Goal: Task Accomplishment & Management: Complete application form

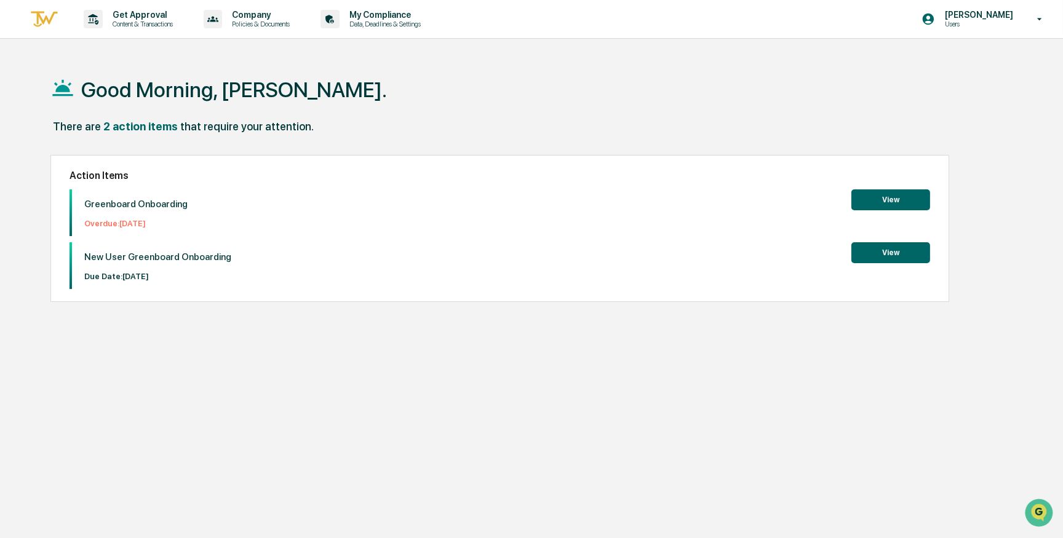
click at [889, 248] on button "View" at bounding box center [890, 252] width 79 height 21
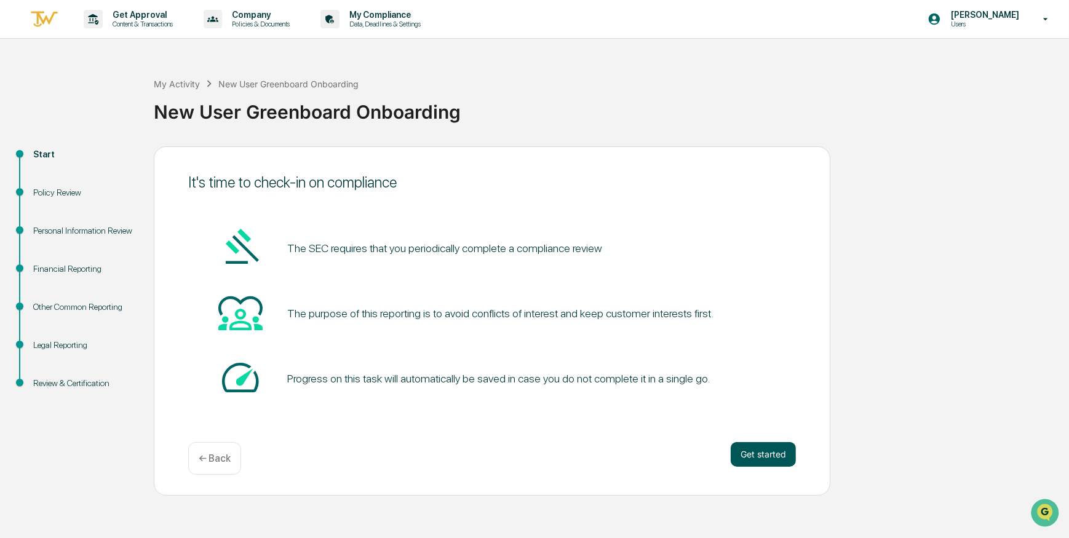
click at [765, 452] on button "Get started" at bounding box center [763, 454] width 65 height 25
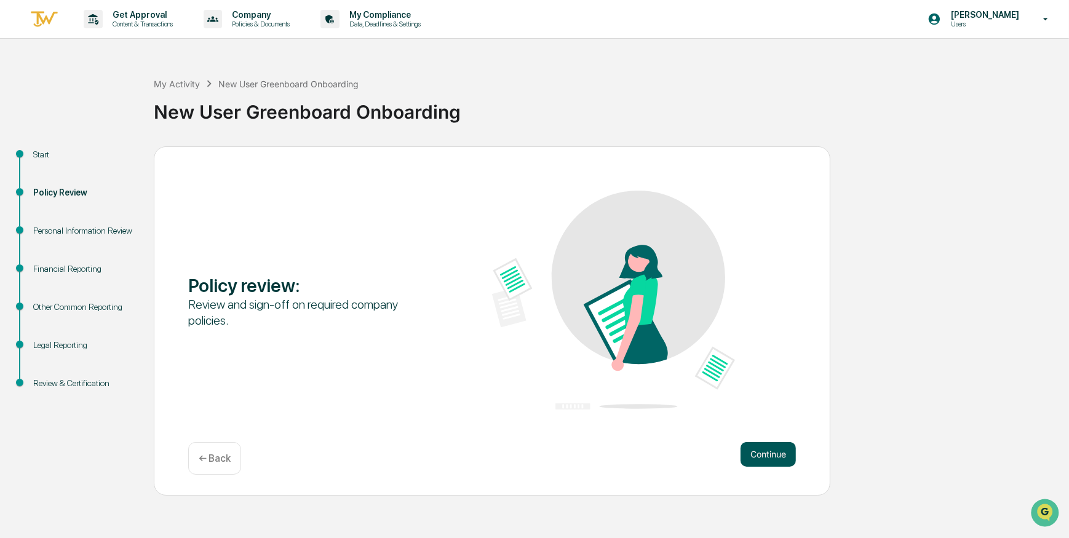
click at [767, 453] on button "Continue" at bounding box center [767, 454] width 55 height 25
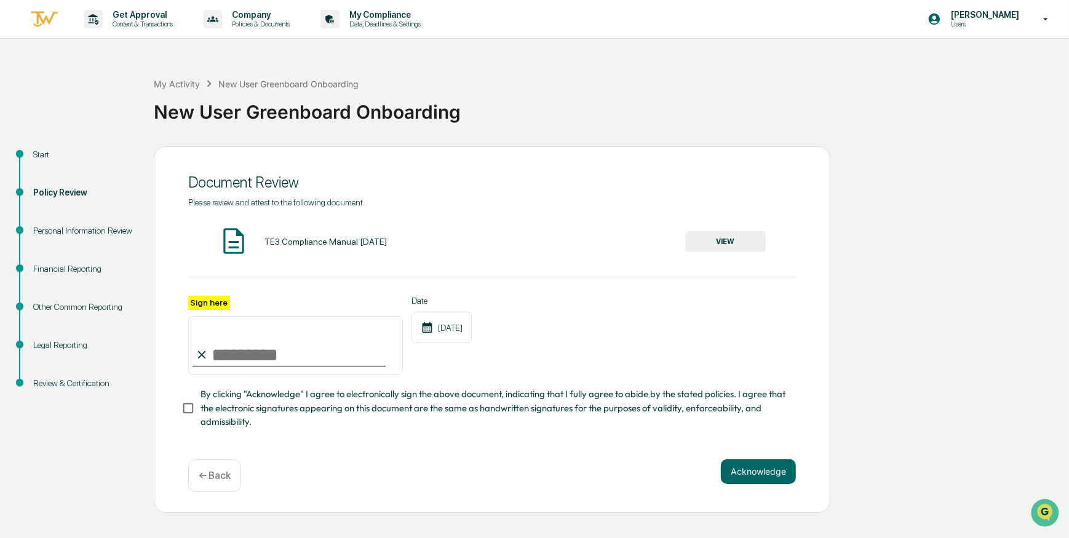
click at [718, 240] on button "VIEW" at bounding box center [726, 241] width 80 height 21
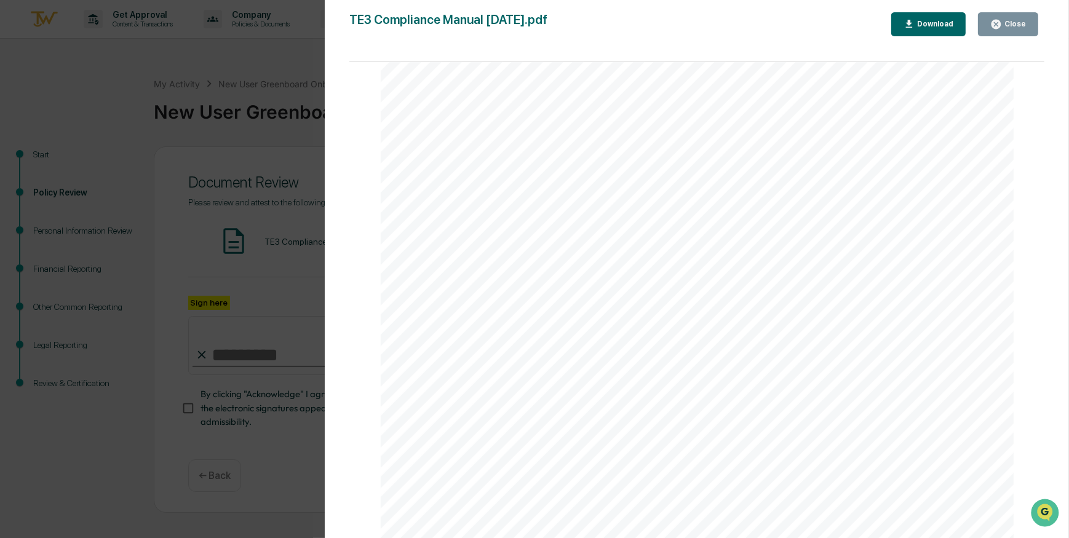
scroll to position [21646, 0]
click at [939, 23] on div "Download" at bounding box center [933, 24] width 39 height 9
click at [1016, 24] on div "Close" at bounding box center [1014, 24] width 24 height 9
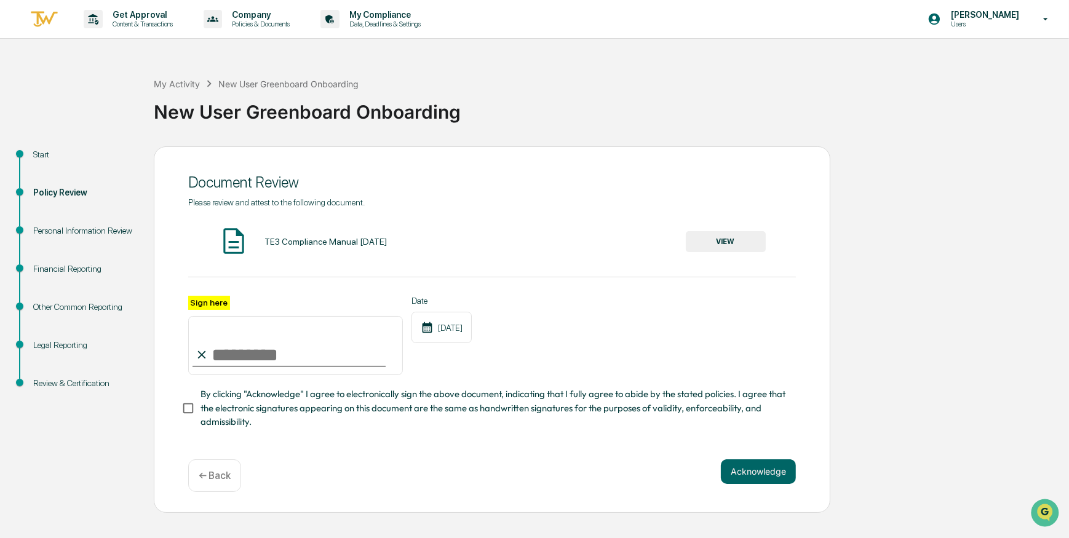
click at [243, 357] on input "Sign here" at bounding box center [295, 345] width 215 height 59
type input "**********"
click at [748, 473] on button "Acknowledge" at bounding box center [758, 471] width 75 height 25
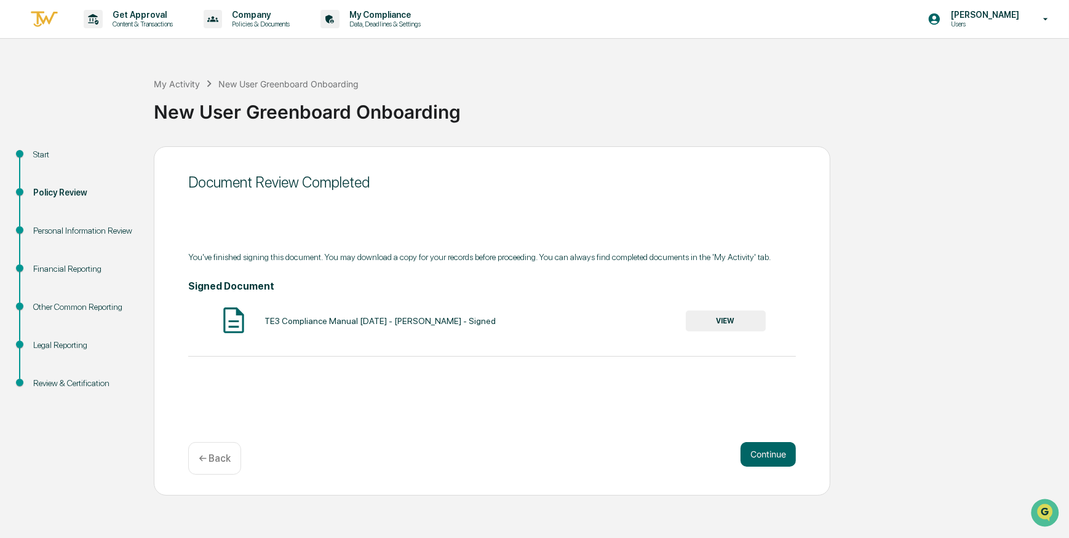
click at [719, 323] on button "VIEW" at bounding box center [726, 321] width 80 height 21
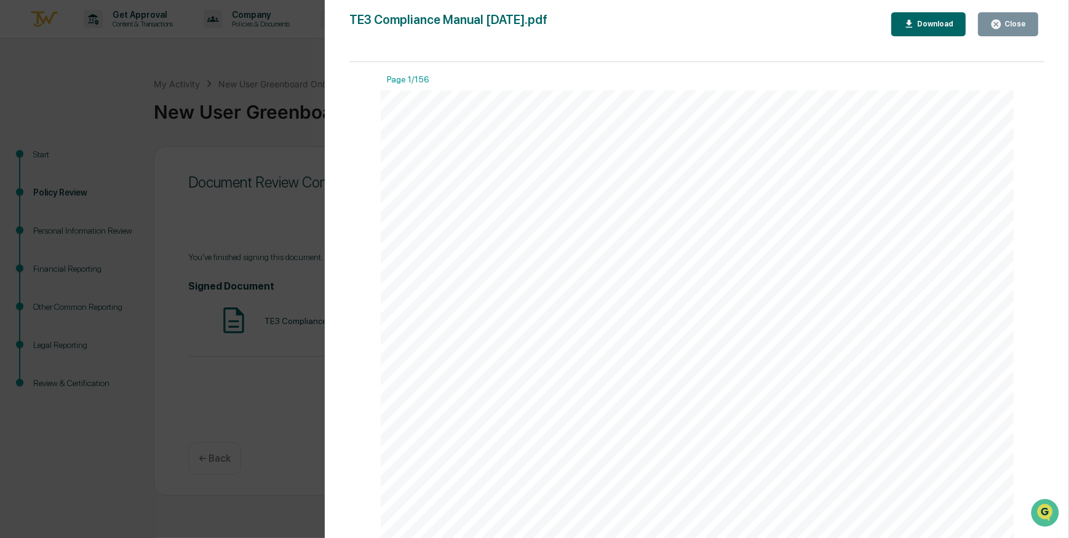
click at [937, 25] on div "Download" at bounding box center [933, 24] width 39 height 9
click at [1013, 23] on div "Close" at bounding box center [1014, 24] width 24 height 9
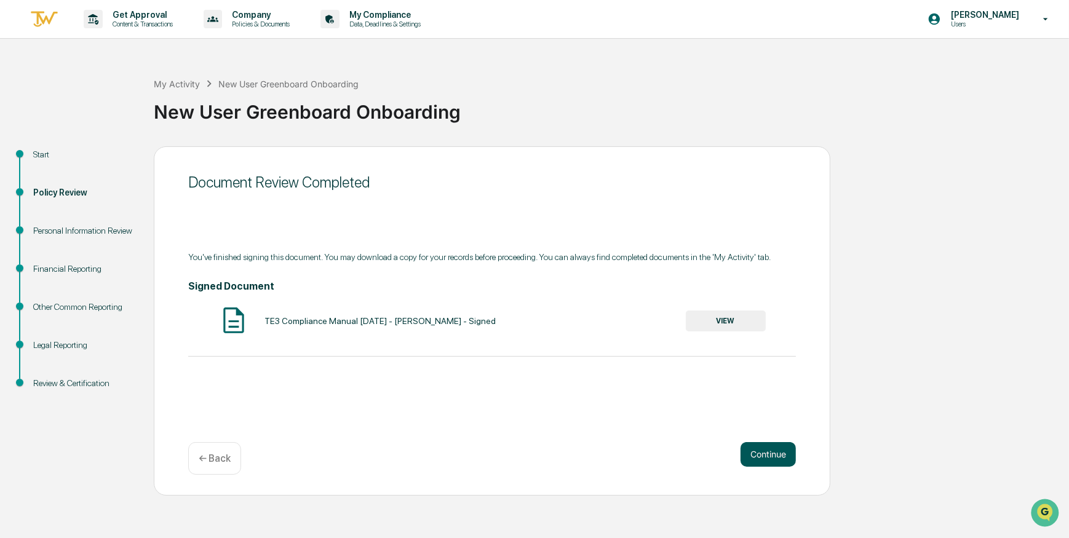
click at [767, 453] on button "Continue" at bounding box center [767, 454] width 55 height 25
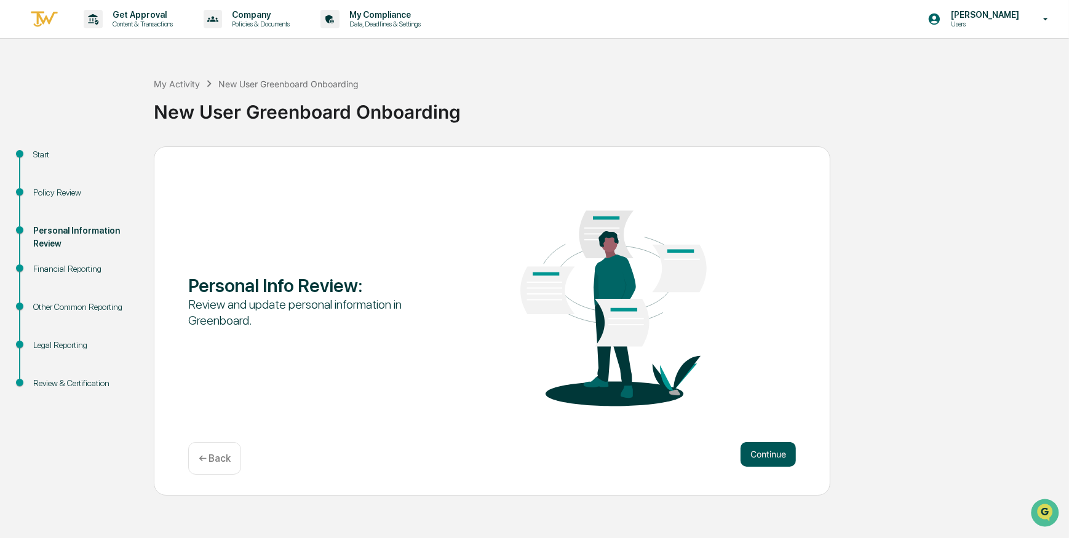
click at [778, 448] on button "Continue" at bounding box center [767, 454] width 55 height 25
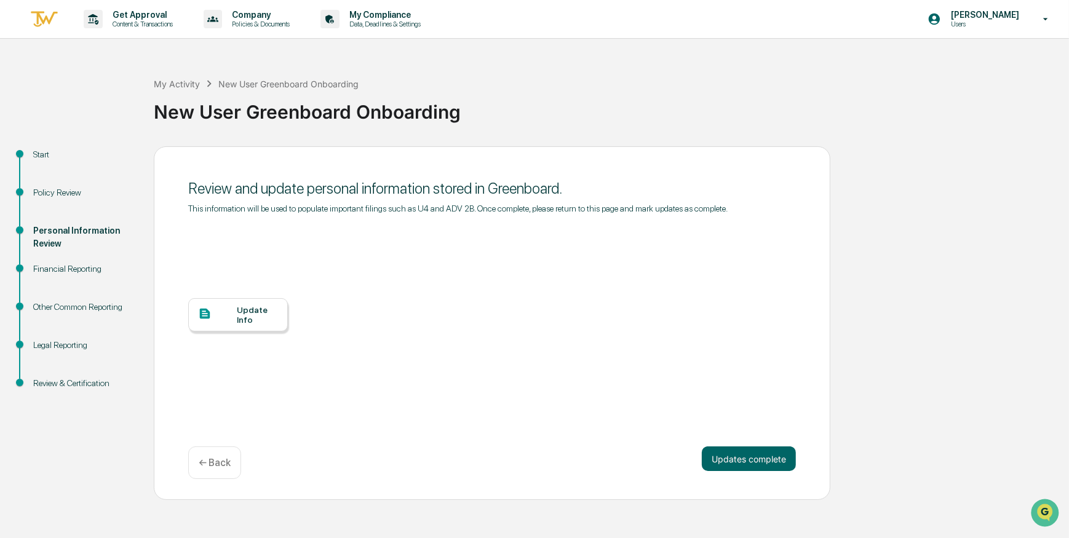
click at [250, 312] on div "Update Info" at bounding box center [257, 315] width 41 height 20
click at [768, 462] on button "Updates complete" at bounding box center [749, 458] width 94 height 25
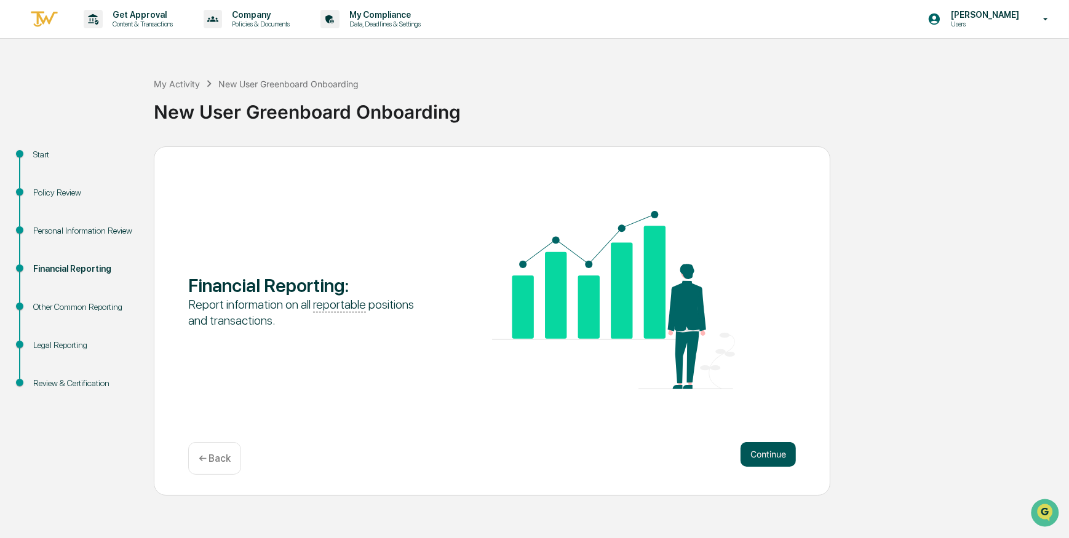
click at [771, 454] on button "Continue" at bounding box center [767, 454] width 55 height 25
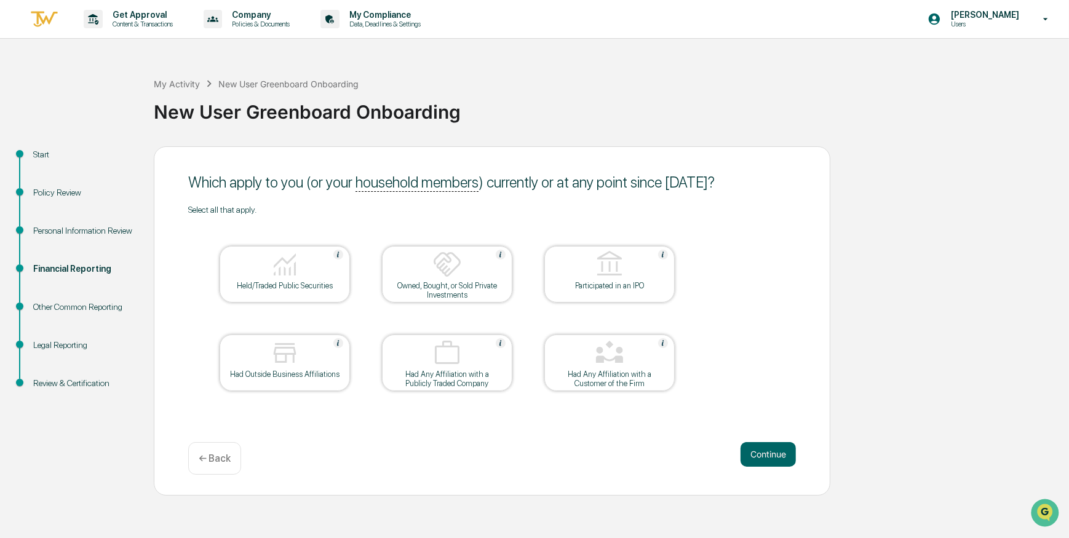
click at [285, 373] on div "Had Outside Business Affiliations" at bounding box center [284, 374] width 111 height 9
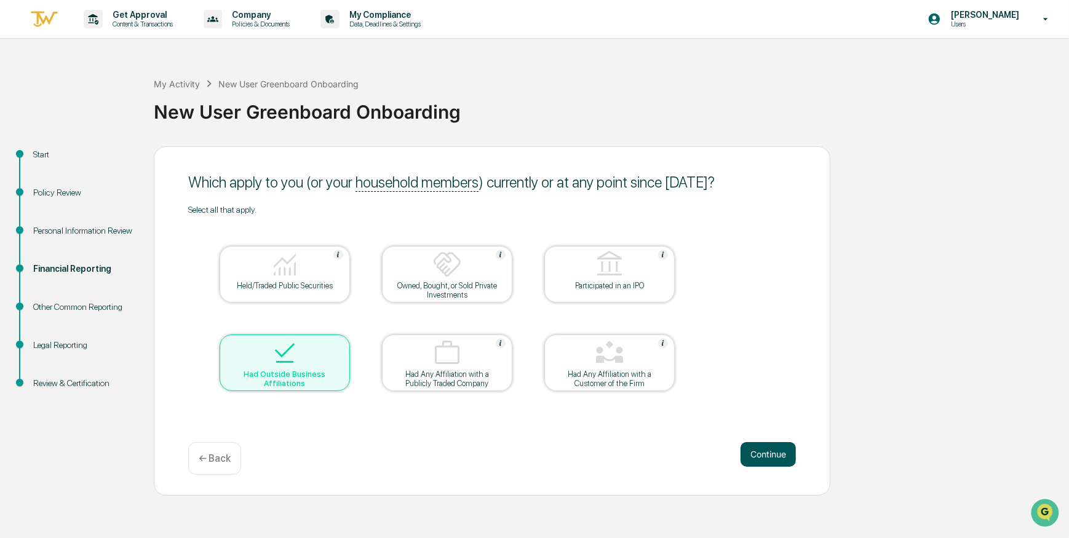
click at [775, 451] on button "Continue" at bounding box center [767, 454] width 55 height 25
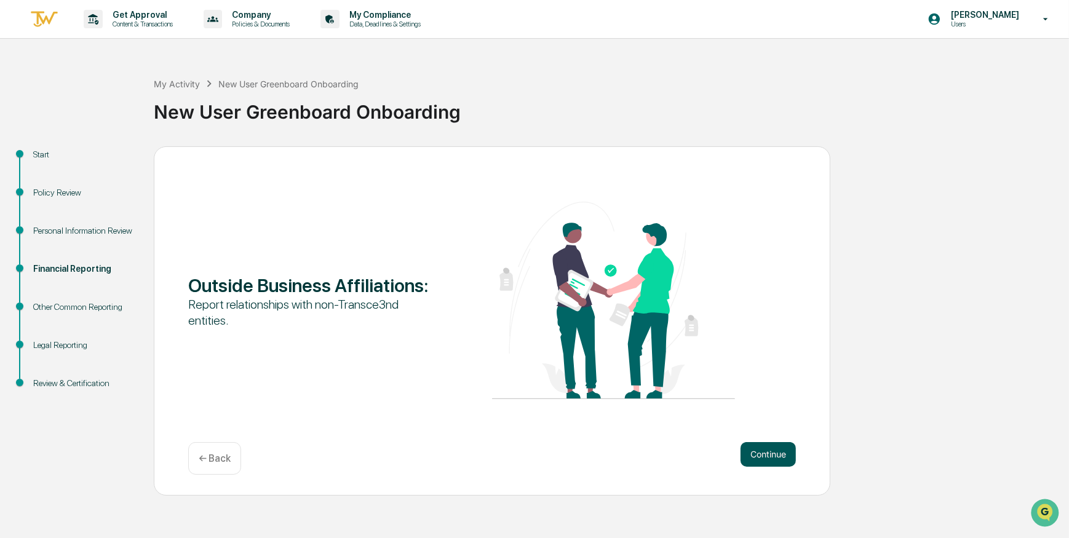
click at [762, 454] on button "Continue" at bounding box center [767, 454] width 55 height 25
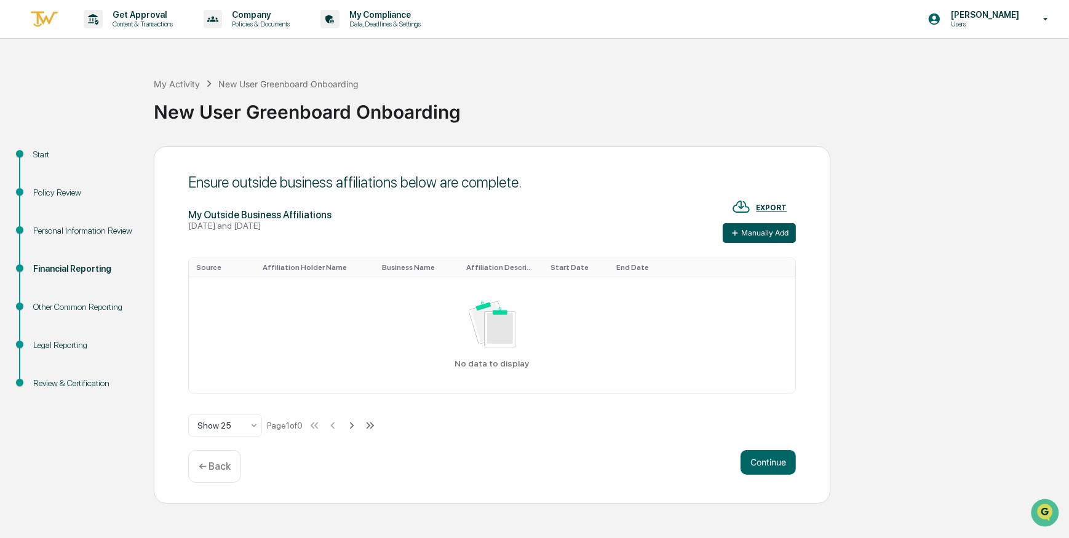
click at [763, 231] on button "Manually Add" at bounding box center [759, 233] width 73 height 20
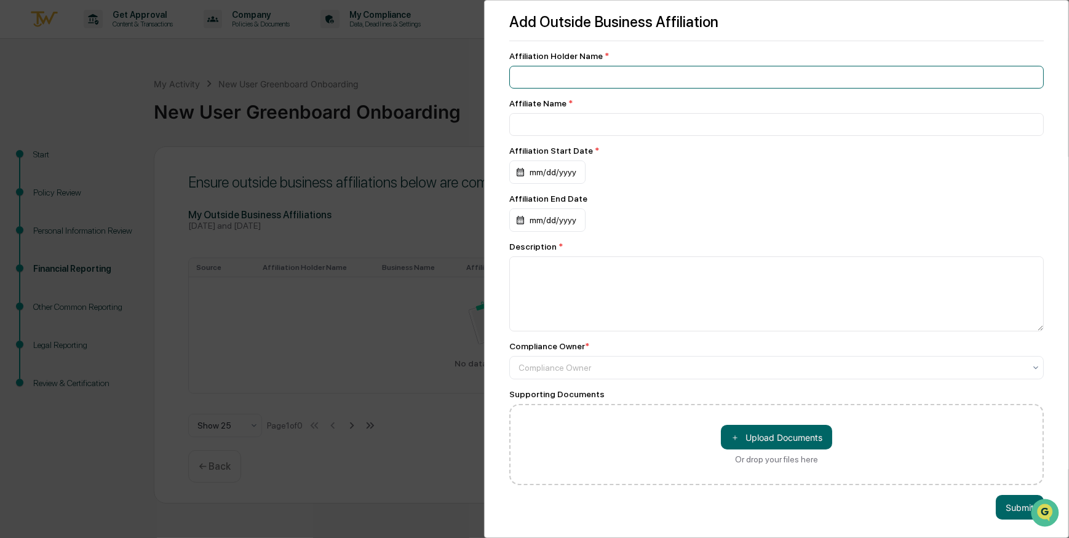
click at [596, 76] on input at bounding box center [776, 77] width 534 height 23
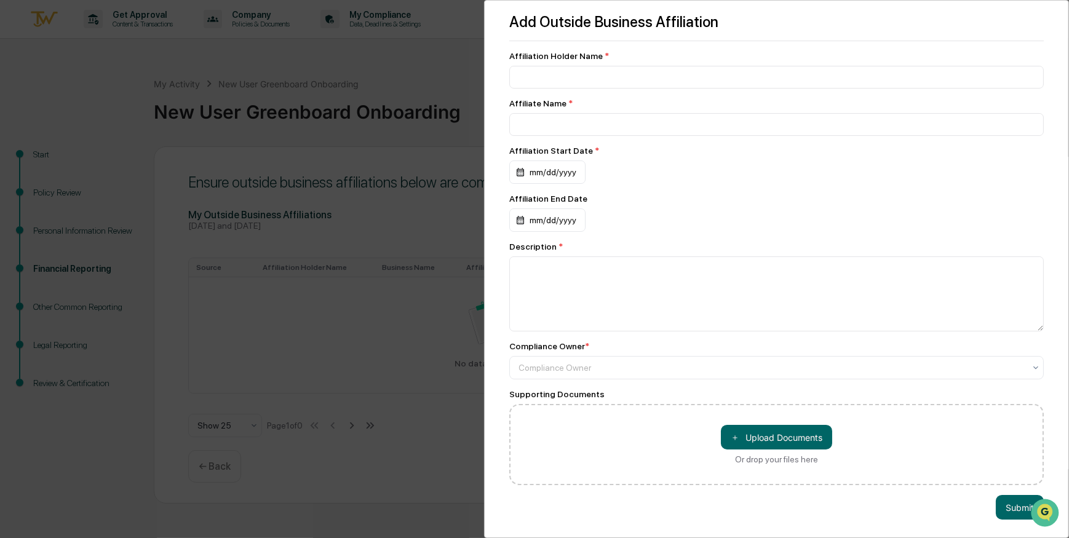
click at [390, 76] on div "Add Outside Business Affiliation Affiliation Holder Name * Affiliate Name * Aff…" at bounding box center [534, 269] width 1069 height 538
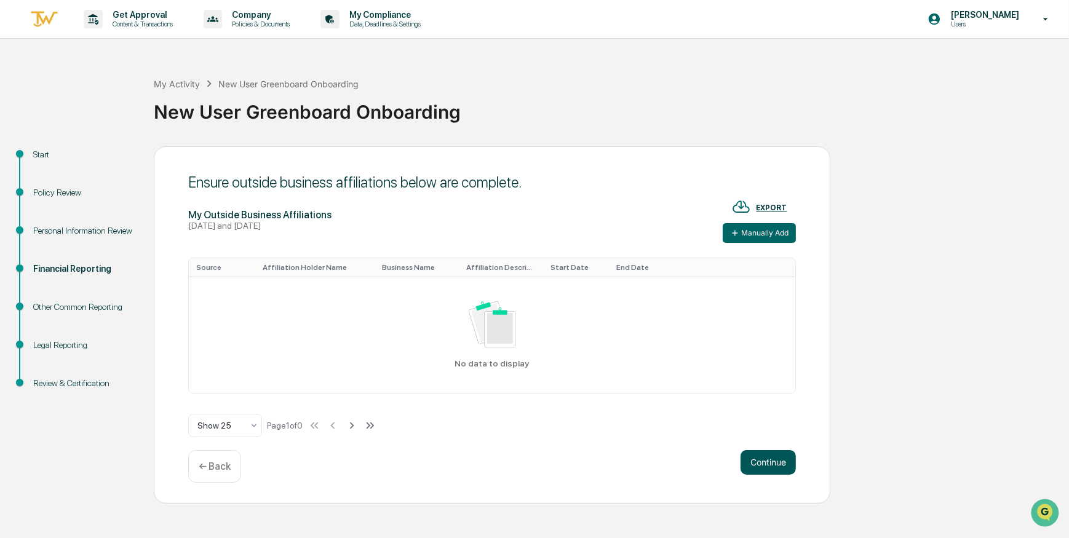
click at [771, 461] on button "Continue" at bounding box center [767, 462] width 55 height 25
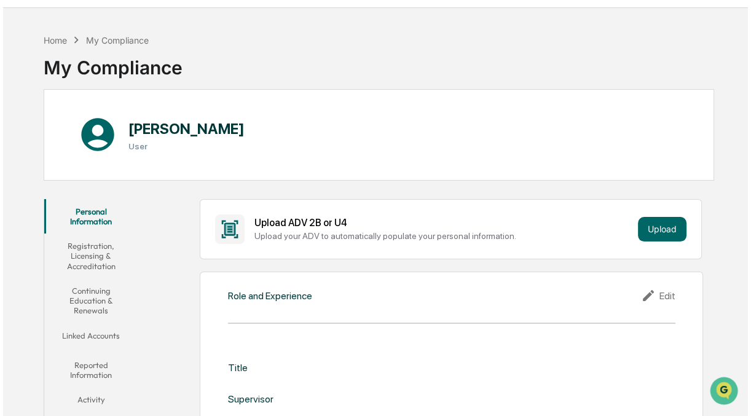
scroll to position [61, 0]
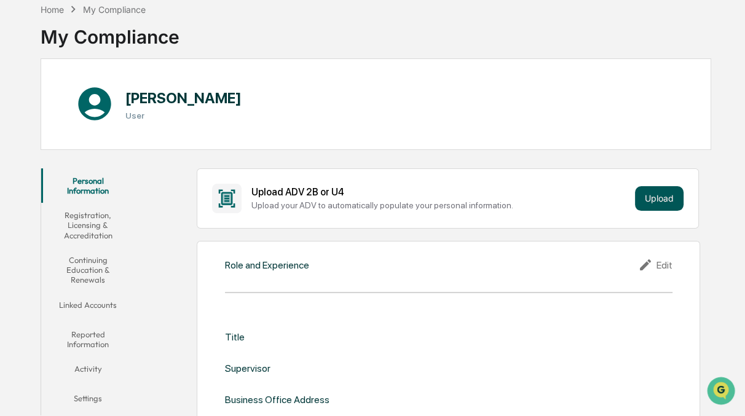
click at [661, 194] on button "Upload" at bounding box center [659, 198] width 49 height 25
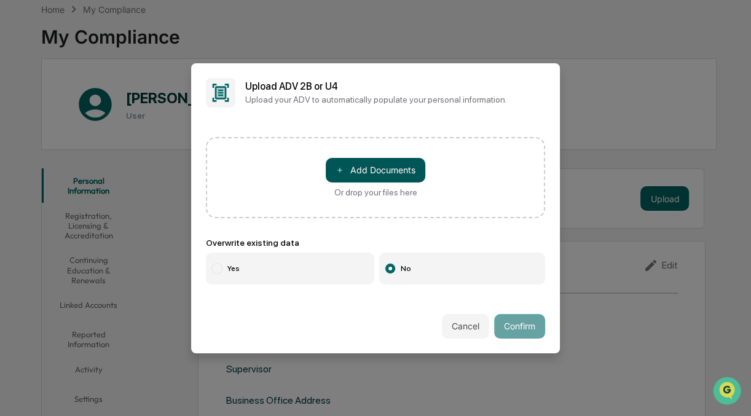
click at [386, 168] on button "＋ Add Documents" at bounding box center [376, 170] width 100 height 25
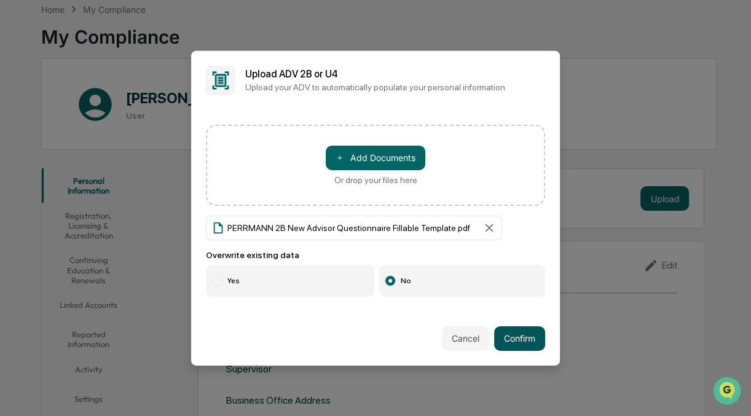
click at [520, 340] on button "Confirm" at bounding box center [519, 339] width 51 height 25
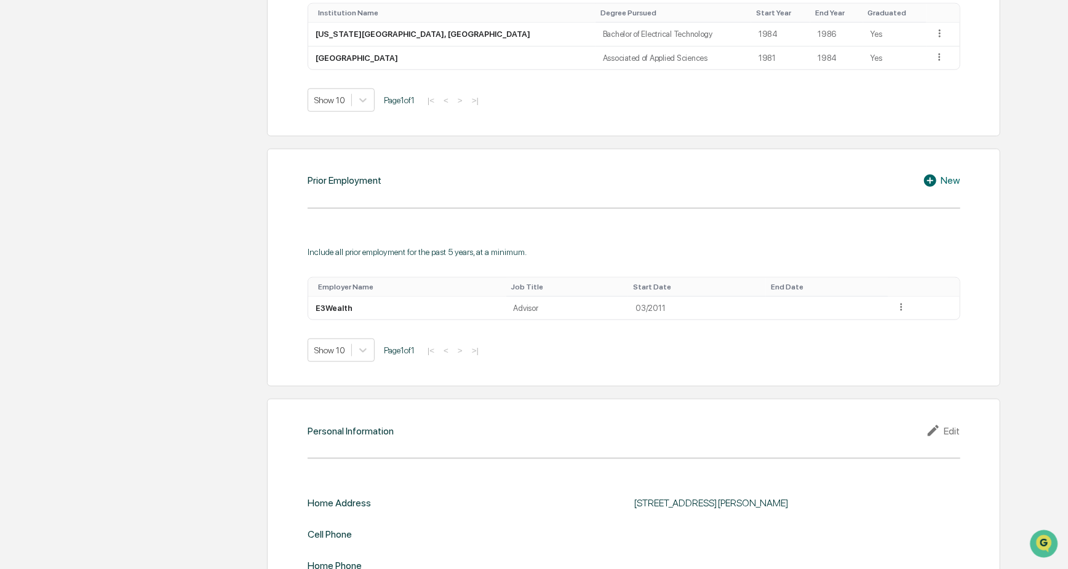
scroll to position [853, 0]
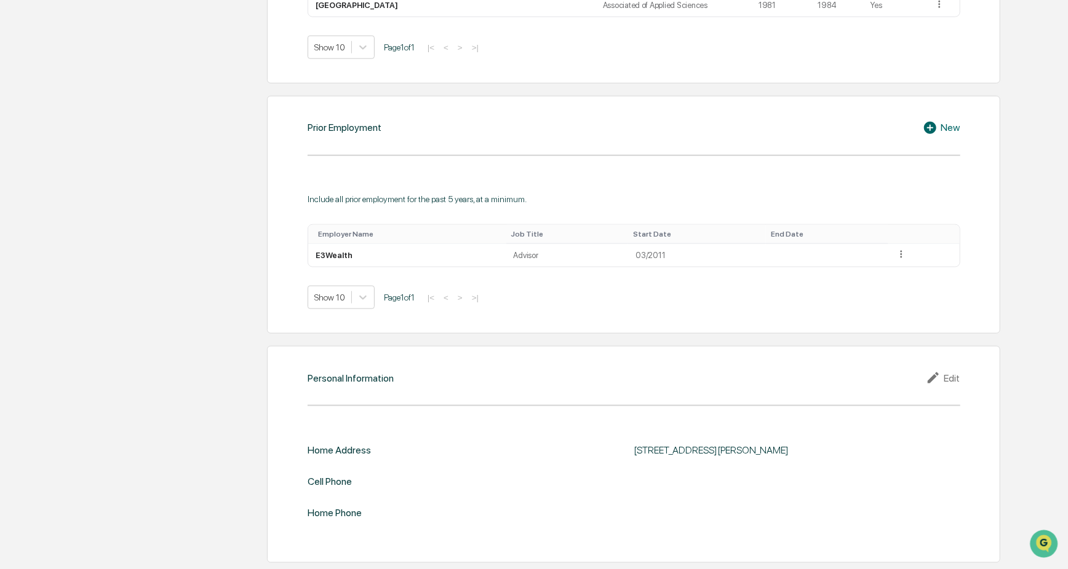
click at [745, 379] on div "Edit" at bounding box center [942, 378] width 34 height 15
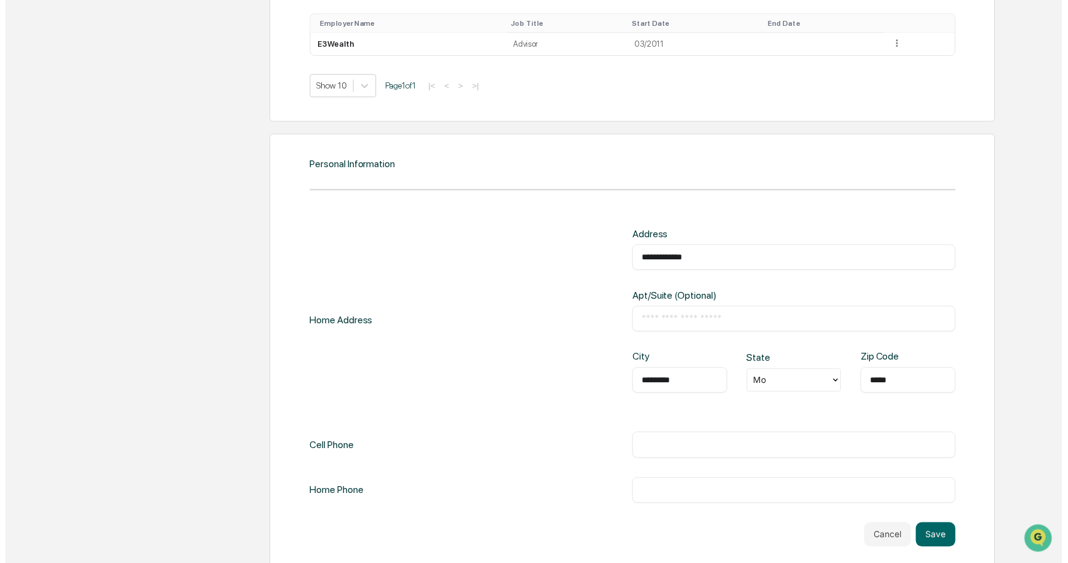
scroll to position [1077, 0]
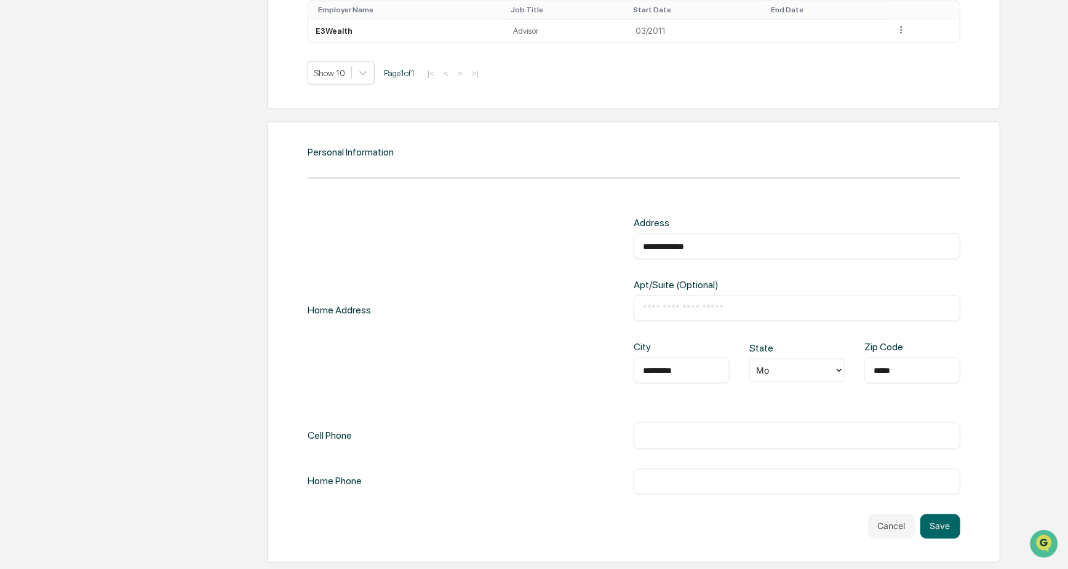
click at [713, 416] on input "text" at bounding box center [796, 436] width 307 height 12
type input "**********"
click at [745, 416] on button "Save" at bounding box center [940, 527] width 40 height 25
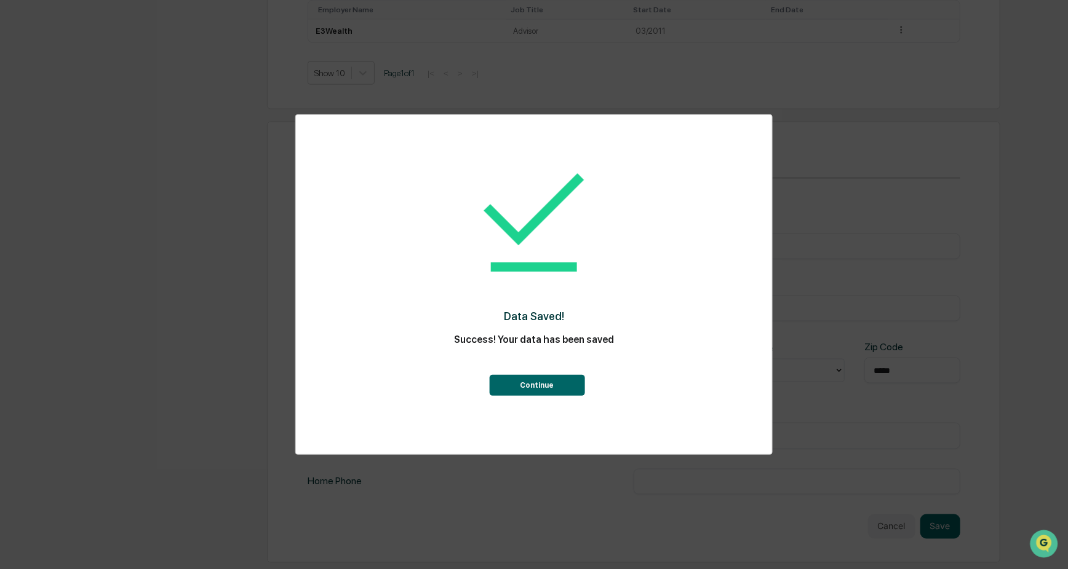
click at [546, 384] on button "Continue" at bounding box center [536, 385] width 95 height 21
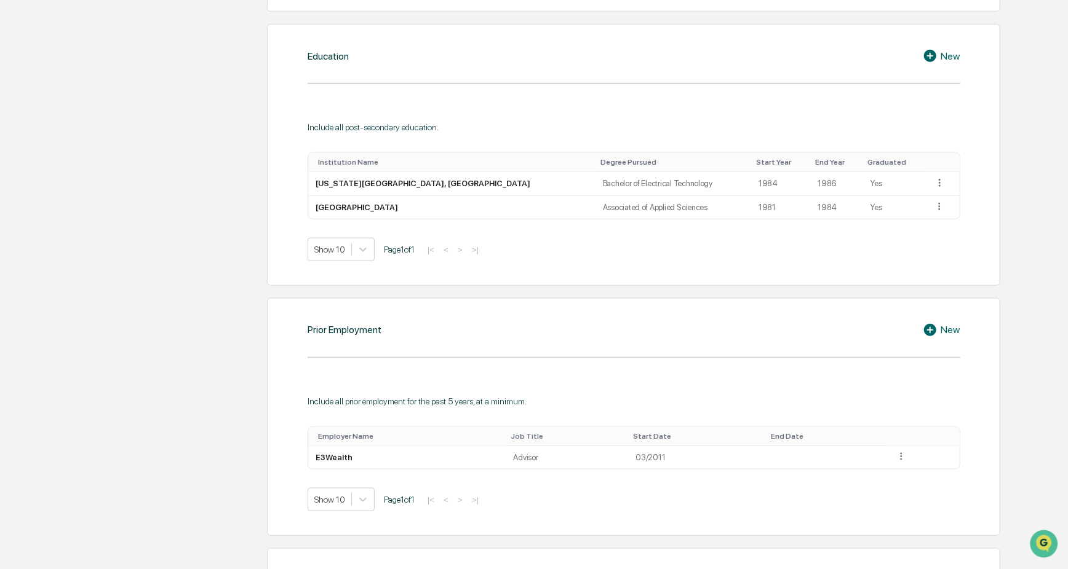
scroll to position [0, 0]
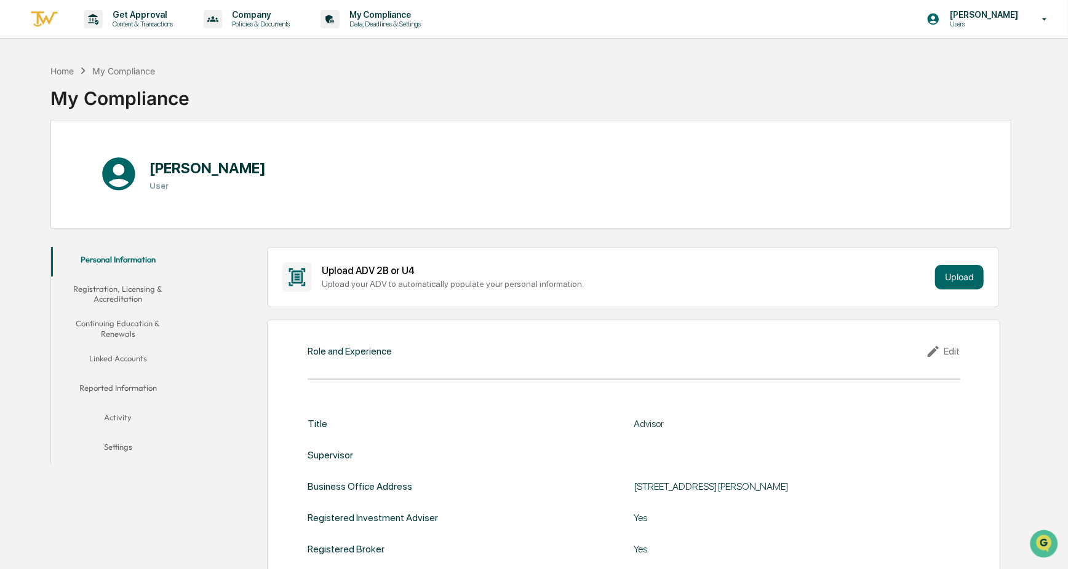
click at [102, 291] on button "Registration, Licensing & Accreditation" at bounding box center [118, 294] width 134 height 35
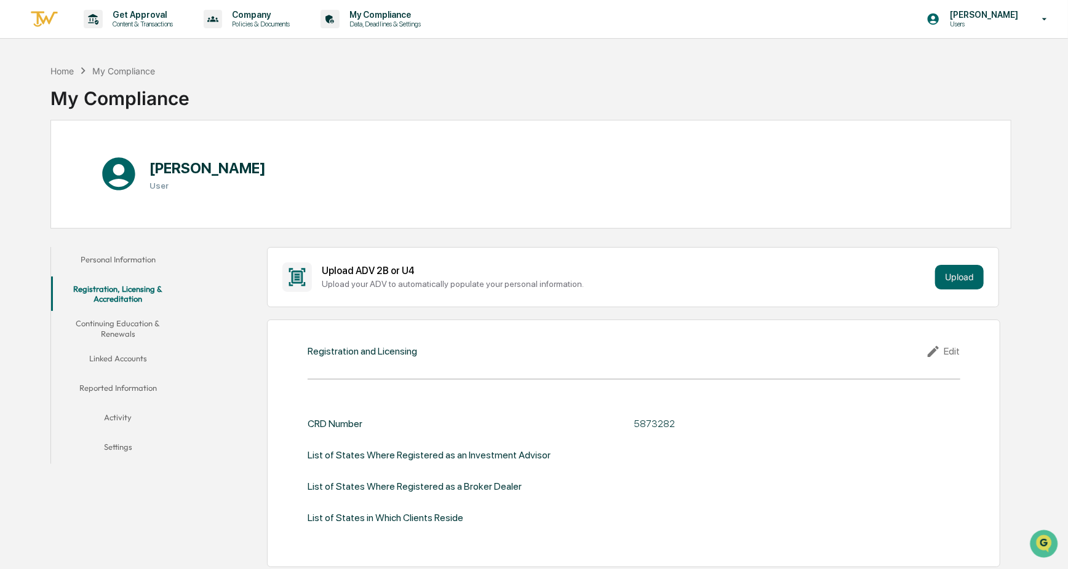
scroll to position [61, 0]
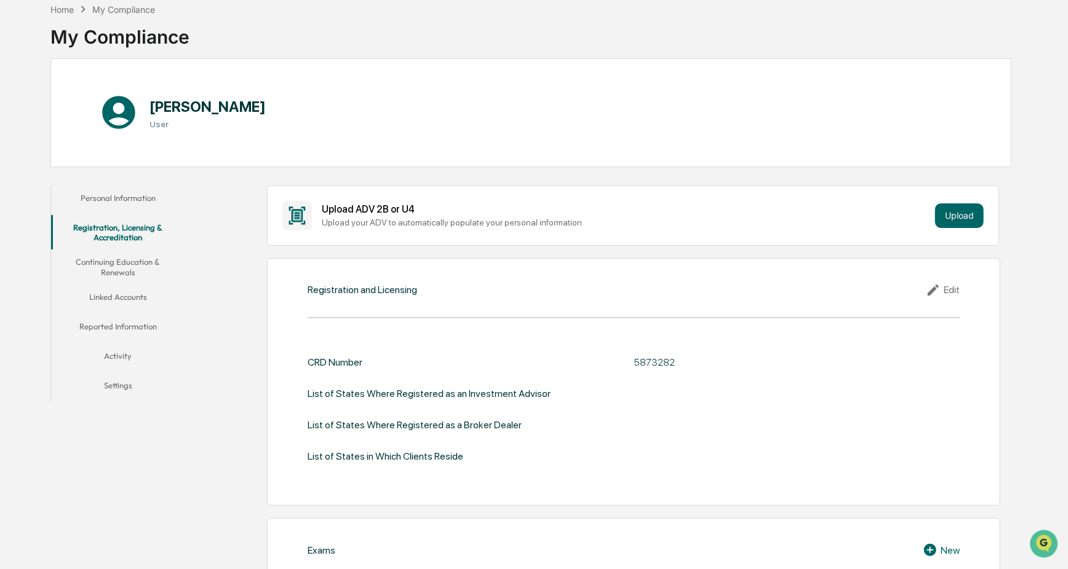
click at [745, 288] on div "Edit" at bounding box center [942, 290] width 34 height 15
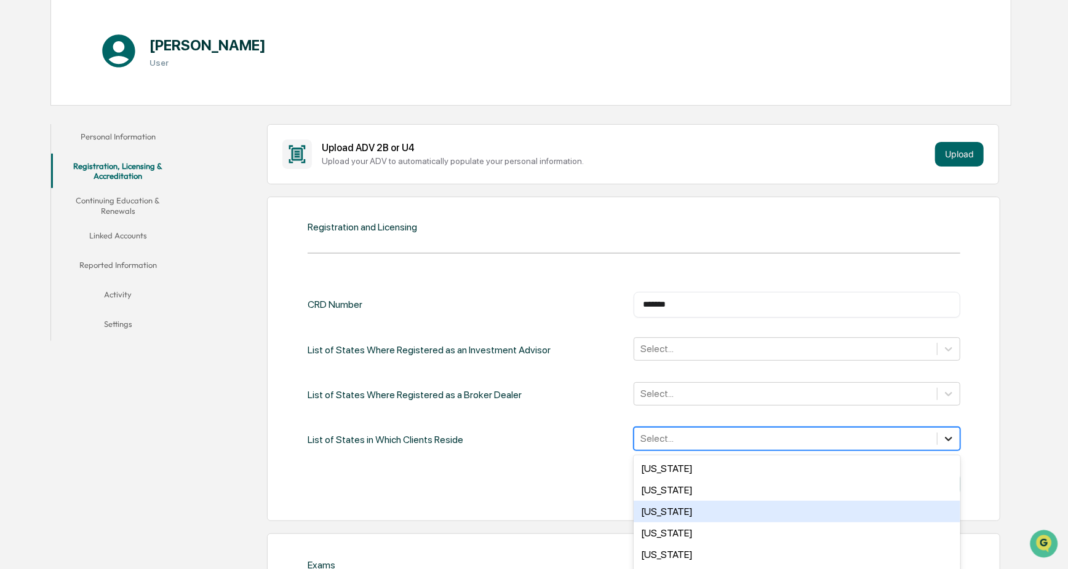
scroll to position [197, 0]
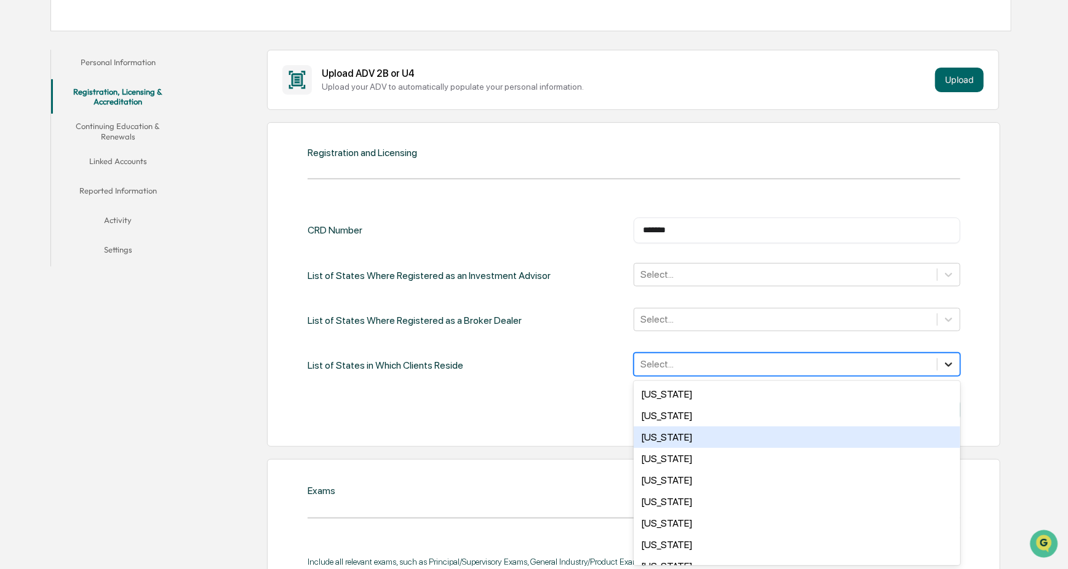
click at [745, 376] on div "50 results available. Use Up and Down to choose options, press Enter to select …" at bounding box center [796, 364] width 326 height 23
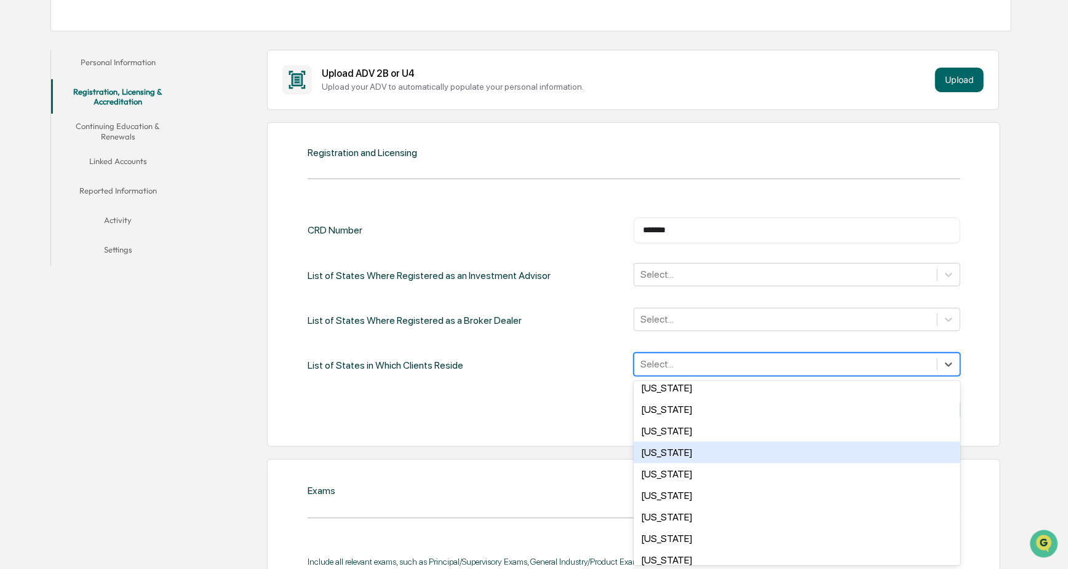
scroll to position [369, 0]
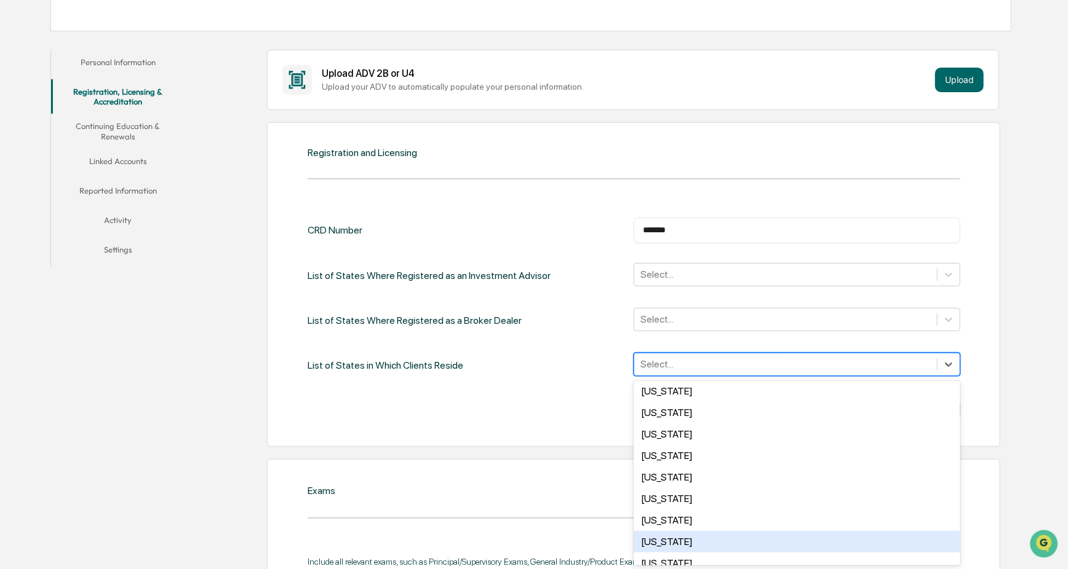
click at [673, 416] on div "Missouri" at bounding box center [796, 542] width 326 height 22
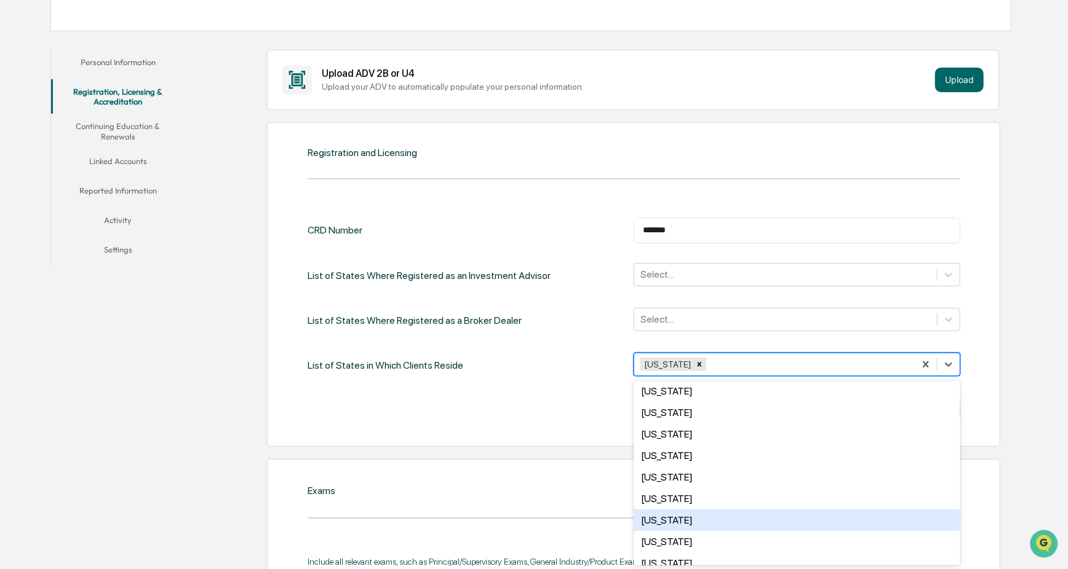
click at [565, 416] on div "Cancel Save" at bounding box center [633, 410] width 652 height 25
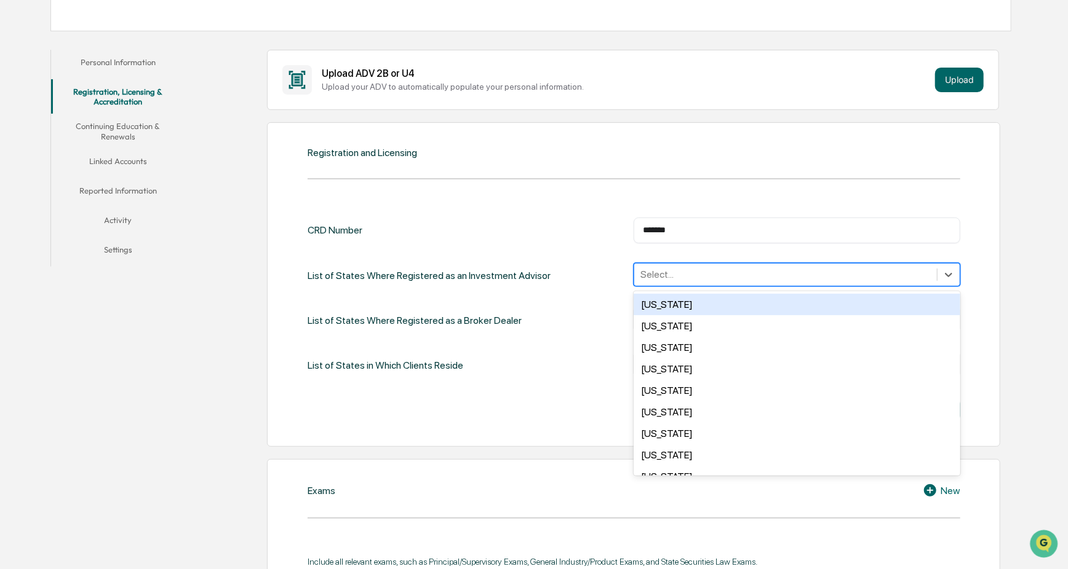
click at [745, 273] on div at bounding box center [785, 274] width 290 height 14
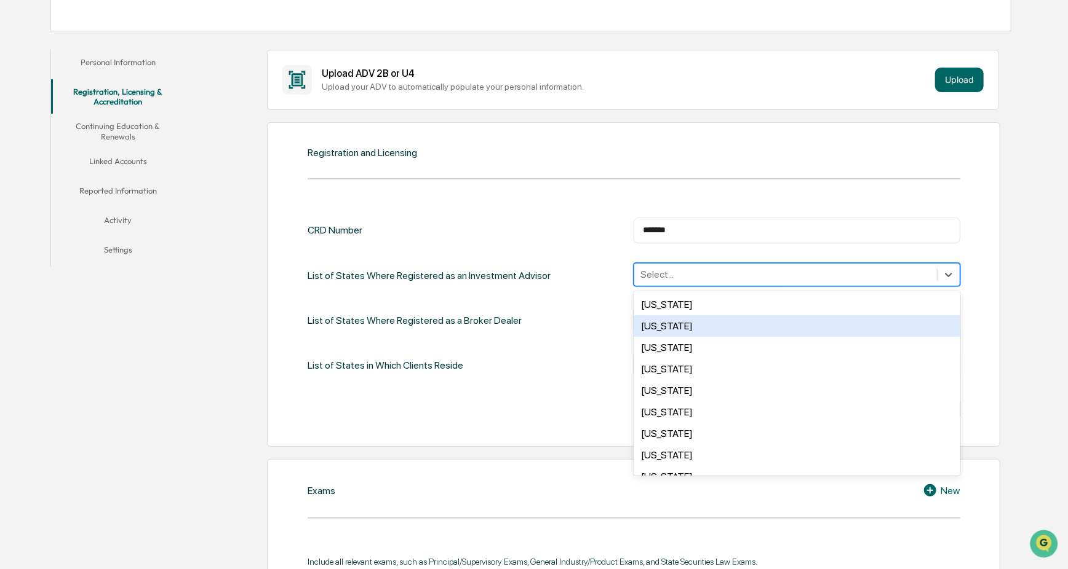
click at [674, 322] on div "Alaska" at bounding box center [796, 326] width 326 height 22
click at [667, 327] on div "Arizona" at bounding box center [796, 326] width 326 height 22
click at [672, 328] on div "Arkansas" at bounding box center [796, 326] width 326 height 22
click at [672, 328] on div "California" at bounding box center [796, 326] width 326 height 22
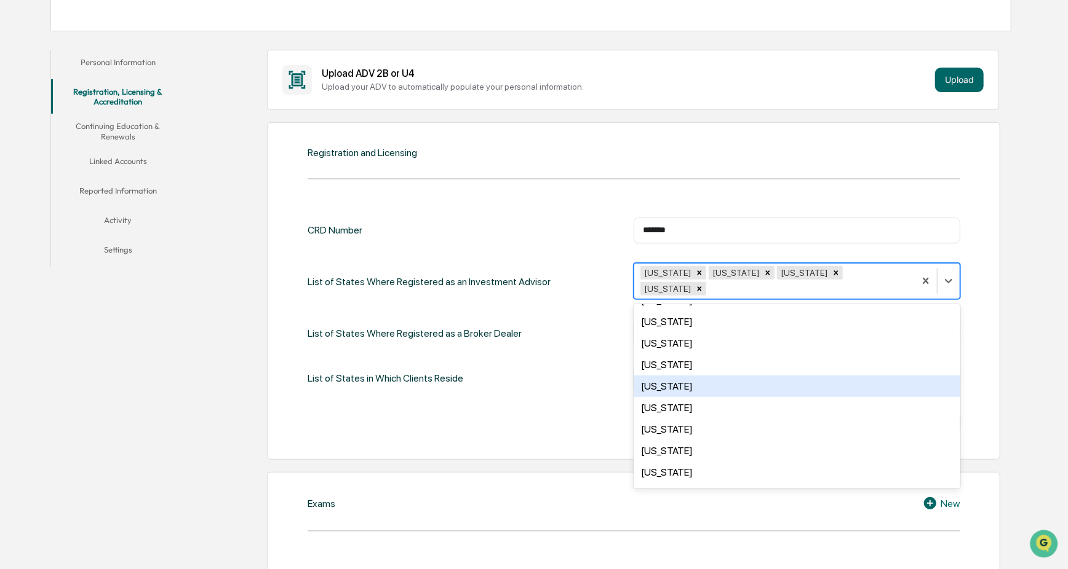
scroll to position [0, 0]
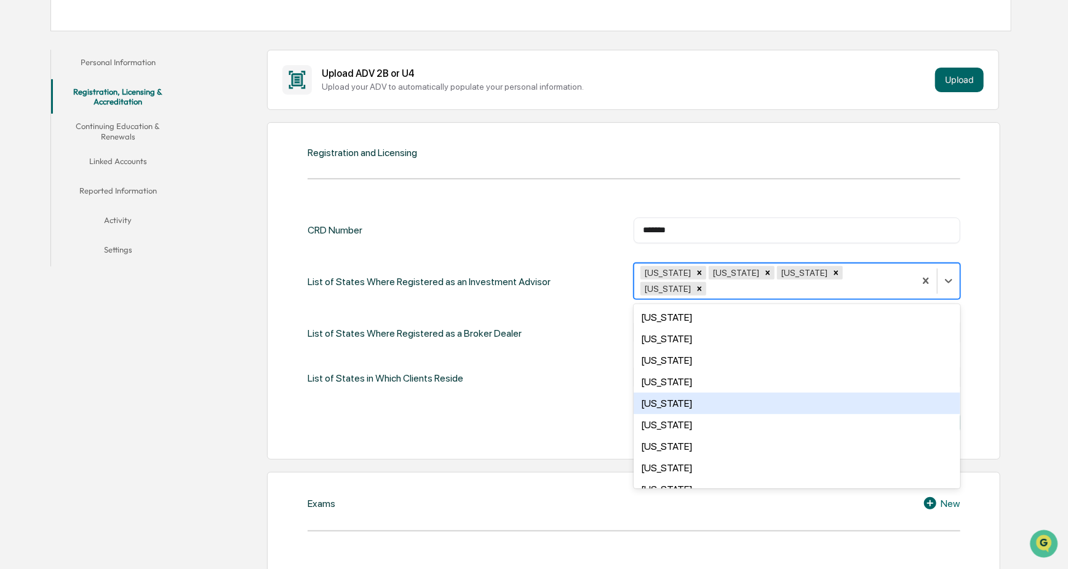
click at [664, 393] on div "Florida" at bounding box center [796, 404] width 326 height 22
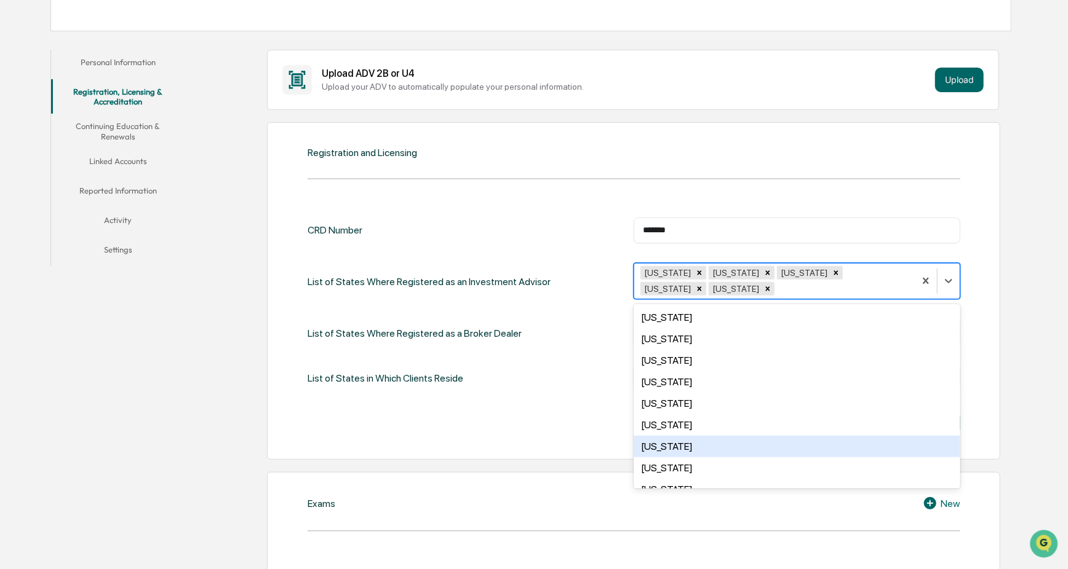
click at [667, 416] on div "Idaho" at bounding box center [796, 447] width 326 height 22
click at [658, 416] on div "Illinois" at bounding box center [796, 447] width 326 height 22
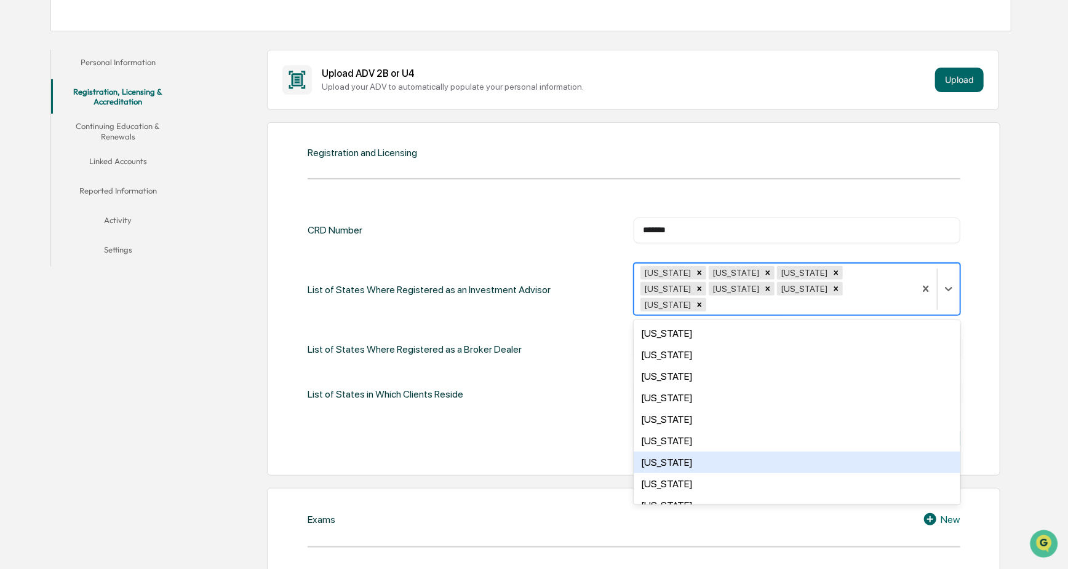
click at [660, 416] on div "Indiana" at bounding box center [796, 463] width 326 height 22
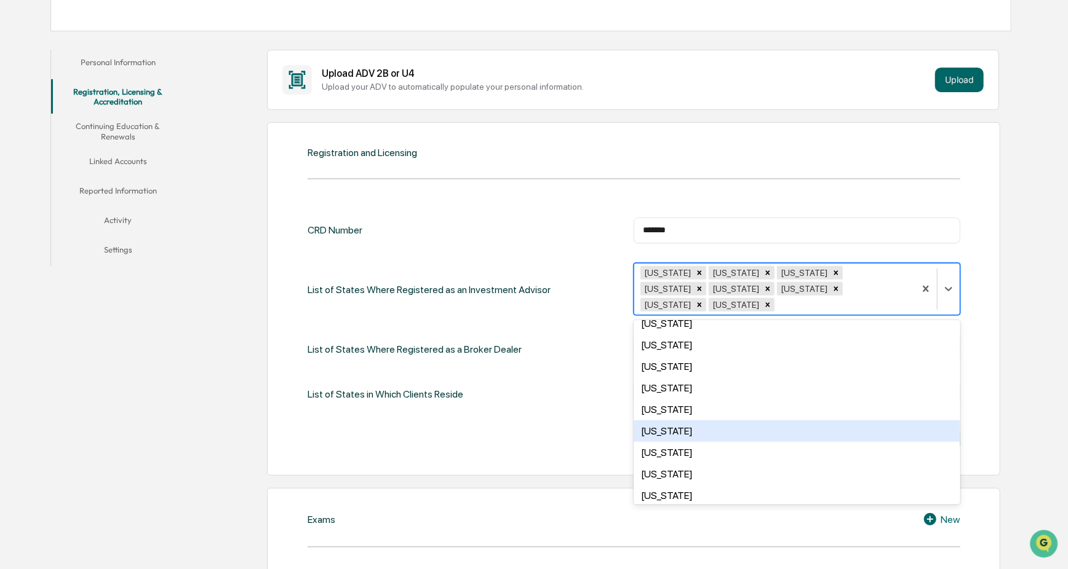
scroll to position [246, 0]
click at [667, 416] on div "Missouri" at bounding box center [796, 432] width 326 height 22
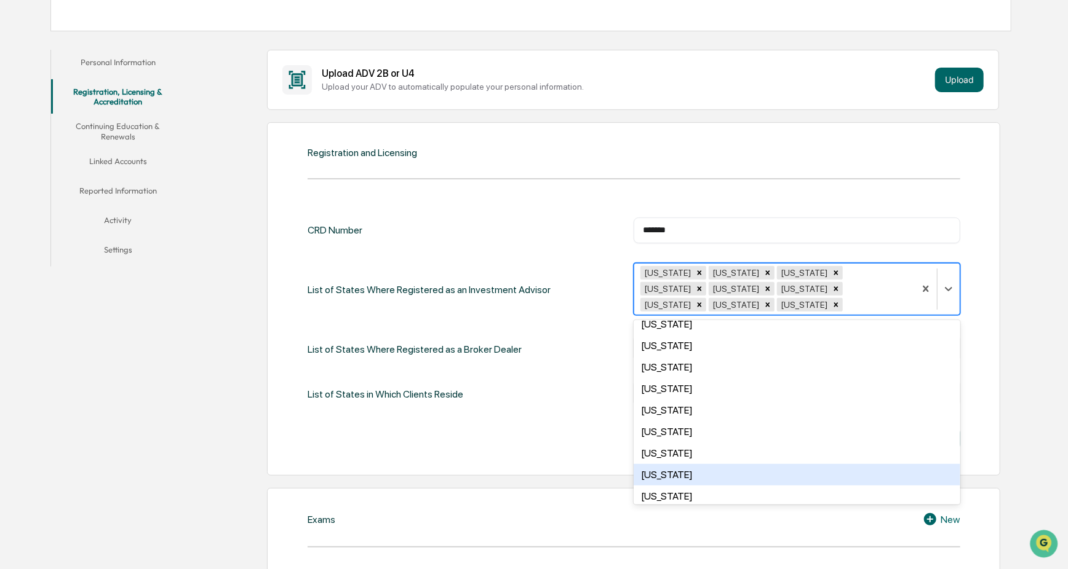
click at [667, 416] on div "Nevada" at bounding box center [796, 475] width 326 height 22
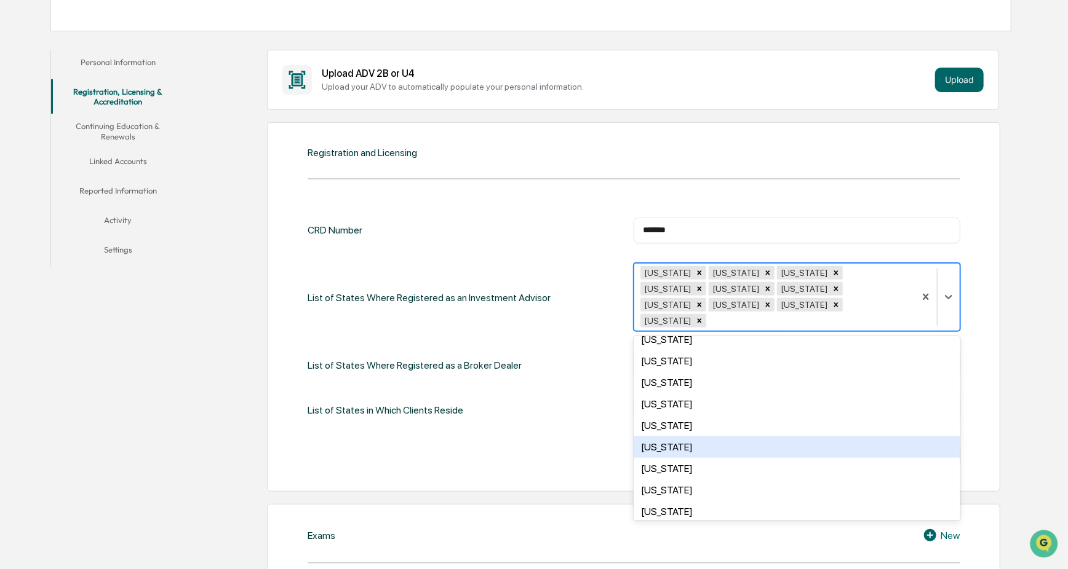
scroll to position [307, 0]
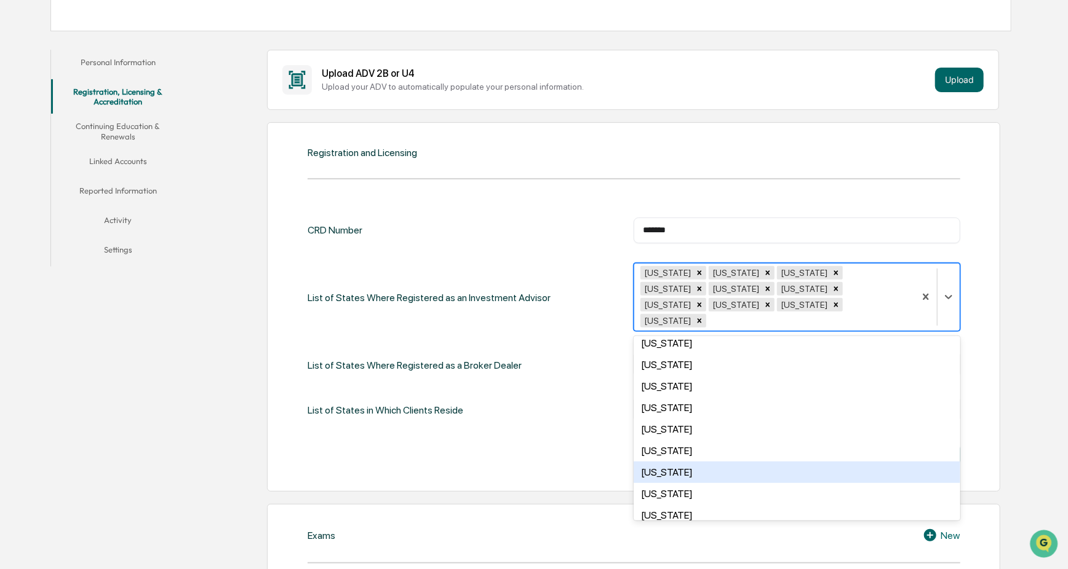
click at [684, 416] on div "New Mexico" at bounding box center [796, 473] width 326 height 22
click at [670, 416] on div "New York" at bounding box center [796, 473] width 326 height 22
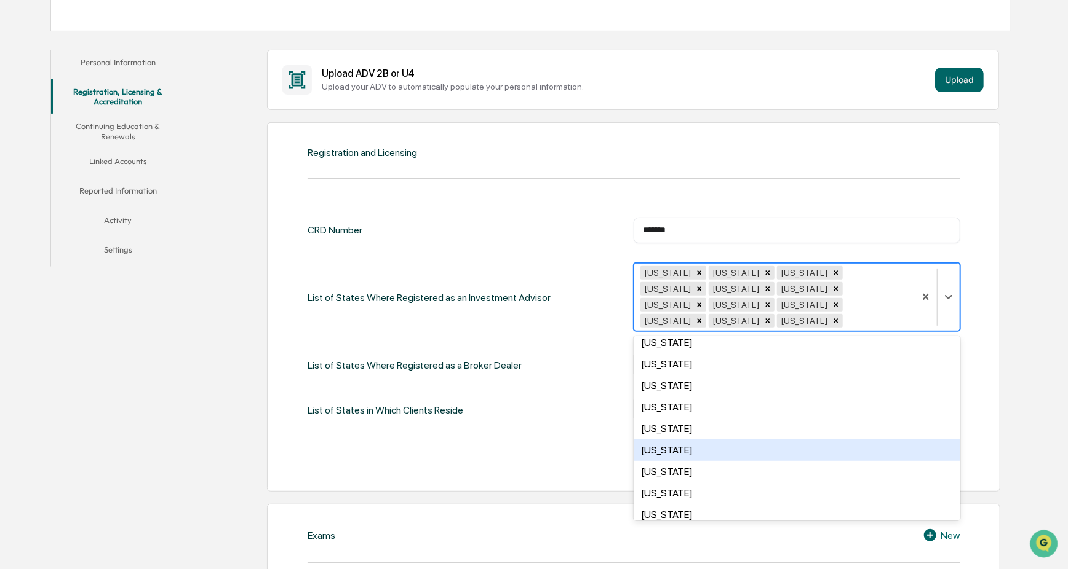
scroll to position [369, 0]
click at [662, 416] on div "Ohio" at bounding box center [796, 454] width 326 height 22
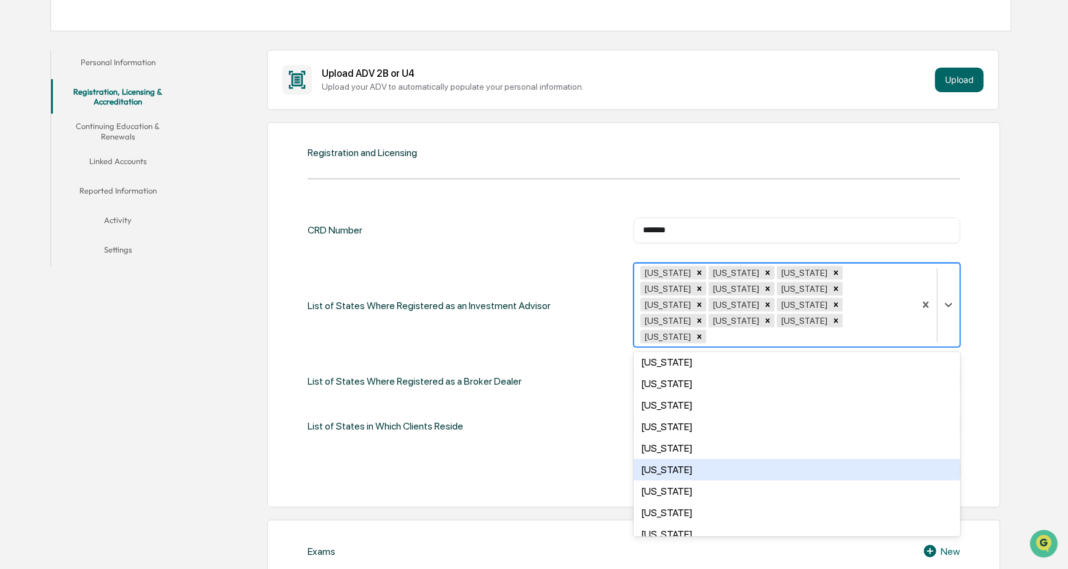
click at [664, 416] on div "Oklahoma" at bounding box center [796, 470] width 326 height 22
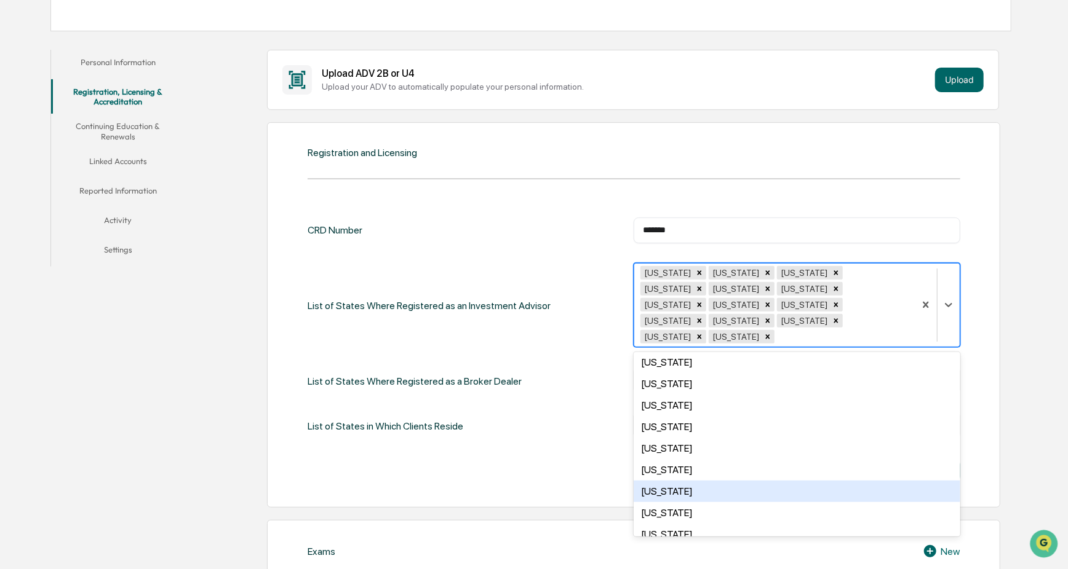
click at [675, 416] on div "Pennsylvania" at bounding box center [796, 492] width 326 height 22
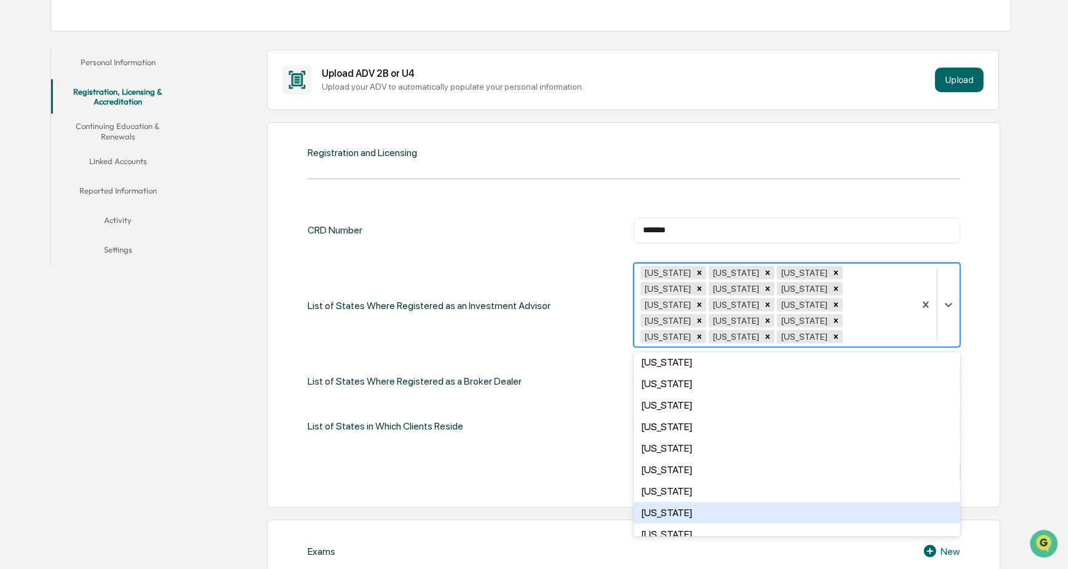
click at [676, 416] on div "South Carolina" at bounding box center [796, 513] width 326 height 22
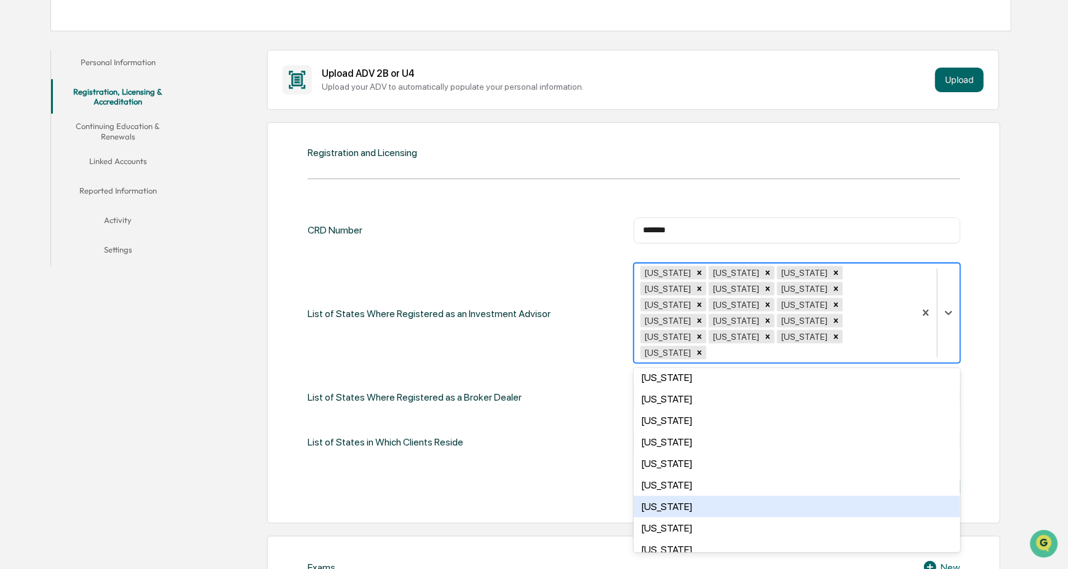
scroll to position [430, 0]
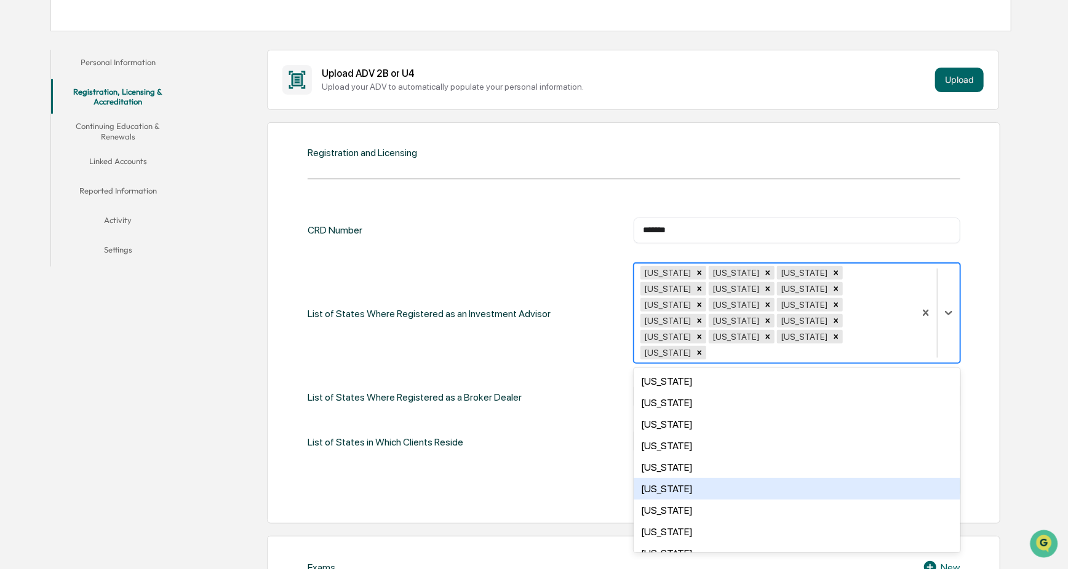
click at [678, 416] on div "Tennessee" at bounding box center [796, 489] width 326 height 22
click at [664, 416] on div "Texas" at bounding box center [796, 489] width 326 height 22
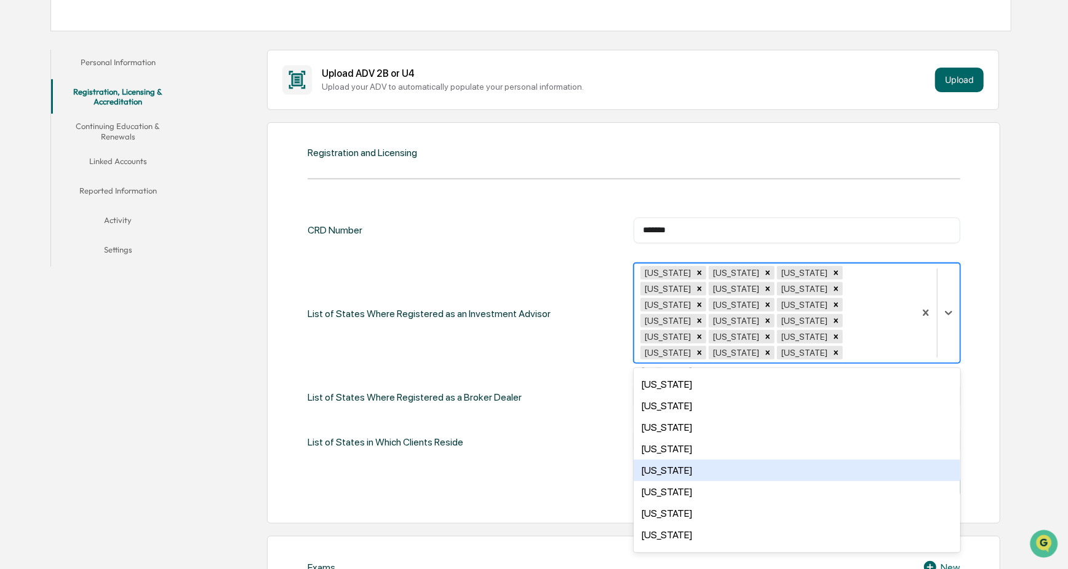
click at [664, 416] on div "Virginia" at bounding box center [796, 471] width 326 height 22
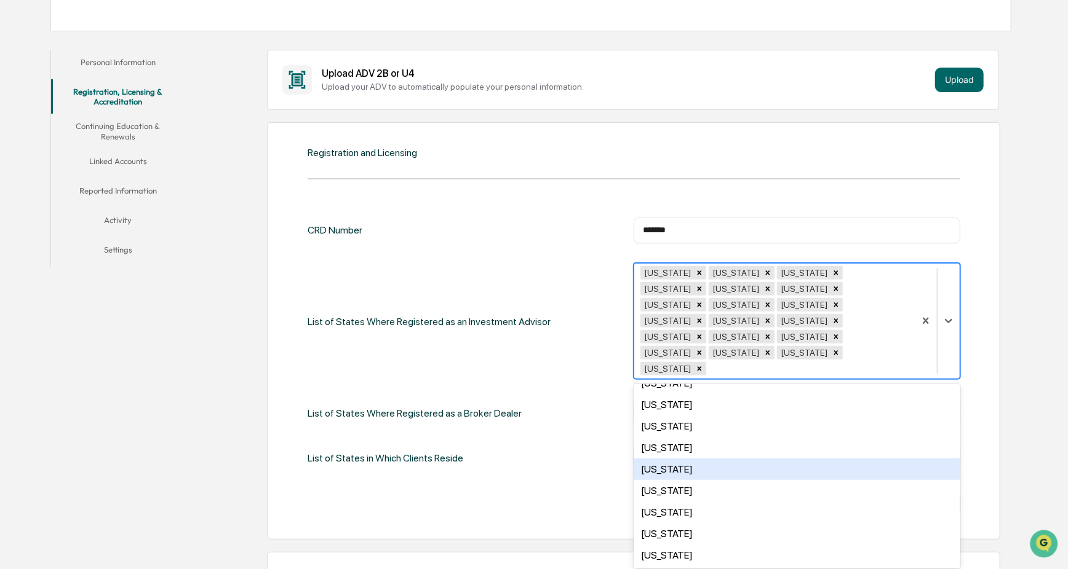
scroll to position [489, 0]
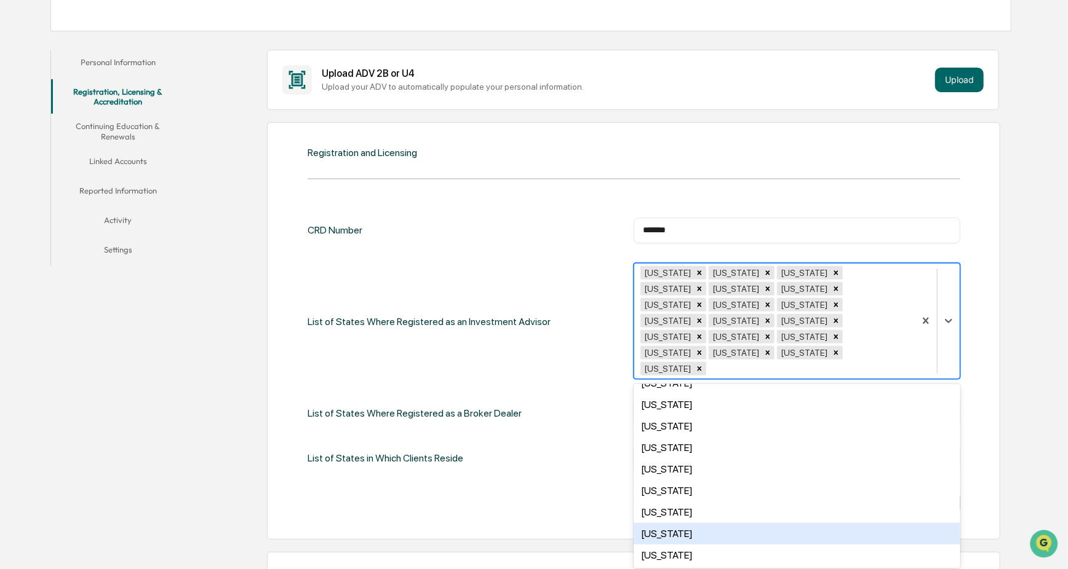
click at [674, 416] on div "Wisconsin" at bounding box center [796, 534] width 326 height 22
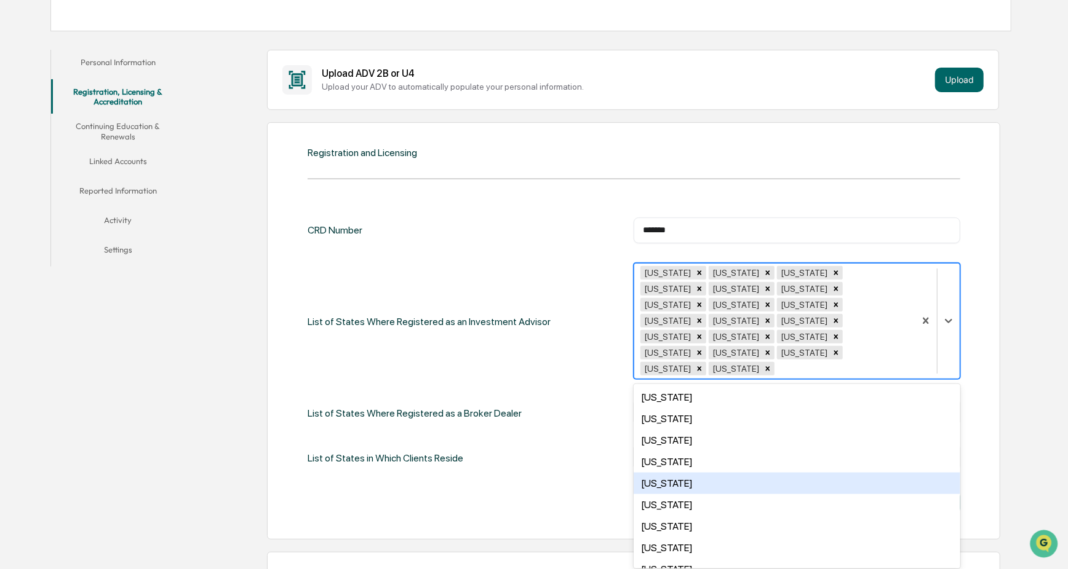
scroll to position [283, 0]
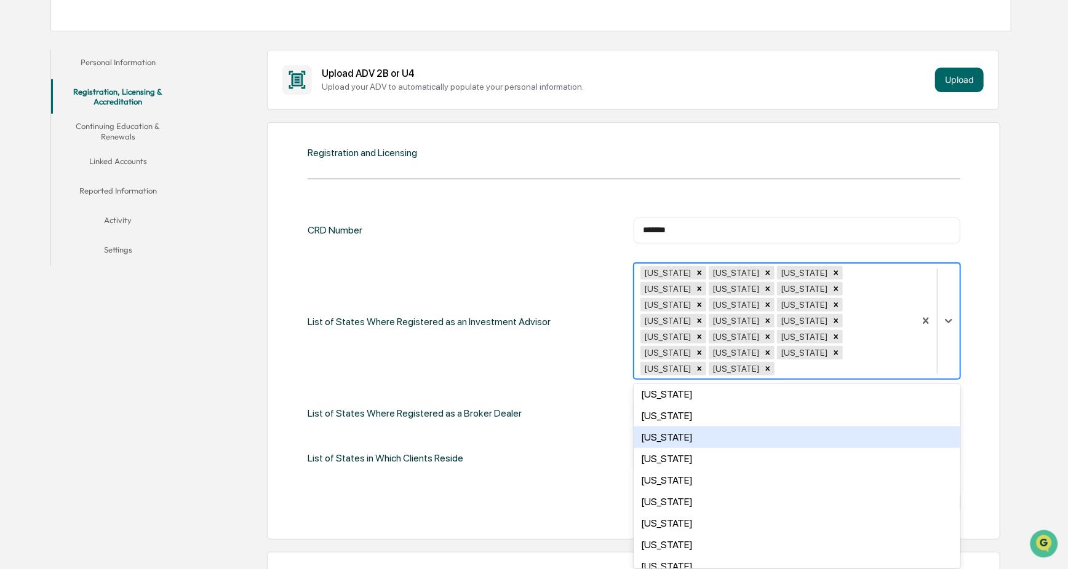
click at [659, 416] on div "Mississippi" at bounding box center [796, 438] width 326 height 22
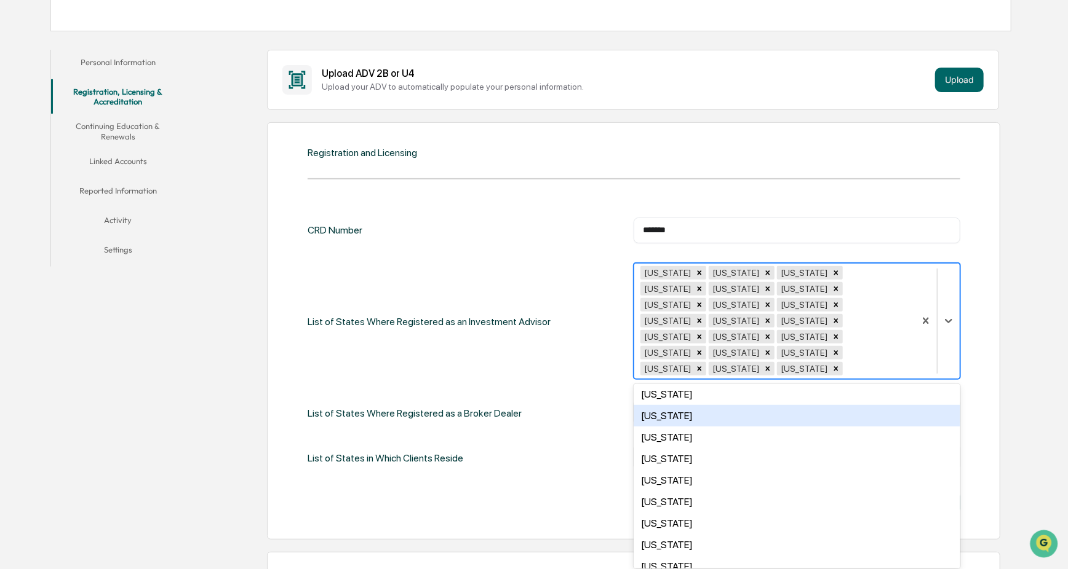
click at [668, 405] on div "Minnesota" at bounding box center [796, 416] width 326 height 22
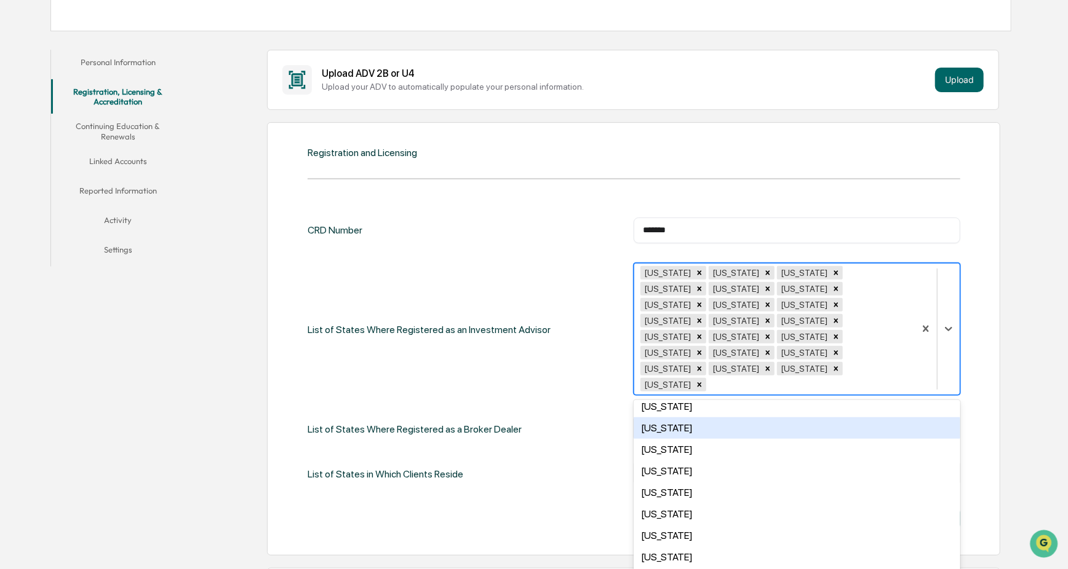
scroll to position [221, 0]
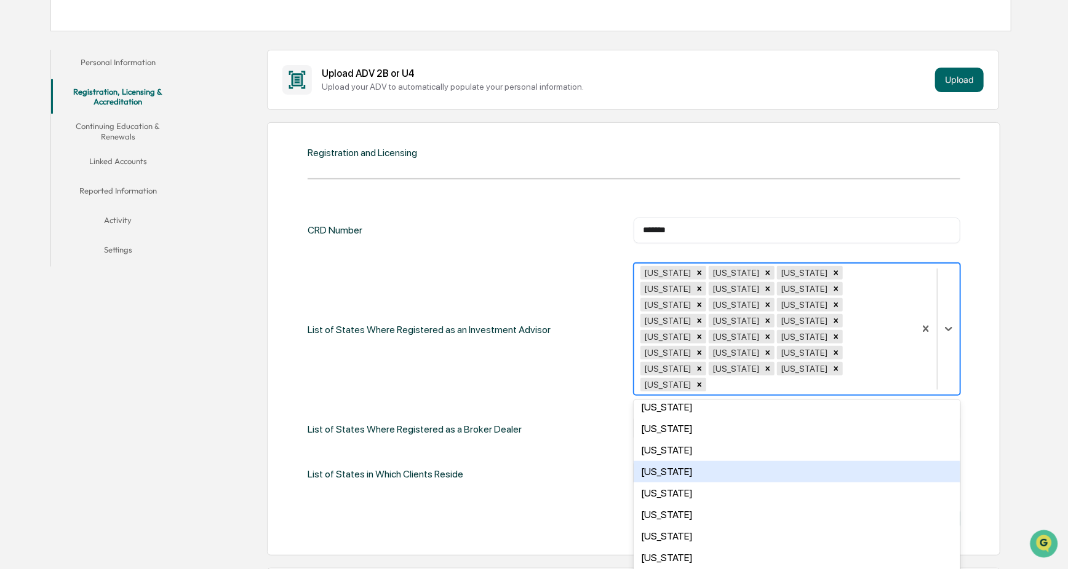
click at [667, 416] on div "Michigan" at bounding box center [796, 472] width 326 height 22
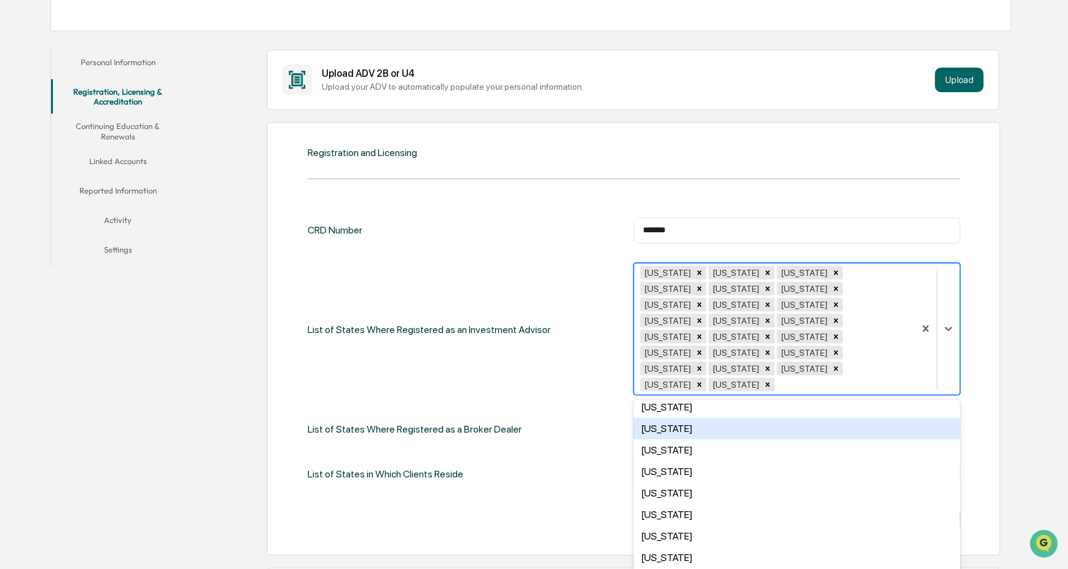
click at [667, 416] on div "Maryland" at bounding box center [796, 429] width 326 height 22
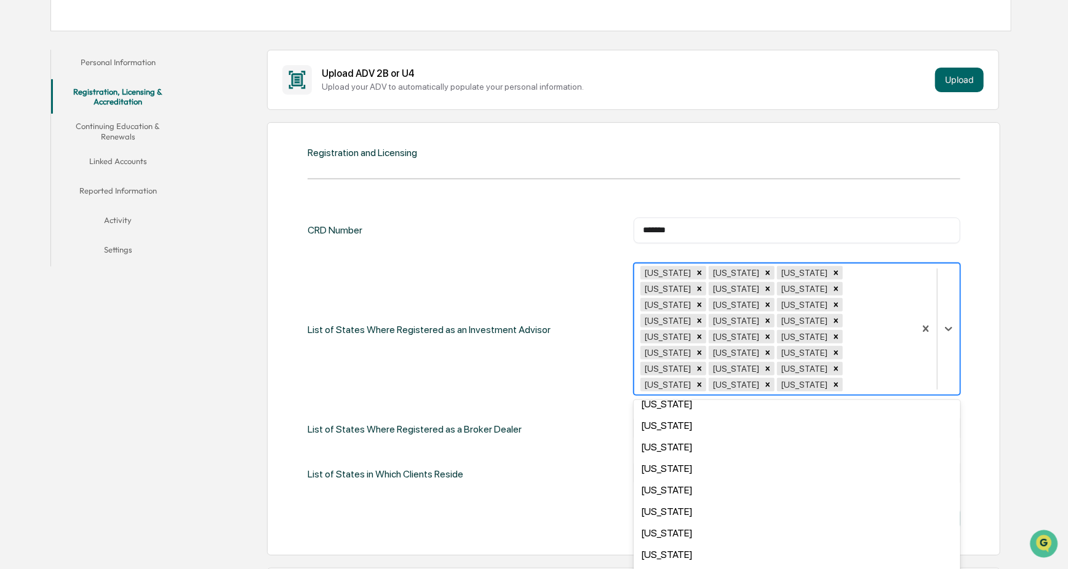
scroll to position [381, 0]
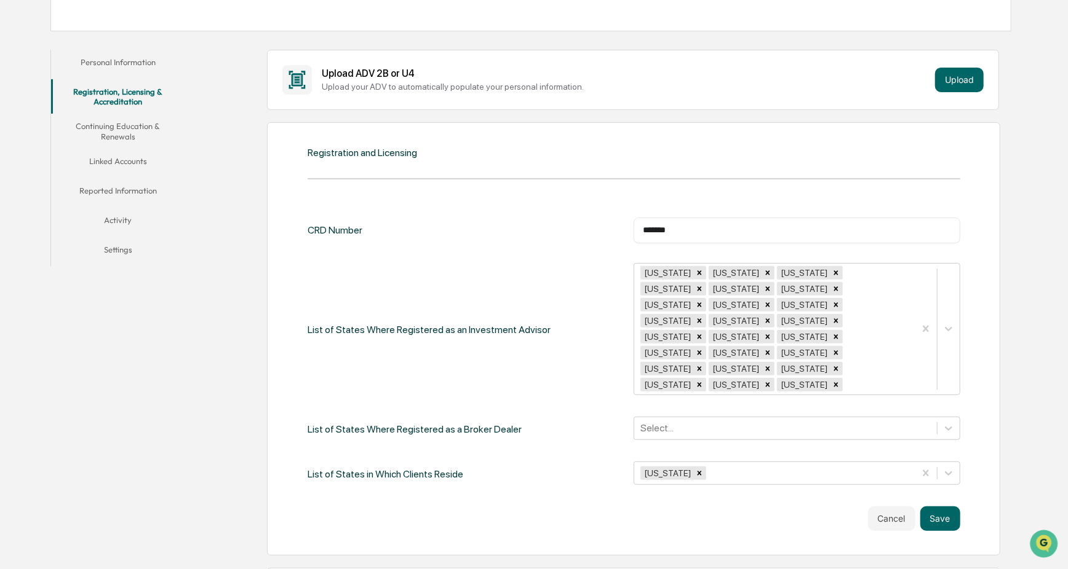
click at [745, 416] on div "Registration and Licensing CRD Number ******* ​ List of States Where Registered…" at bounding box center [633, 339] width 733 height 434
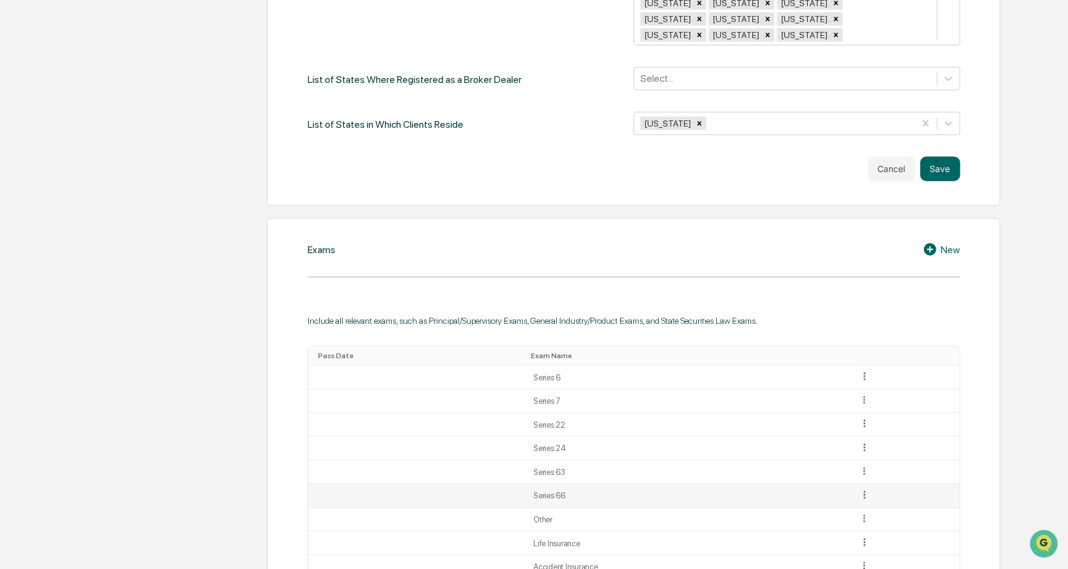
scroll to position [566, 0]
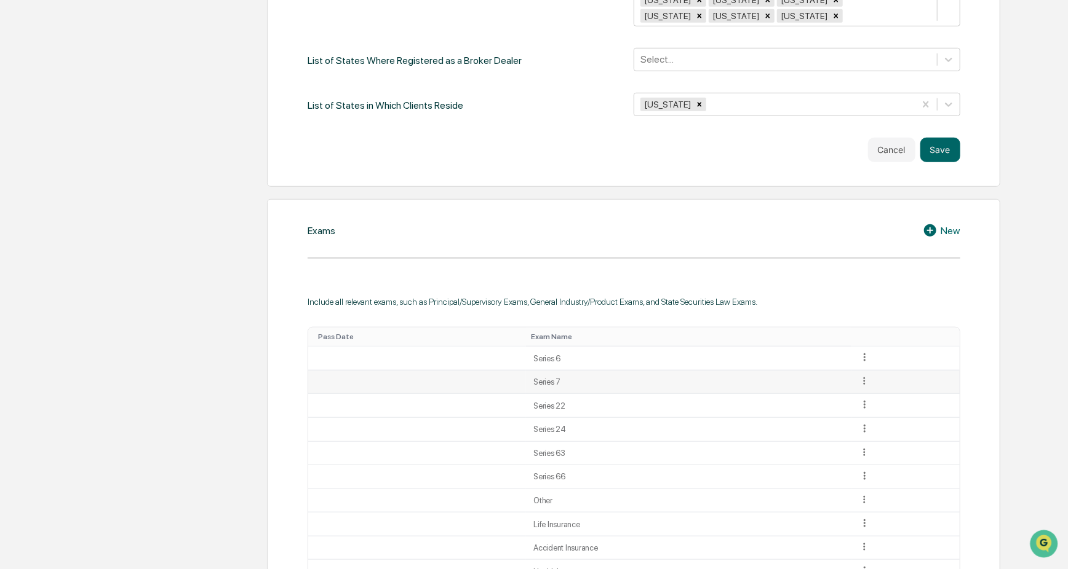
click at [745, 376] on icon at bounding box center [864, 382] width 12 height 12
click at [745, 389] on div "Edit" at bounding box center [849, 399] width 39 height 20
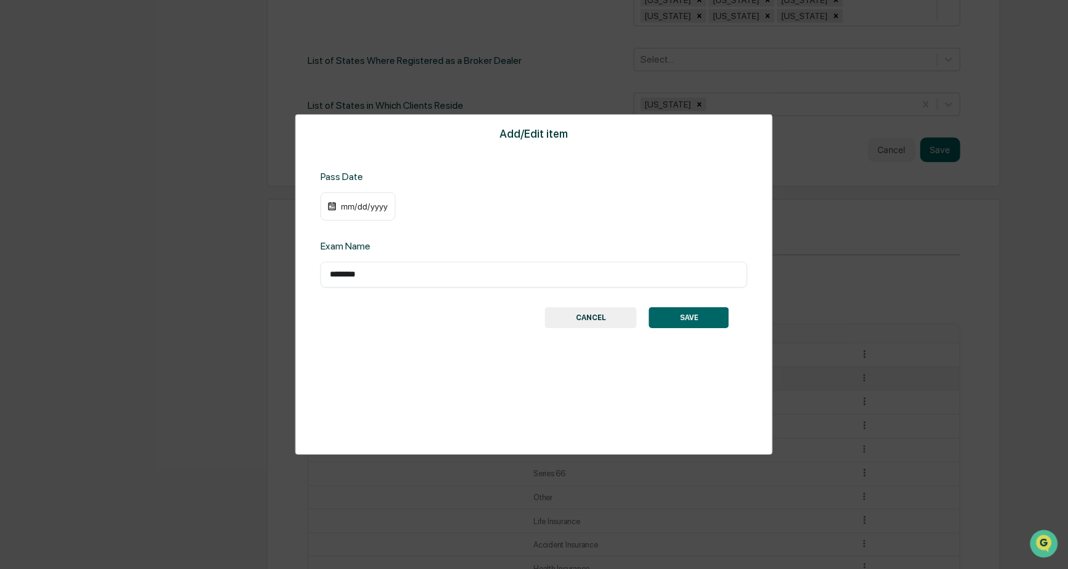
click at [349, 207] on div "mm/dd/yyyy" at bounding box center [363, 207] width 49 height 10
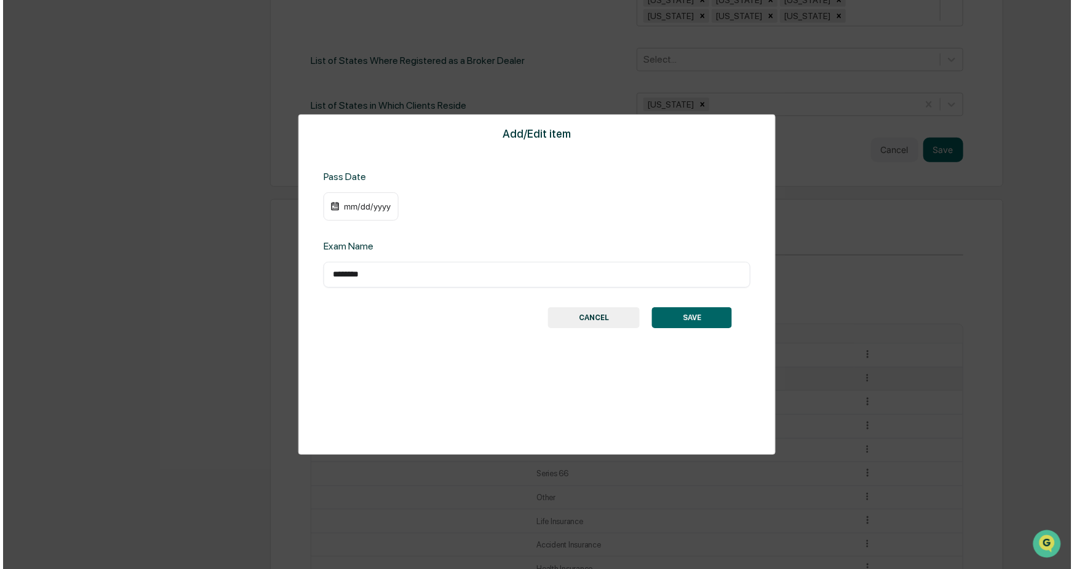
scroll to position [567, 0]
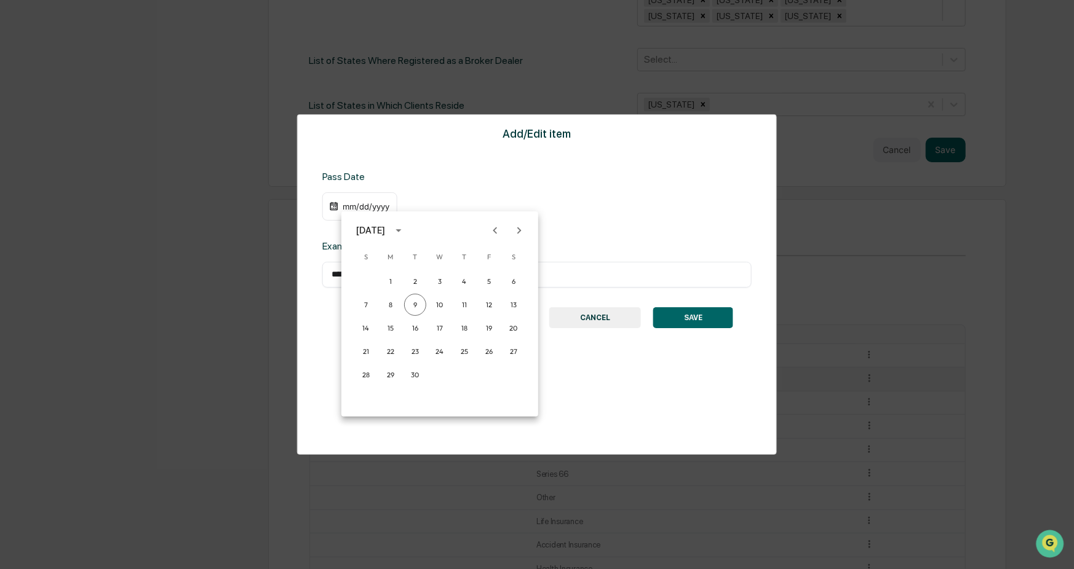
drag, startPoint x: 547, startPoint y: 195, endPoint x: 524, endPoint y: 189, distance: 23.6
click at [547, 194] on div at bounding box center [537, 284] width 1074 height 569
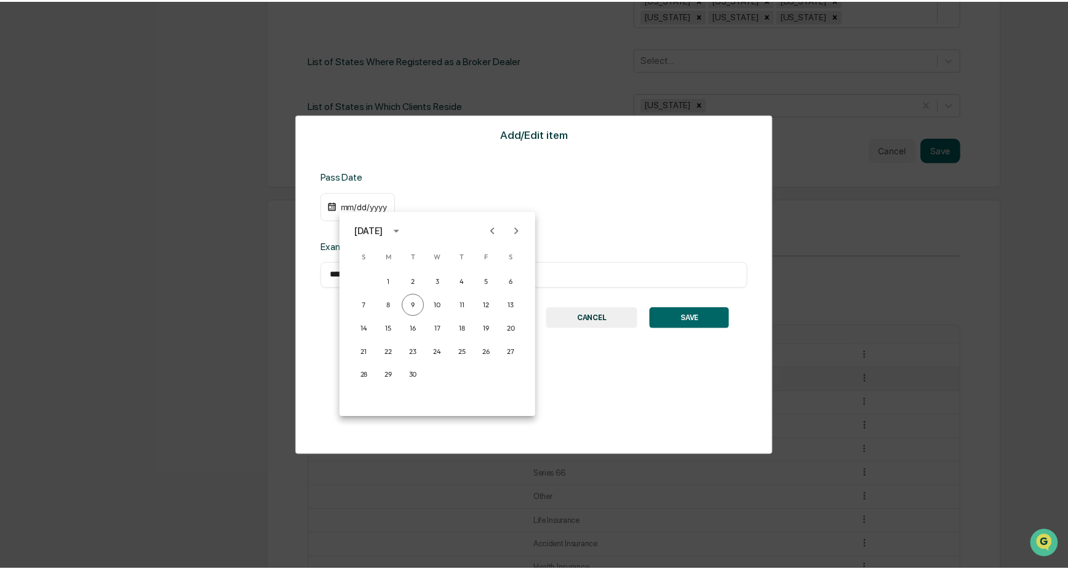
scroll to position [566, 0]
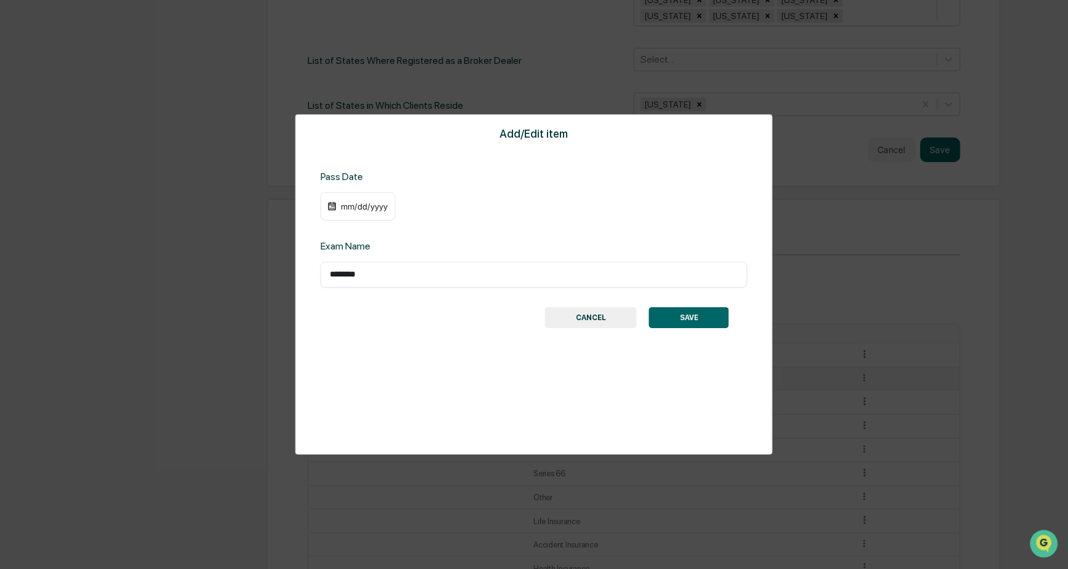
click at [343, 206] on div "mm/dd/yyyy" at bounding box center [363, 207] width 49 height 10
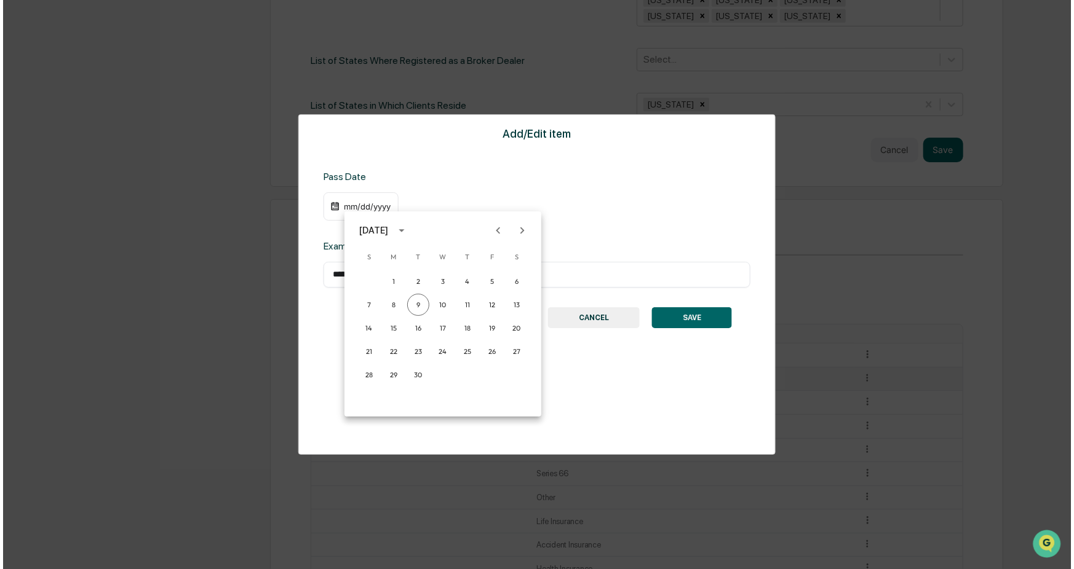
scroll to position [567, 0]
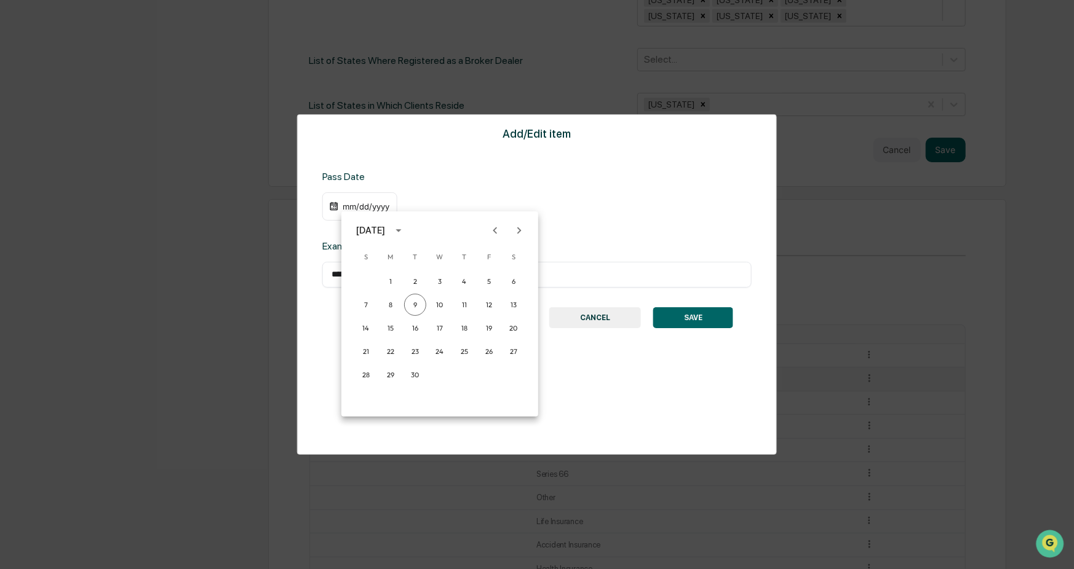
click at [385, 229] on div "September 2025" at bounding box center [370, 231] width 29 height 14
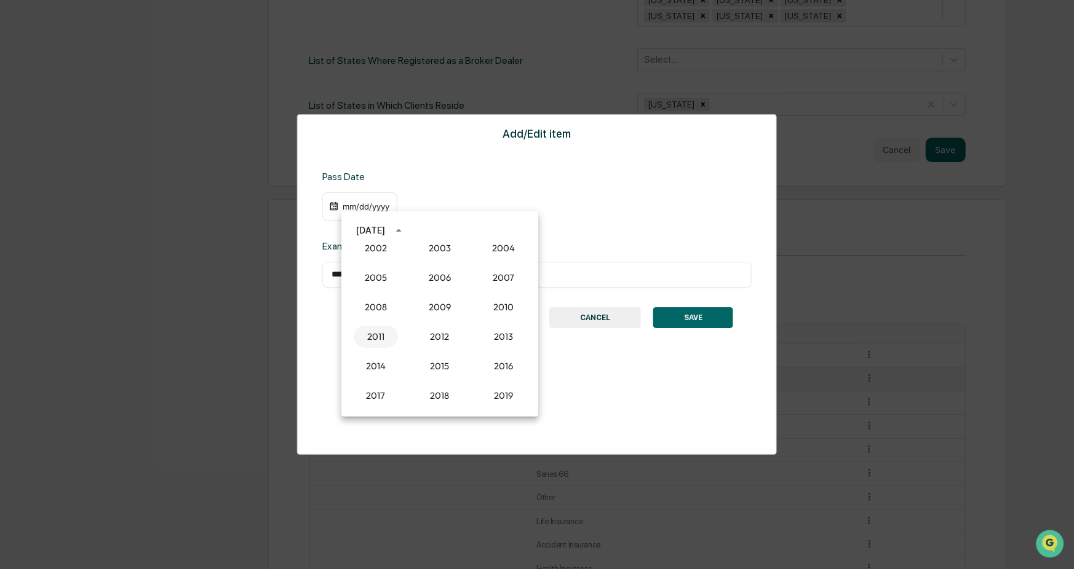
click at [371, 337] on button "2011" at bounding box center [376, 337] width 44 height 22
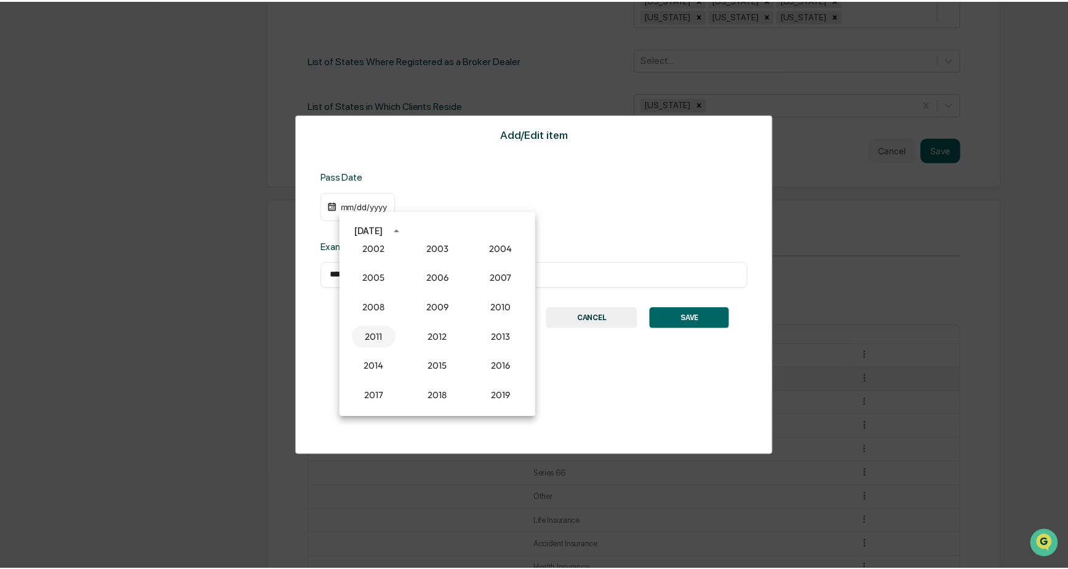
scroll to position [566, 0]
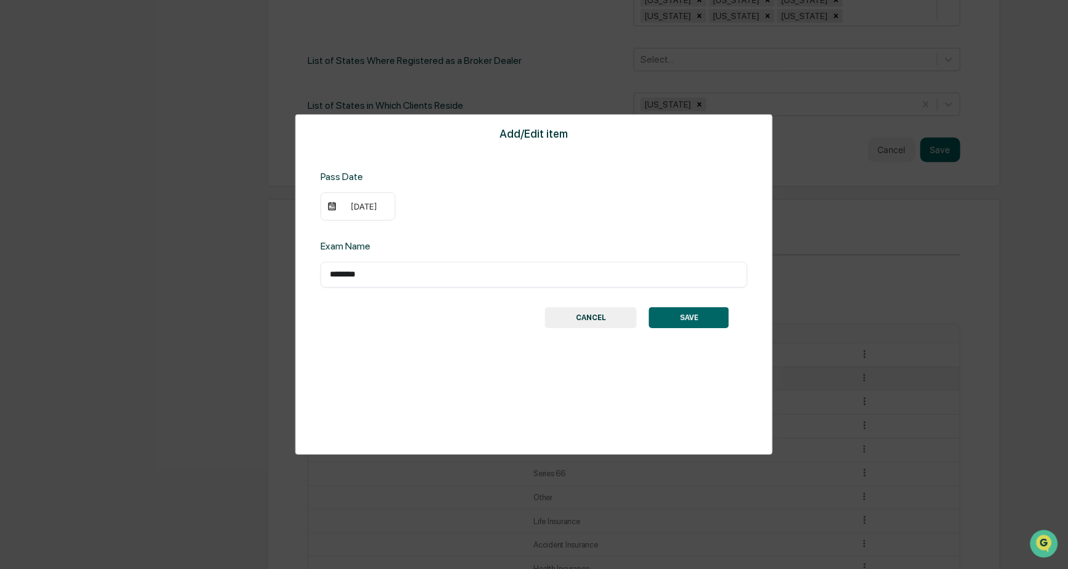
click at [338, 204] on div "09/09/2011" at bounding box center [357, 206] width 75 height 28
click at [352, 205] on div "09/09/2011" at bounding box center [363, 207] width 49 height 10
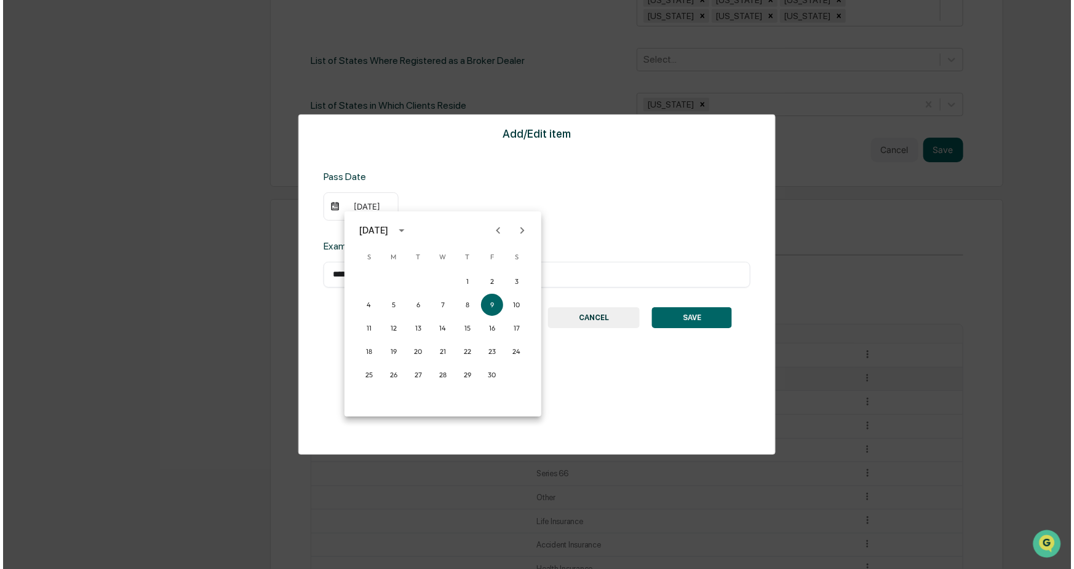
scroll to position [567, 0]
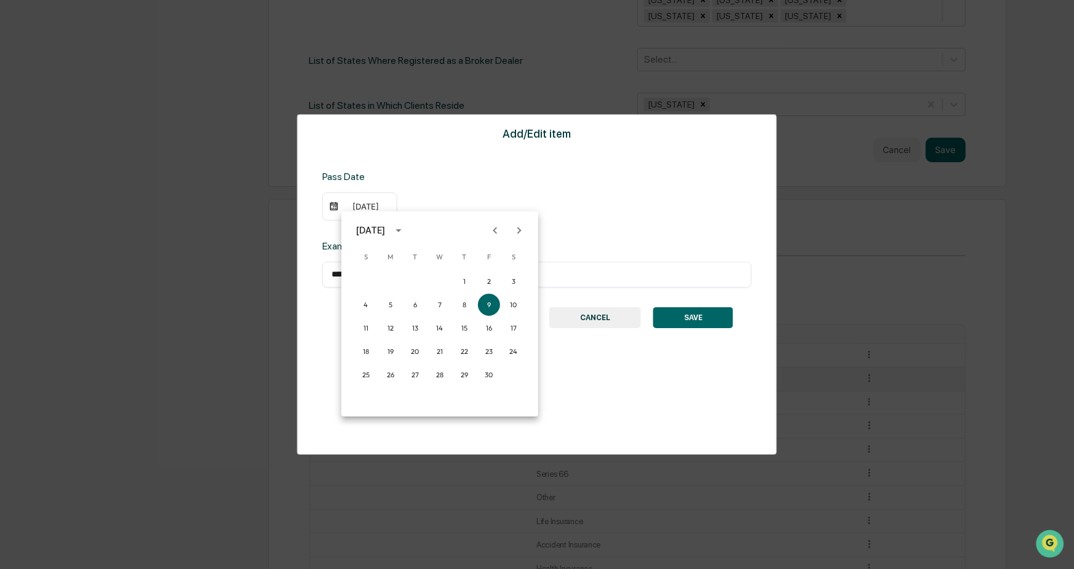
click at [497, 228] on icon "Previous month" at bounding box center [495, 230] width 4 height 7
click at [496, 228] on icon "Previous month" at bounding box center [495, 230] width 4 height 7
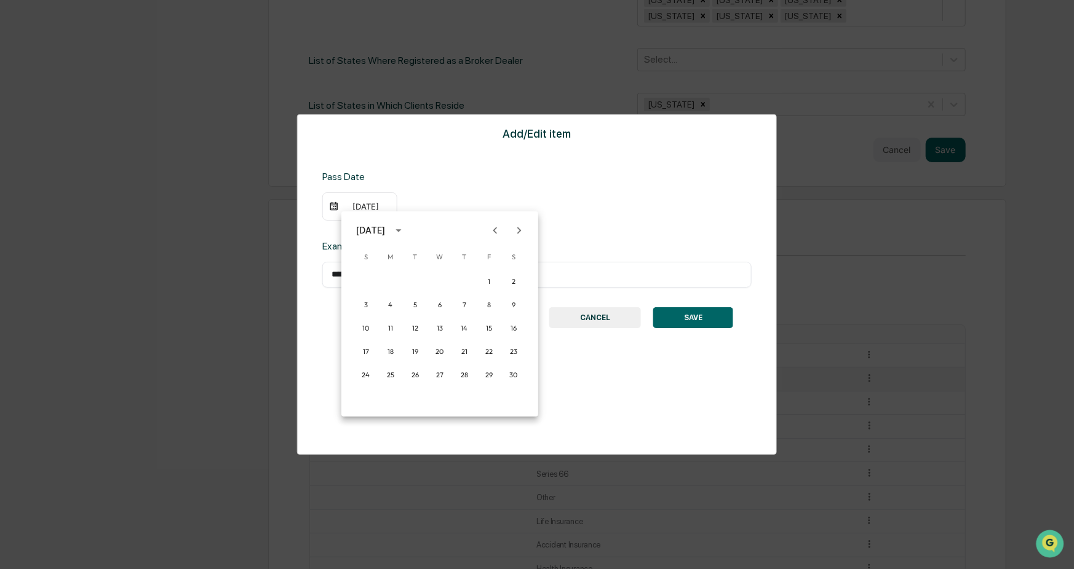
click at [494, 231] on icon "Previous month" at bounding box center [495, 230] width 4 height 7
click at [489, 351] on button "21" at bounding box center [489, 352] width 22 height 22
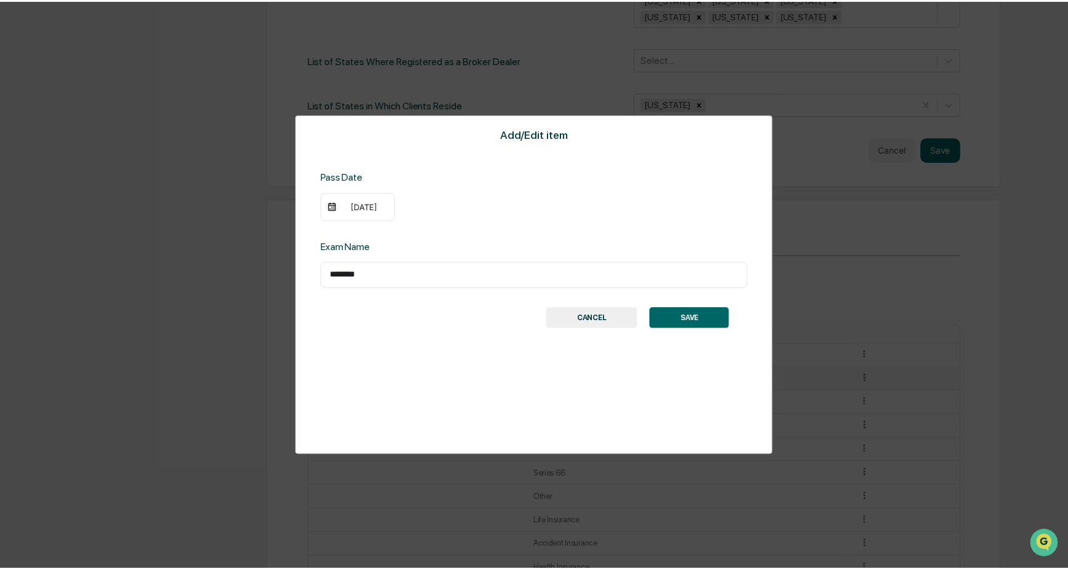
scroll to position [566, 0]
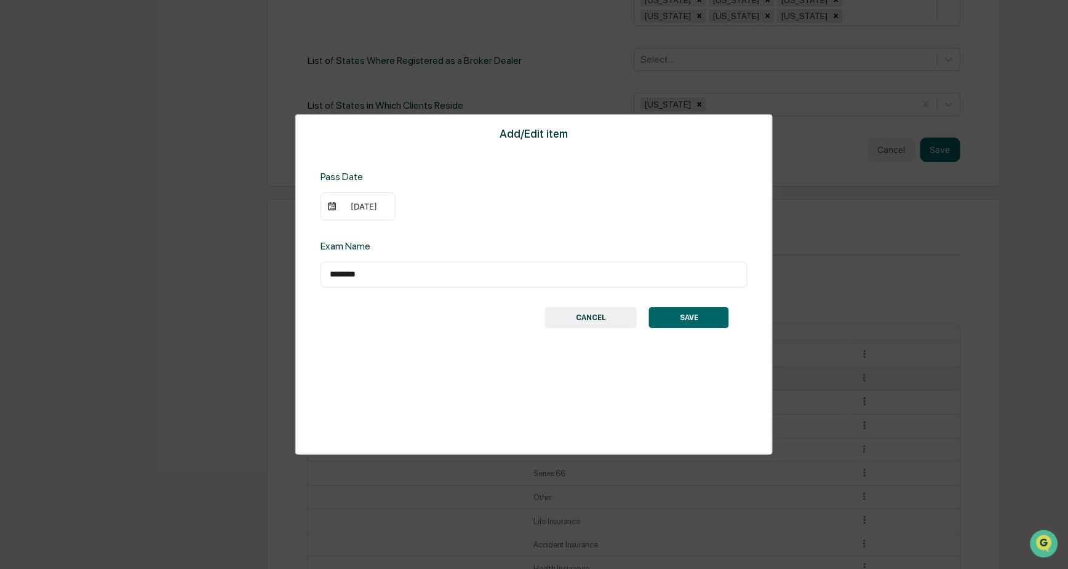
click at [687, 317] on button "SAVE" at bounding box center [689, 317] width 80 height 21
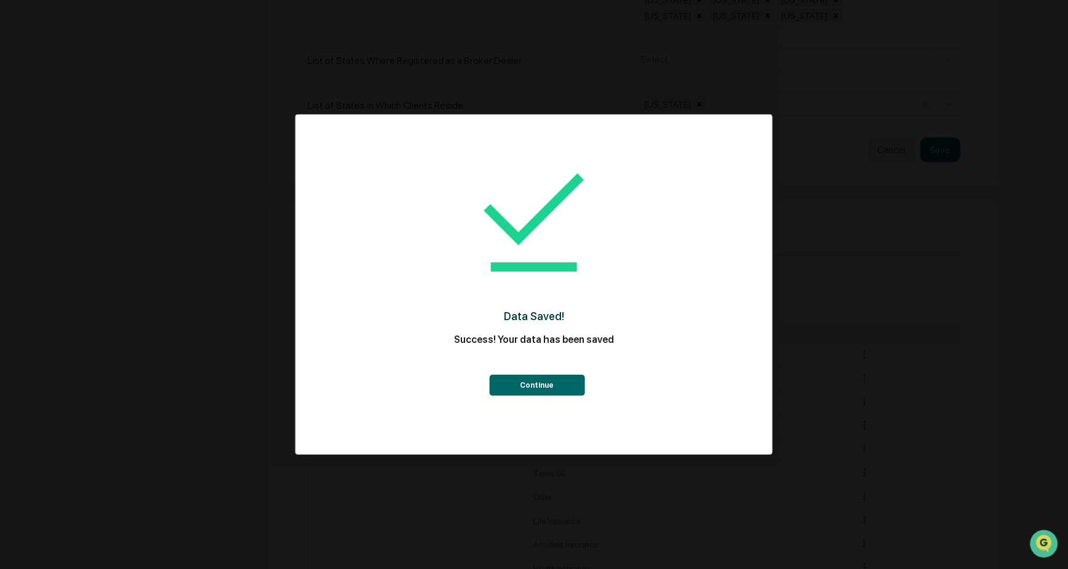
click at [557, 384] on button "Continue" at bounding box center [536, 385] width 95 height 21
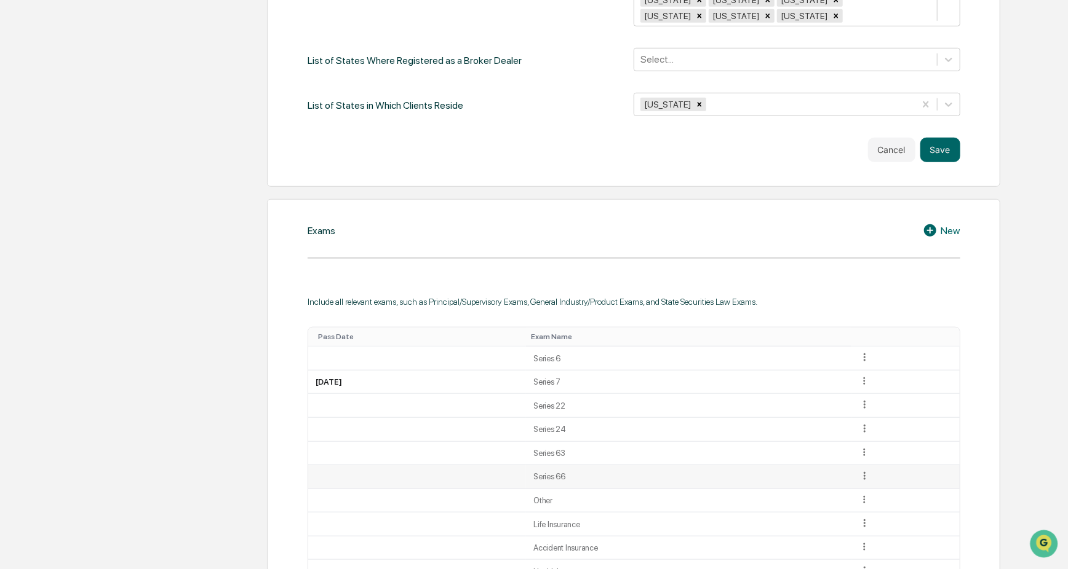
click at [745, 416] on icon at bounding box center [864, 476] width 12 height 12
click at [745, 416] on div "Edit" at bounding box center [849, 494] width 39 height 20
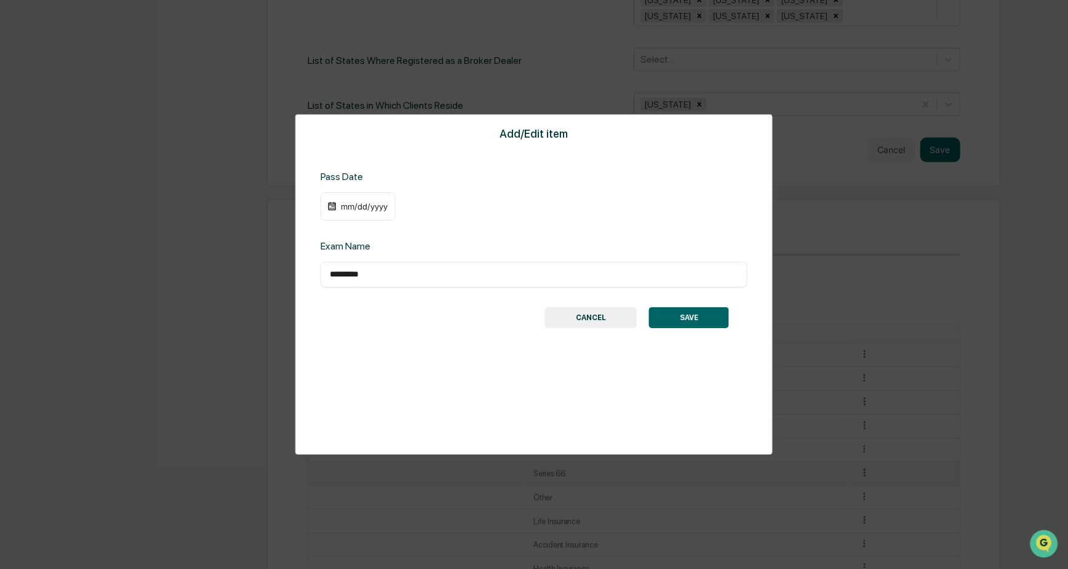
click at [334, 206] on img at bounding box center [332, 207] width 10 height 10
click at [341, 208] on div "mm/dd/yyyy" at bounding box center [363, 207] width 49 height 10
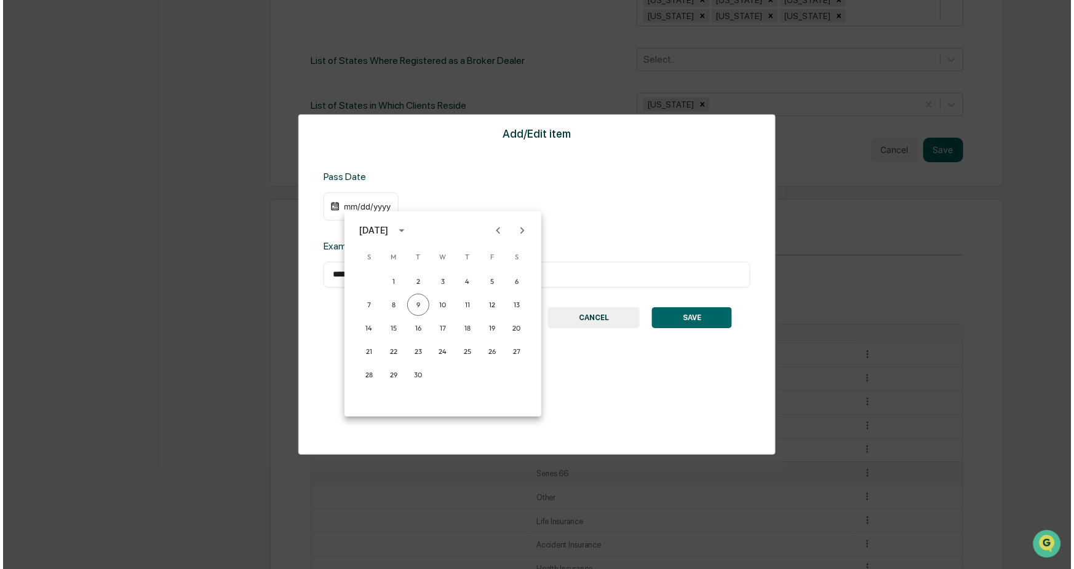
scroll to position [567, 0]
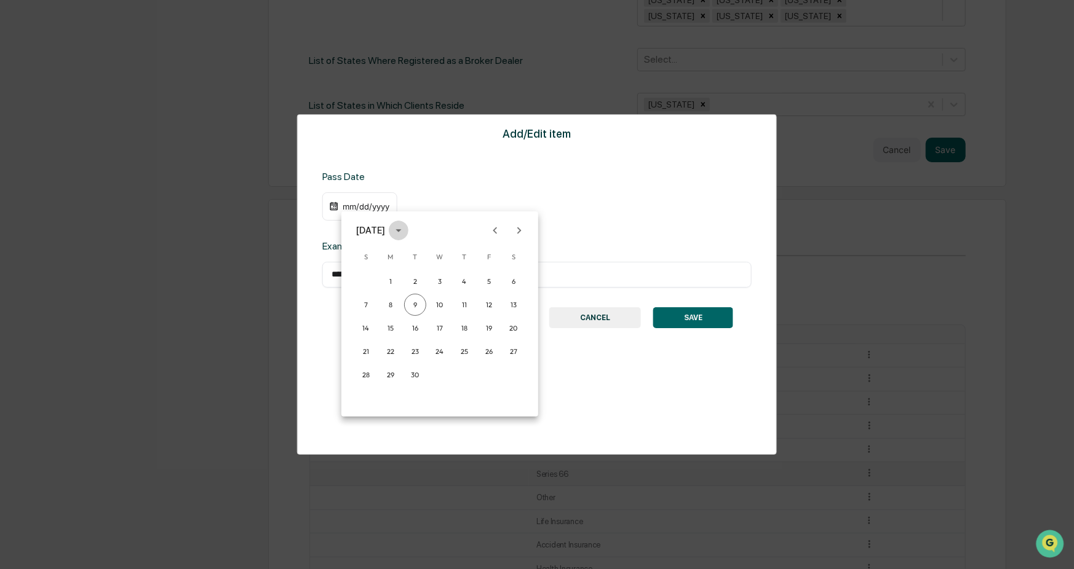
click at [405, 231] on icon "calendar view is open, switch to year view" at bounding box center [399, 231] width 14 height 14
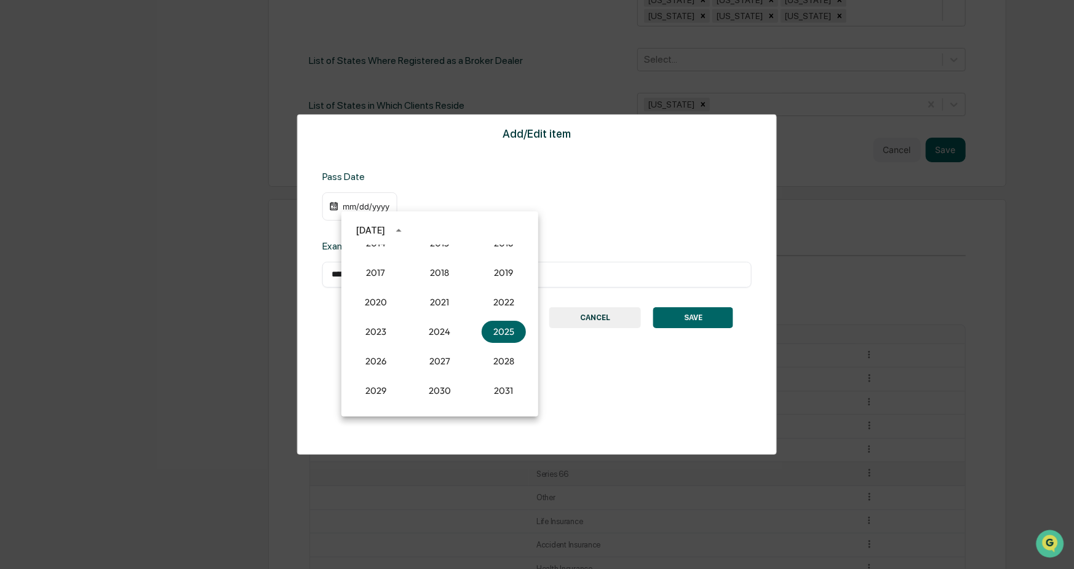
scroll to position [1076, 0]
click at [379, 272] on button "2011" at bounding box center [376, 275] width 44 height 22
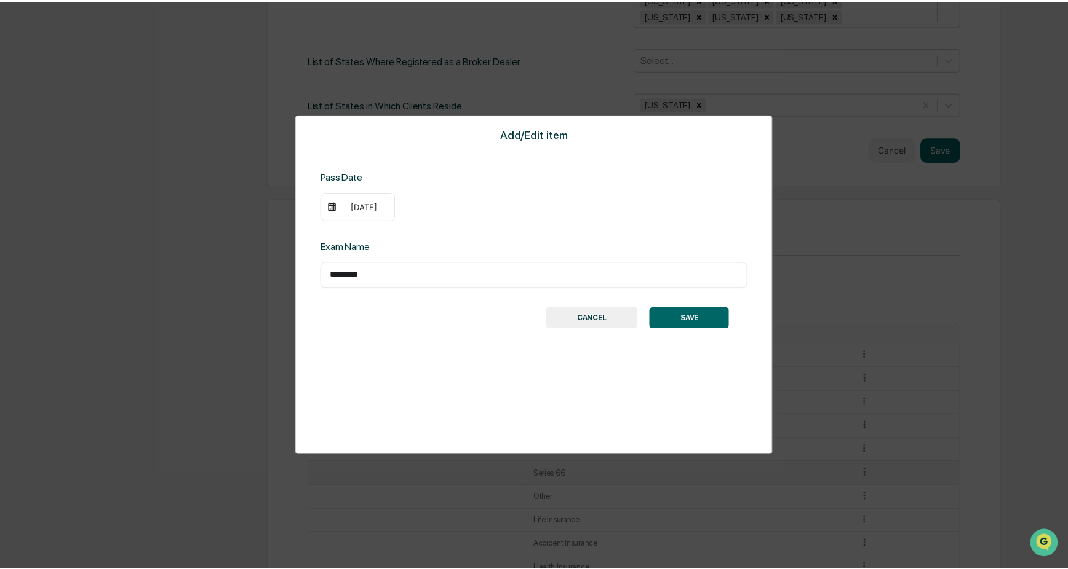
scroll to position [566, 0]
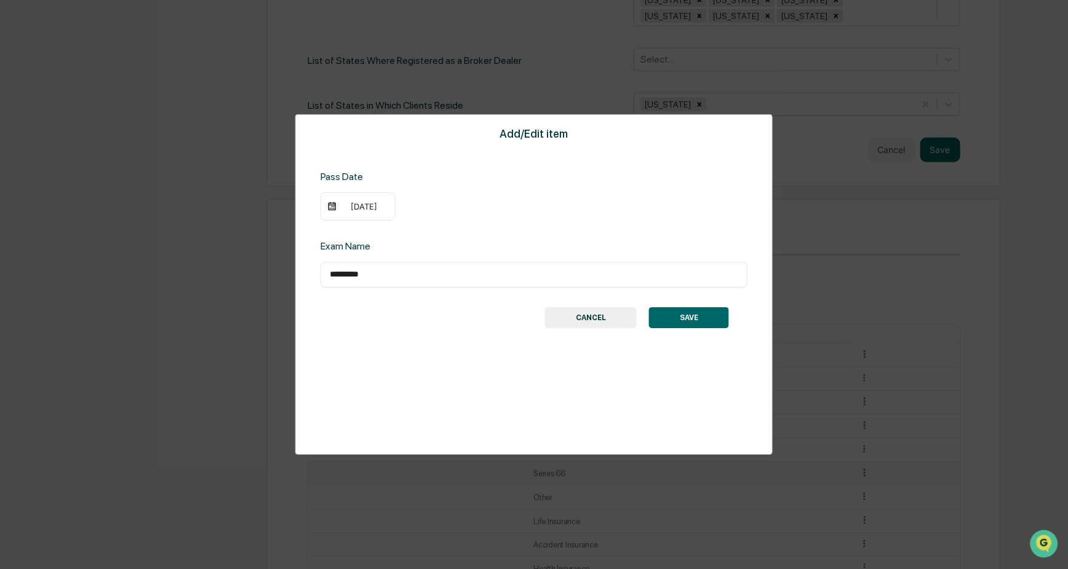
click at [348, 205] on div "09/09/2011" at bounding box center [363, 207] width 49 height 10
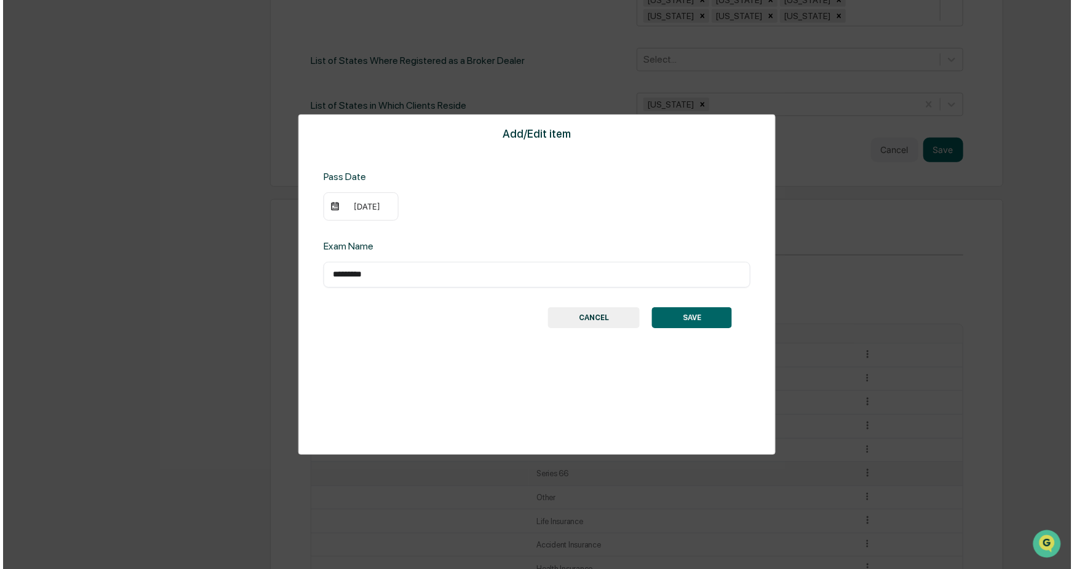
scroll to position [567, 0]
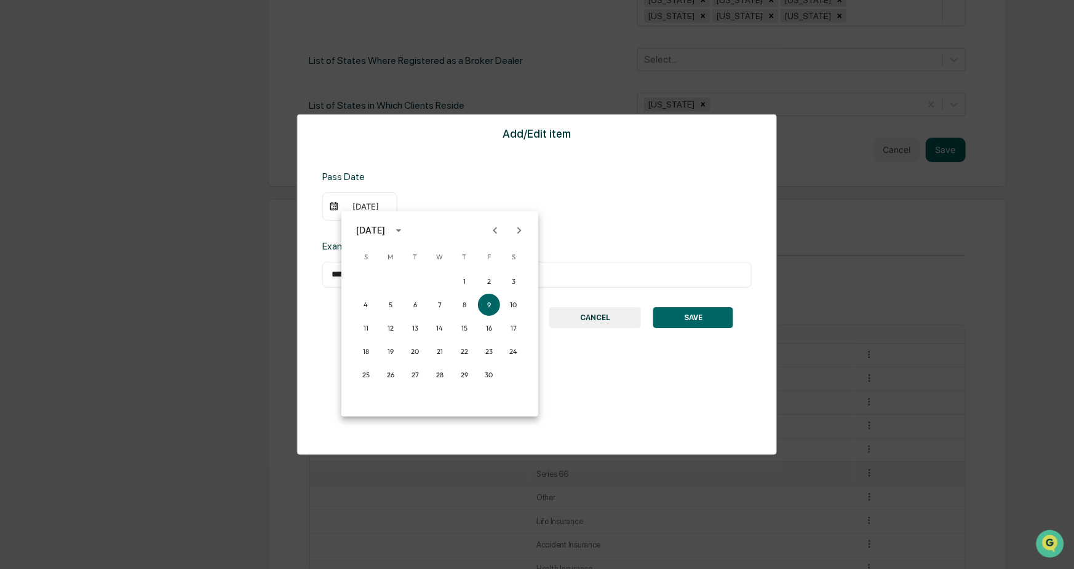
click at [493, 229] on icon "Previous month" at bounding box center [495, 231] width 14 height 14
click at [389, 373] on button "29" at bounding box center [390, 375] width 22 height 22
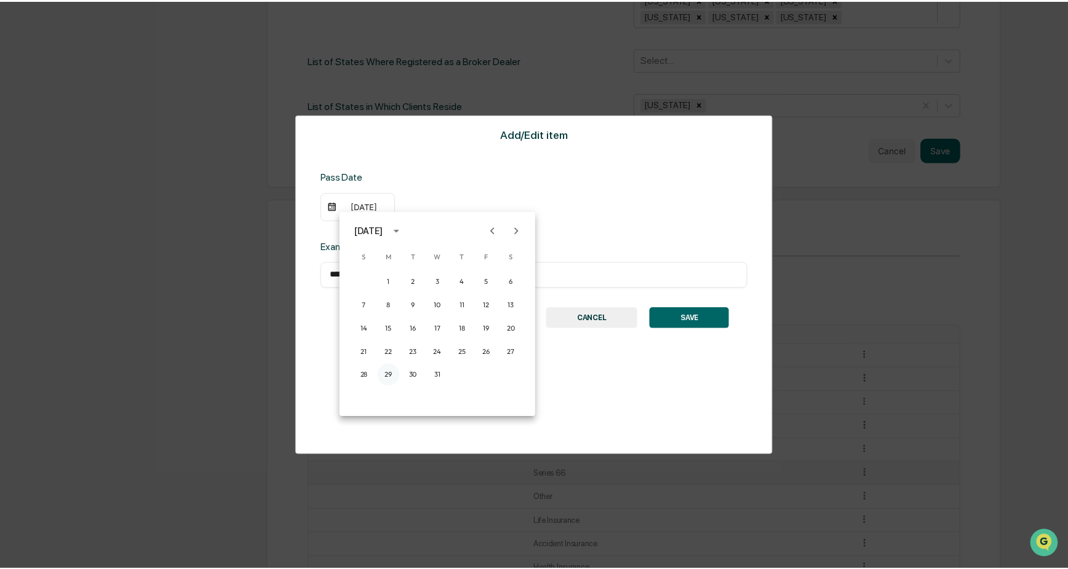
scroll to position [566, 0]
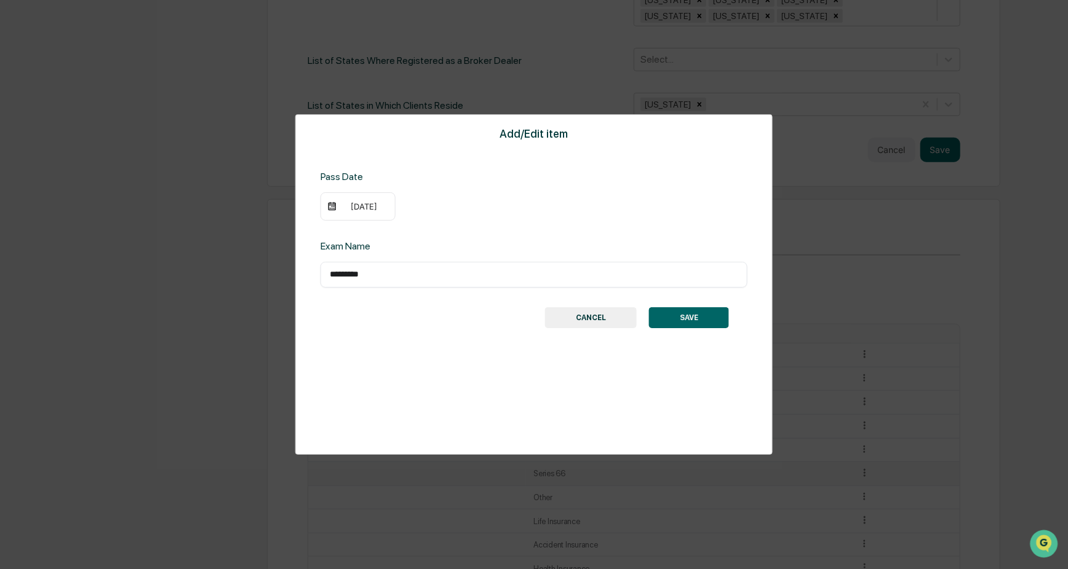
click at [696, 318] on button "SAVE" at bounding box center [689, 317] width 80 height 21
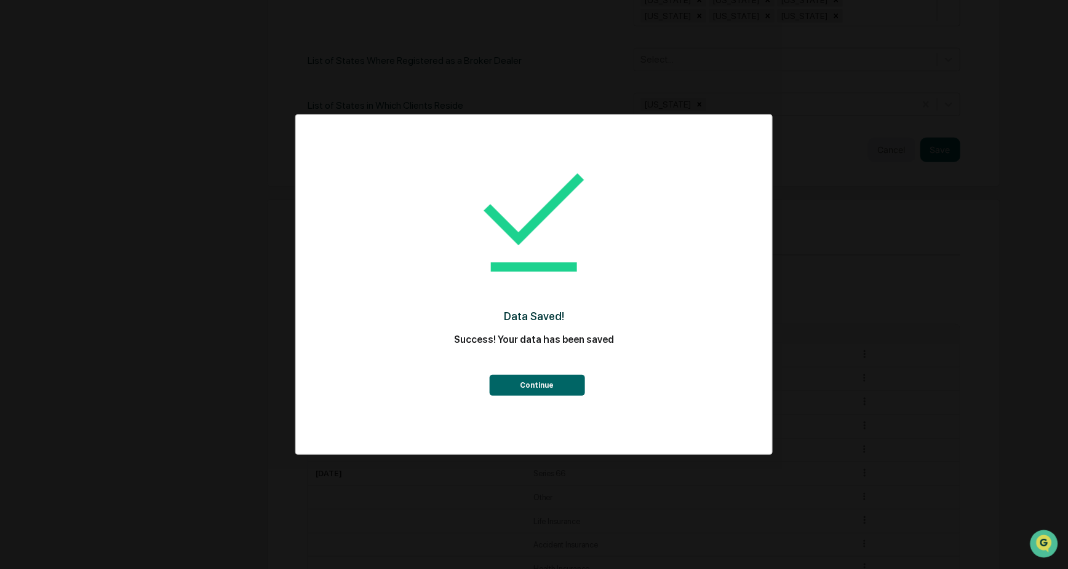
click at [566, 380] on button "Continue" at bounding box center [536, 385] width 95 height 21
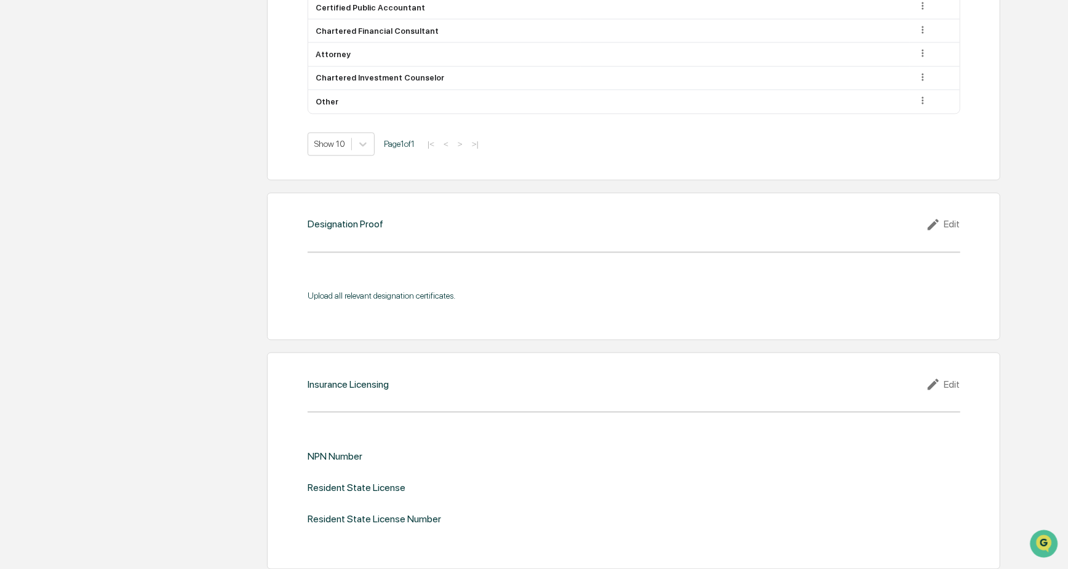
scroll to position [1489, 0]
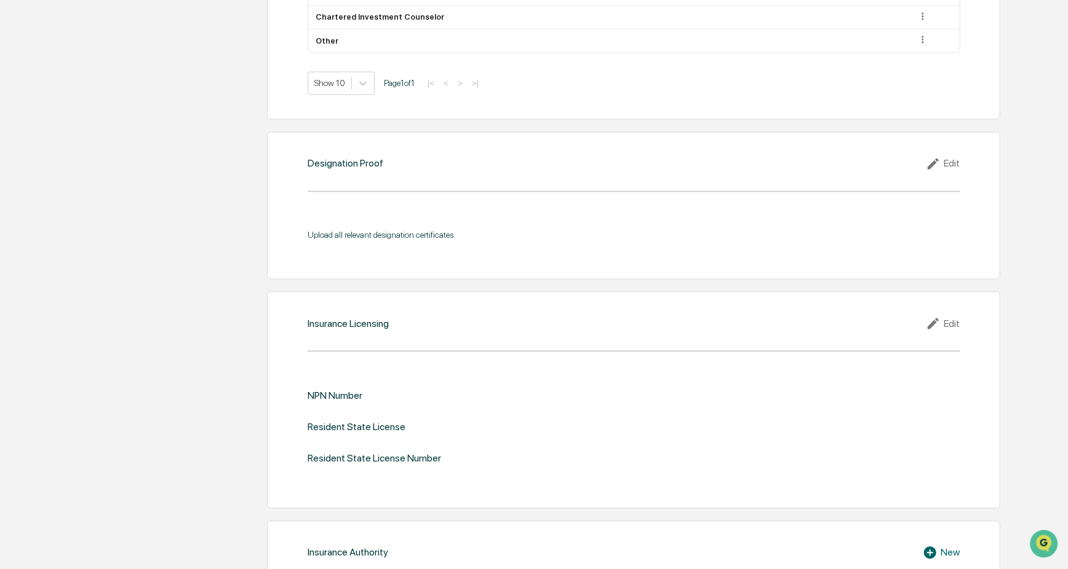
click at [745, 316] on div "Edit" at bounding box center [942, 323] width 34 height 15
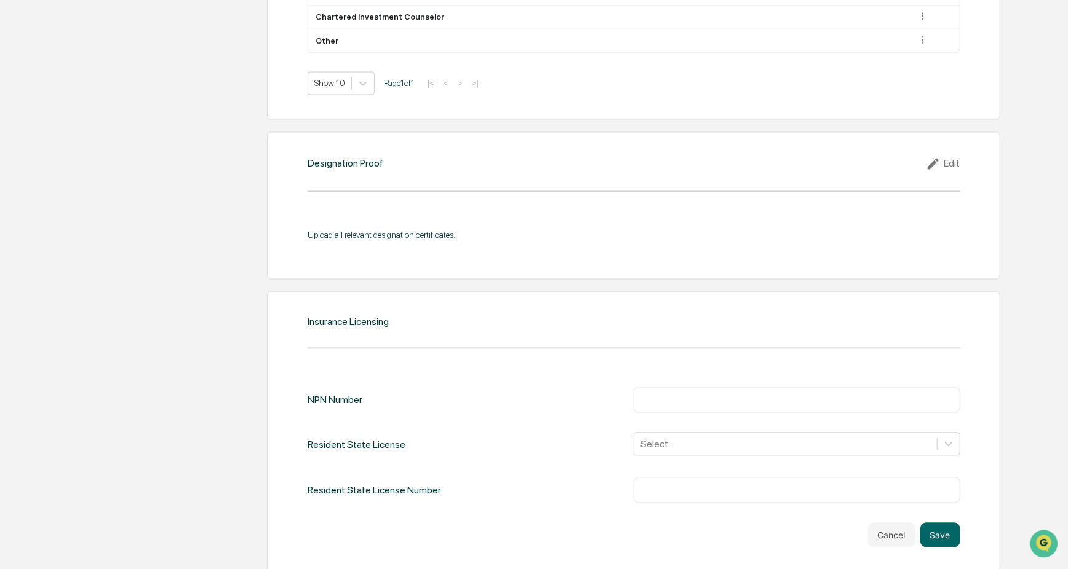
click at [689, 394] on input "text" at bounding box center [796, 400] width 307 height 12
type input "********"
click at [704, 416] on div "Select..." at bounding box center [796, 443] width 326 height 23
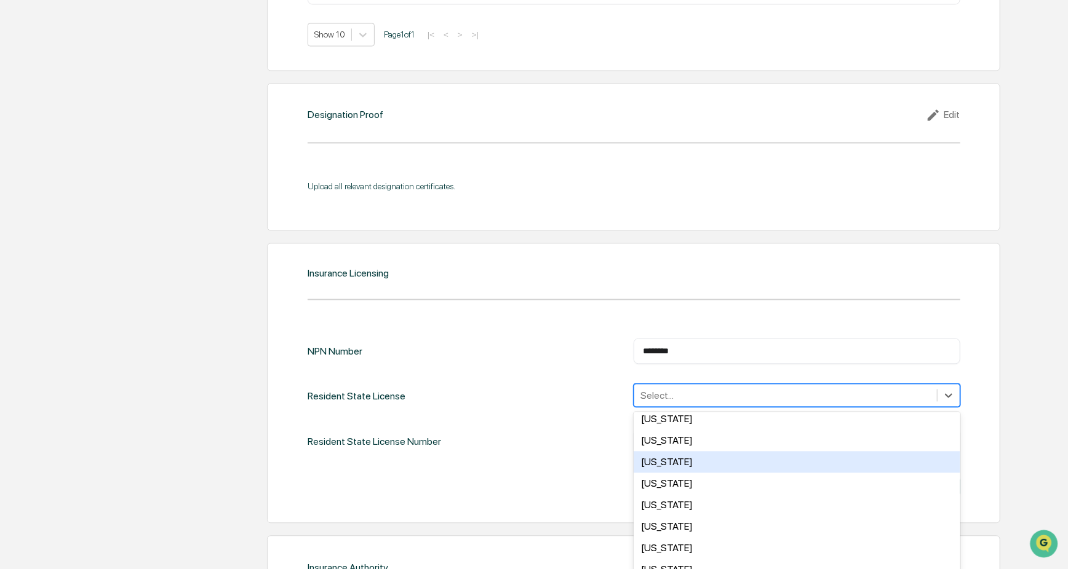
scroll to position [369, 0]
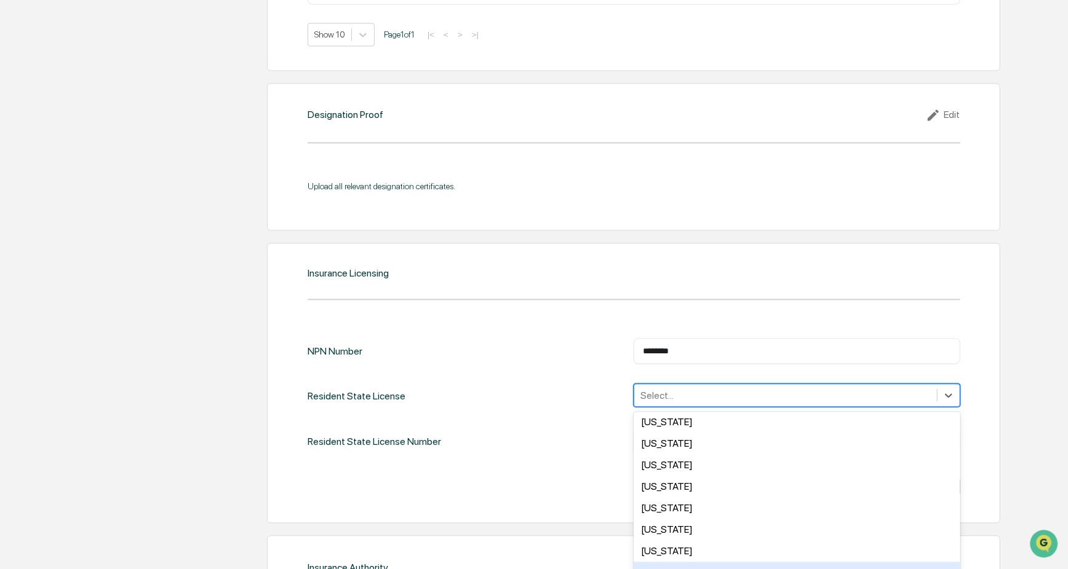
click at [670, 416] on div "Missouri" at bounding box center [796, 573] width 326 height 22
click at [574, 416] on div "Cancel Save" at bounding box center [633, 486] width 652 height 25
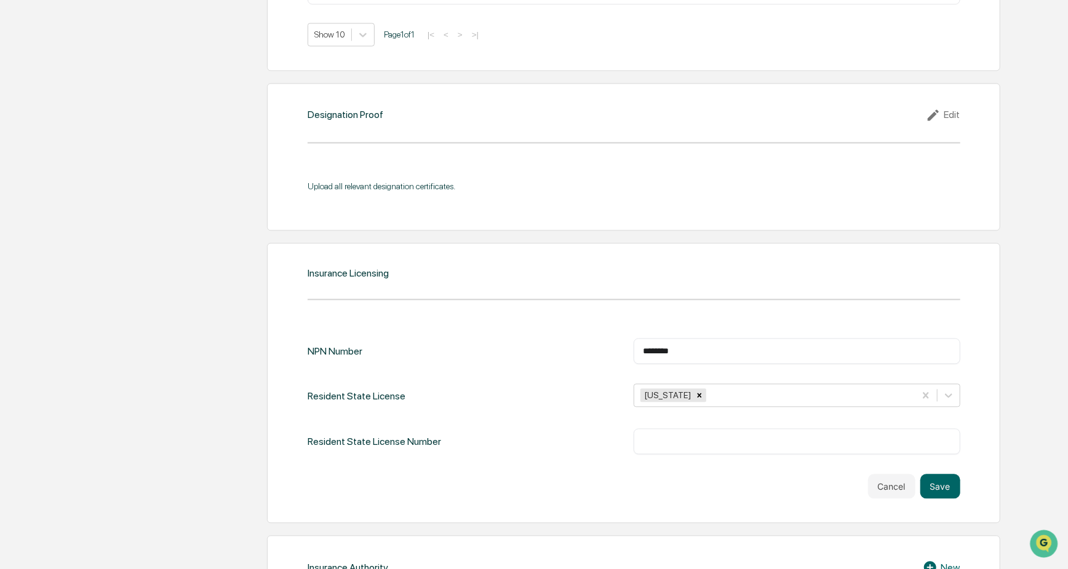
click at [700, 416] on input "text" at bounding box center [796, 441] width 307 height 12
type input "*******"
click at [745, 416] on button "Save" at bounding box center [940, 486] width 40 height 25
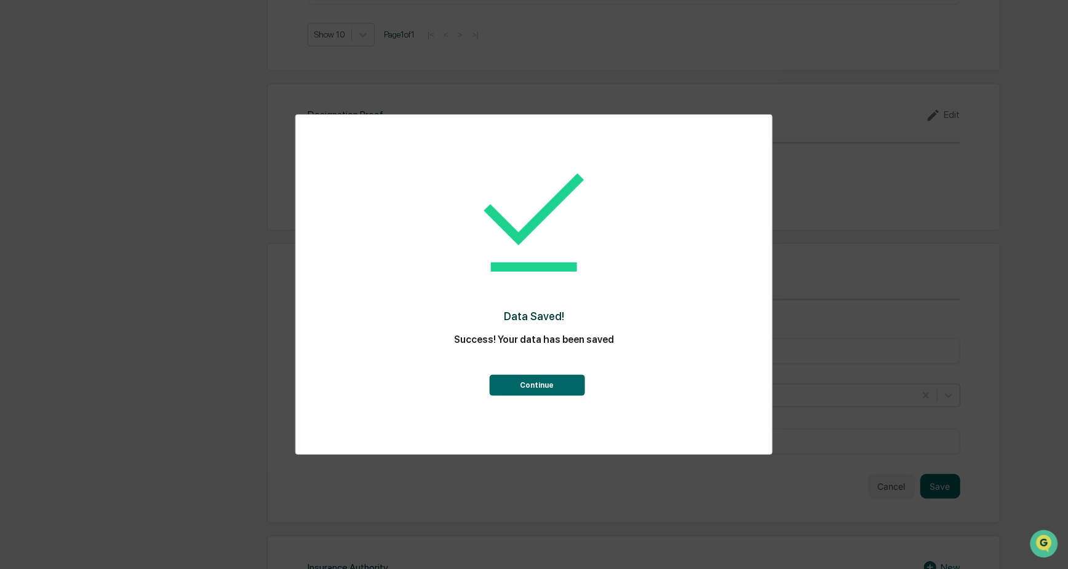
click at [543, 385] on button "Continue" at bounding box center [536, 385] width 95 height 21
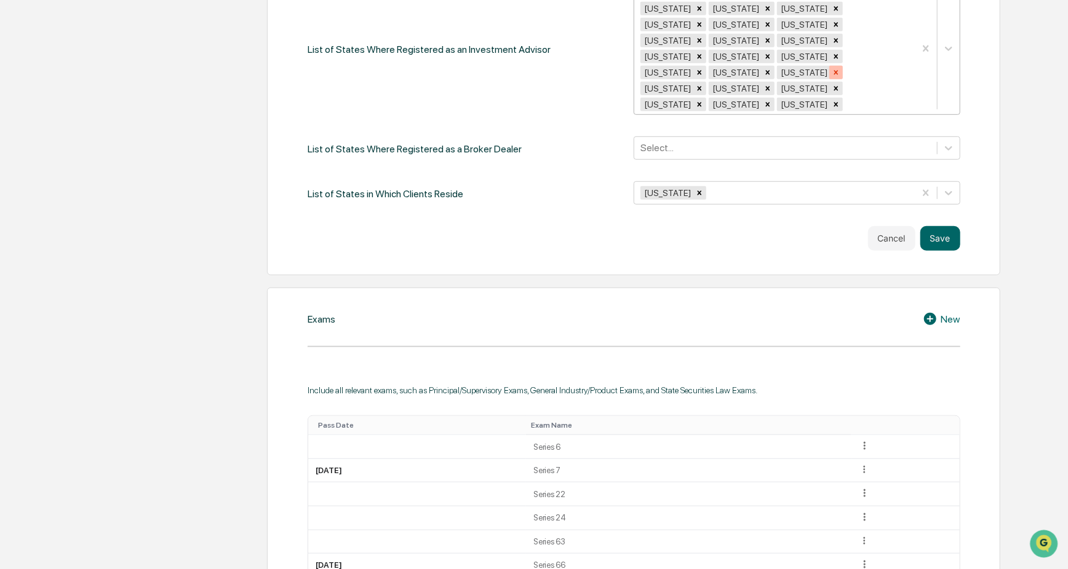
scroll to position [0, 0]
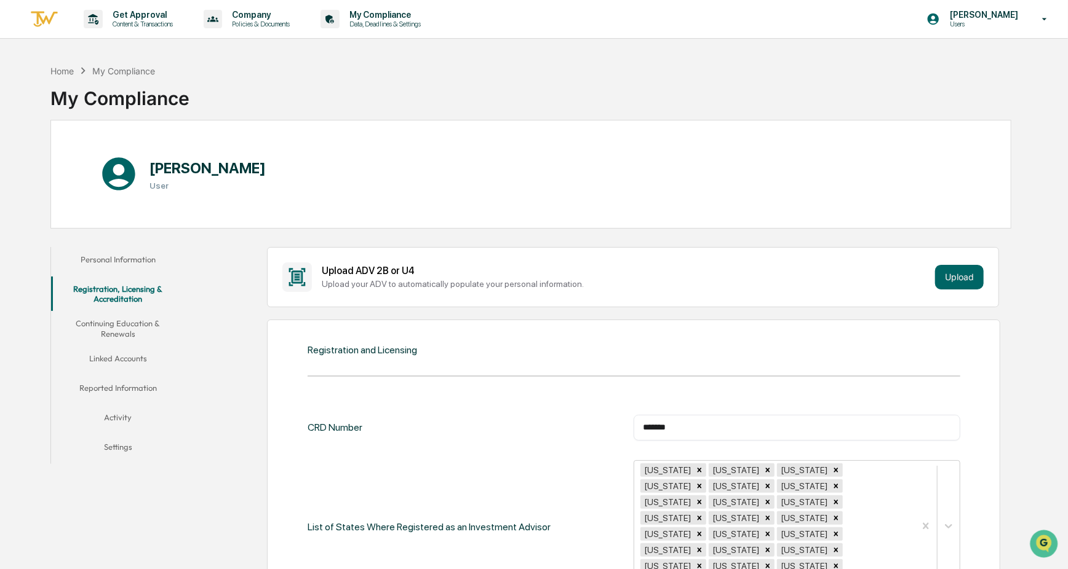
click at [121, 325] on button "Continuing Education & Renewals" at bounding box center [118, 328] width 134 height 35
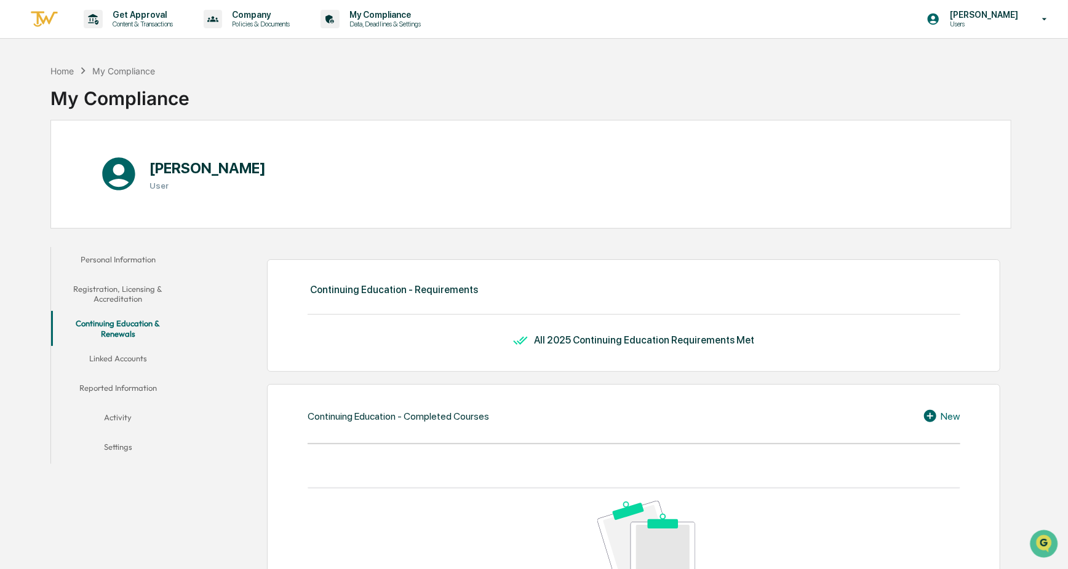
click at [106, 359] on button "Linked Accounts" at bounding box center [118, 361] width 134 height 30
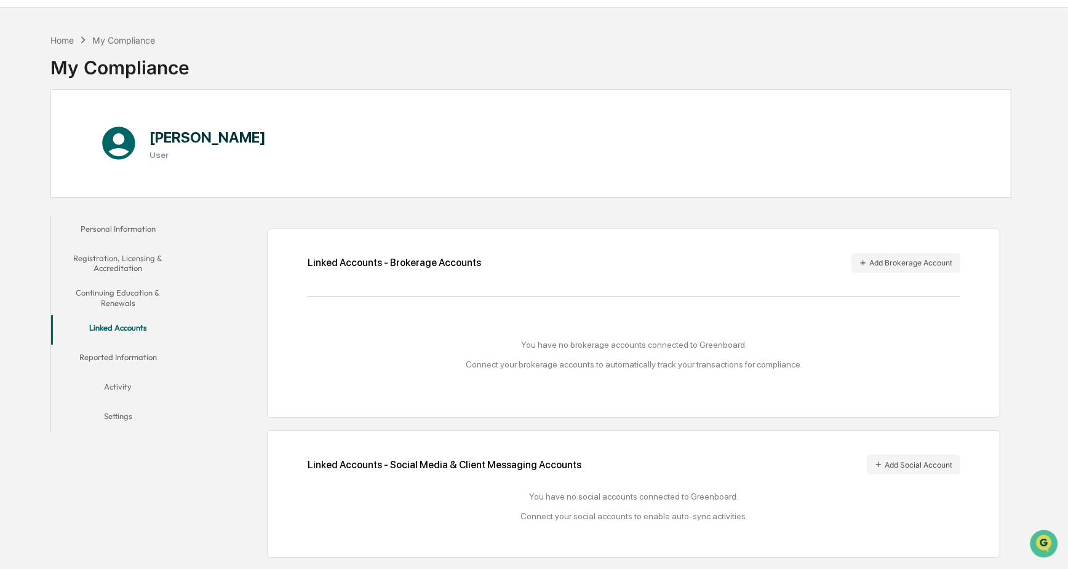
scroll to position [58, 0]
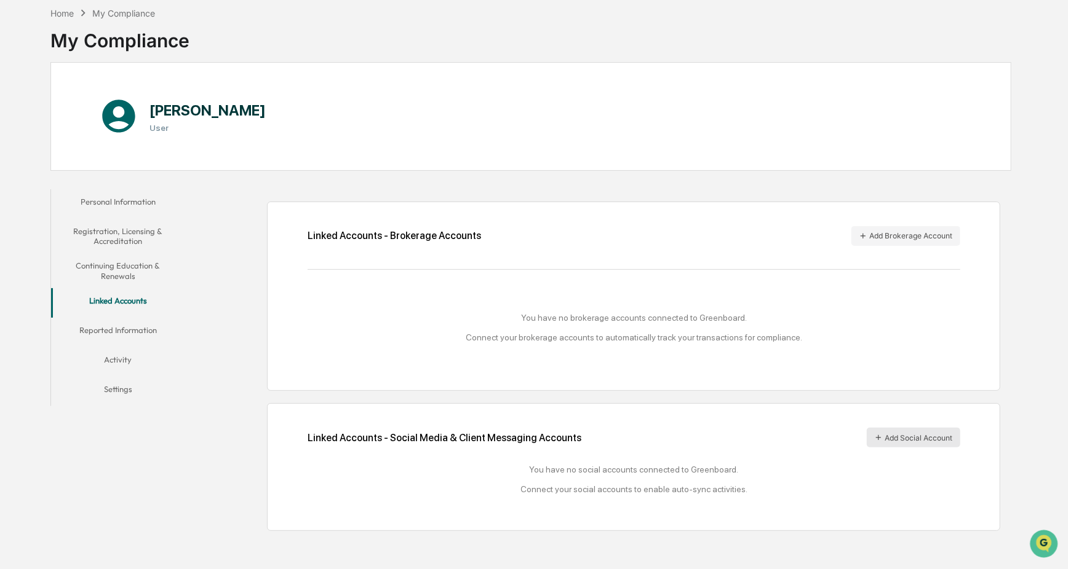
click at [745, 416] on button "Add Social Account" at bounding box center [912, 438] width 93 height 20
click at [123, 331] on button "Reported Information" at bounding box center [118, 333] width 134 height 30
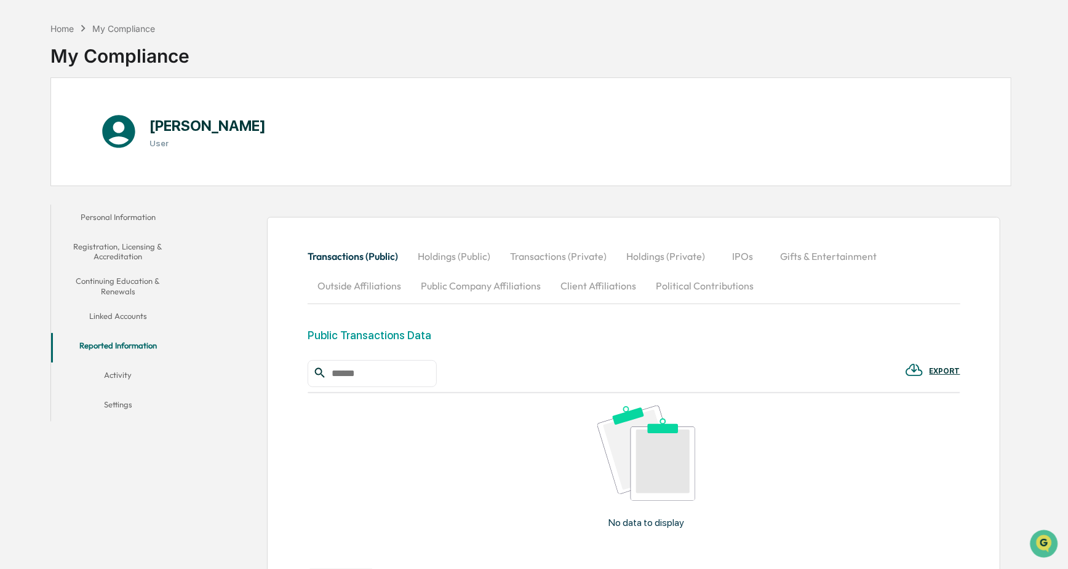
scroll to position [38, 0]
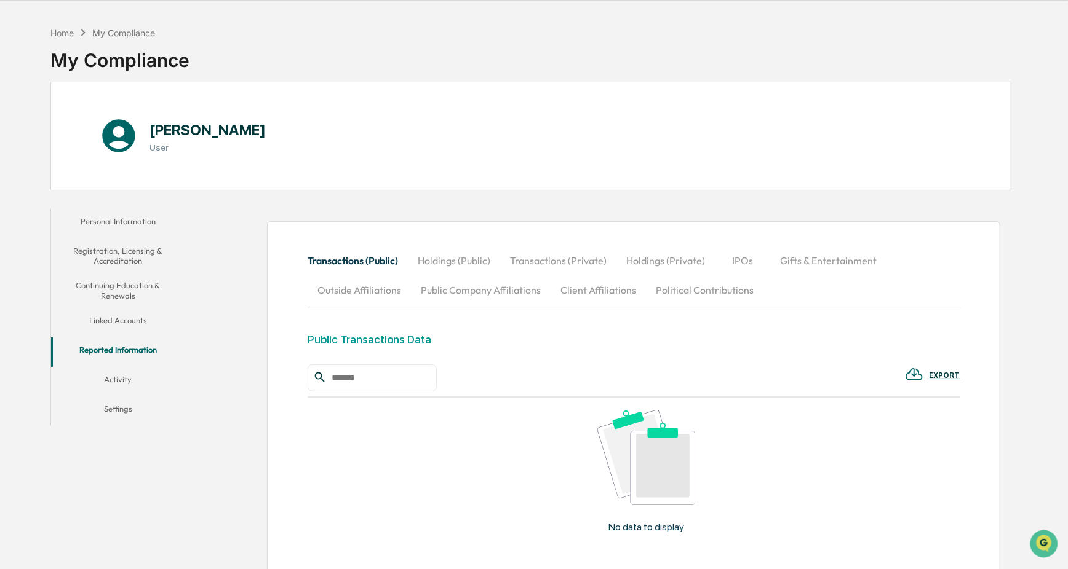
click at [111, 319] on button "Linked Accounts" at bounding box center [118, 323] width 134 height 30
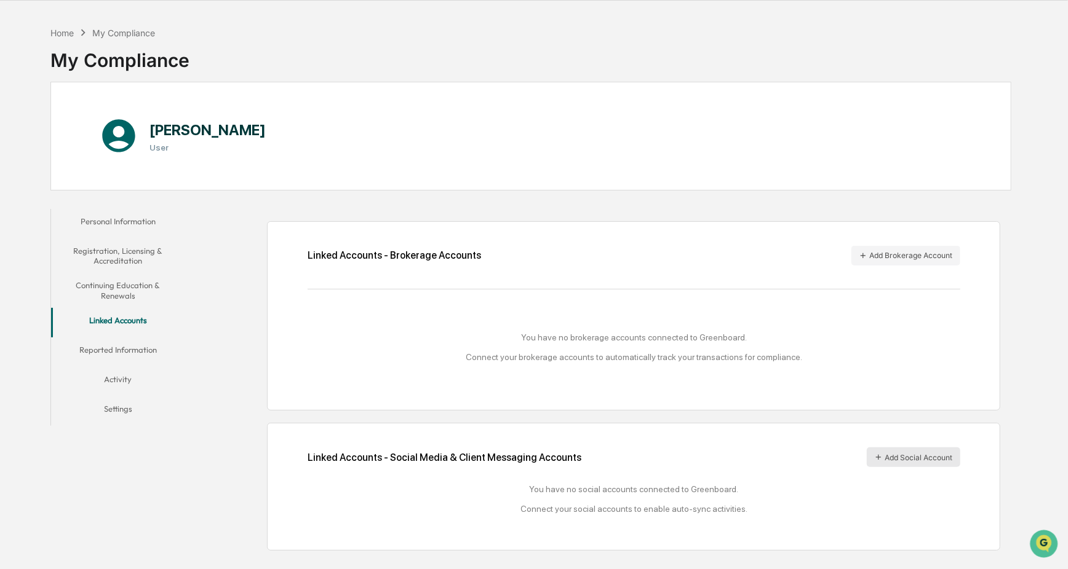
click at [745, 416] on button "Add Social Account" at bounding box center [912, 458] width 93 height 20
click at [111, 378] on button "Activity" at bounding box center [118, 382] width 134 height 30
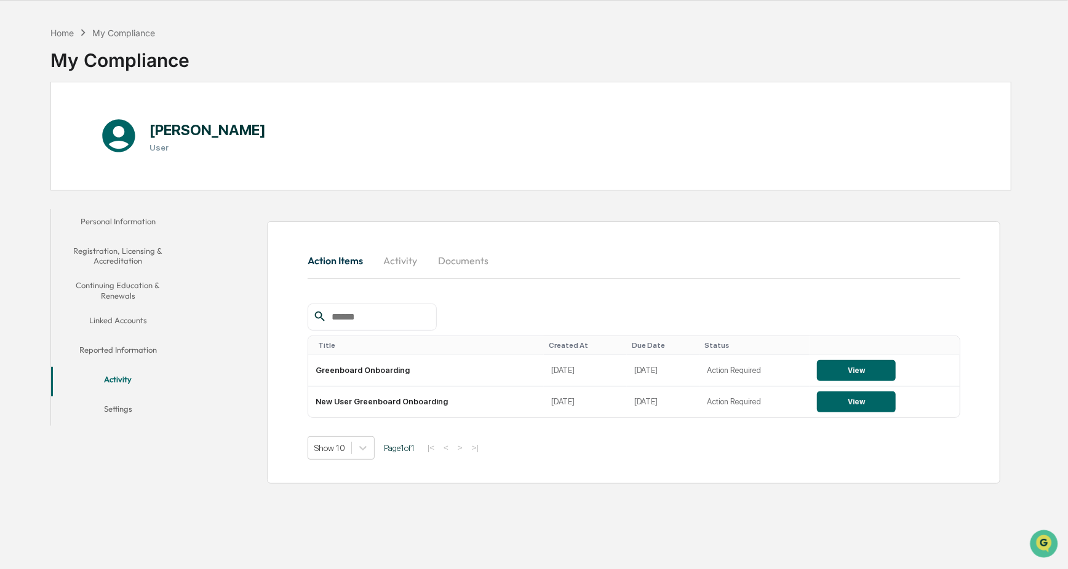
click at [124, 408] on button "Settings" at bounding box center [118, 412] width 134 height 30
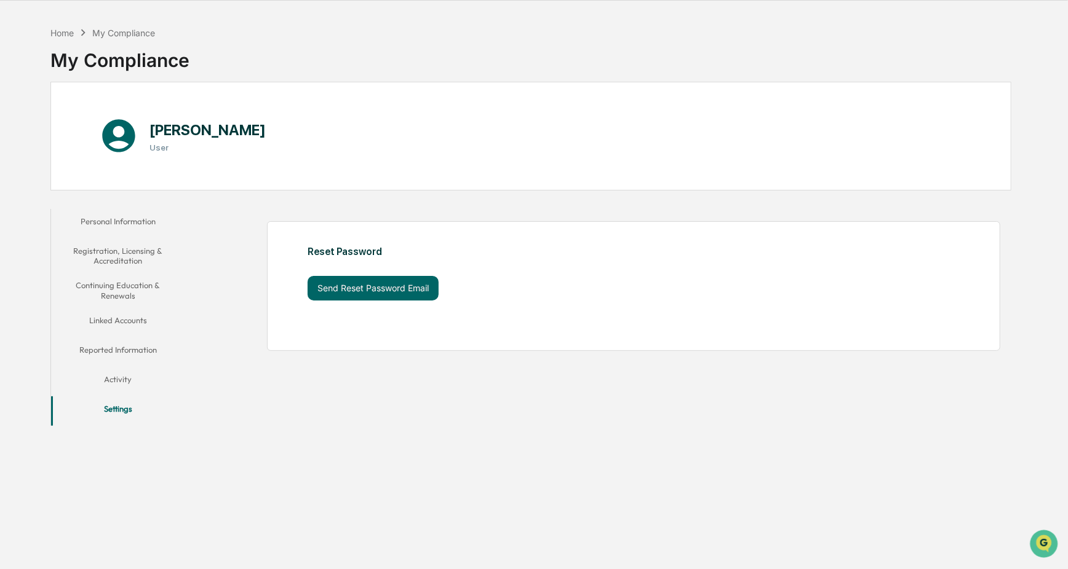
click at [119, 379] on button "Activity" at bounding box center [118, 382] width 134 height 30
